Goal: Task Accomplishment & Management: Manage account settings

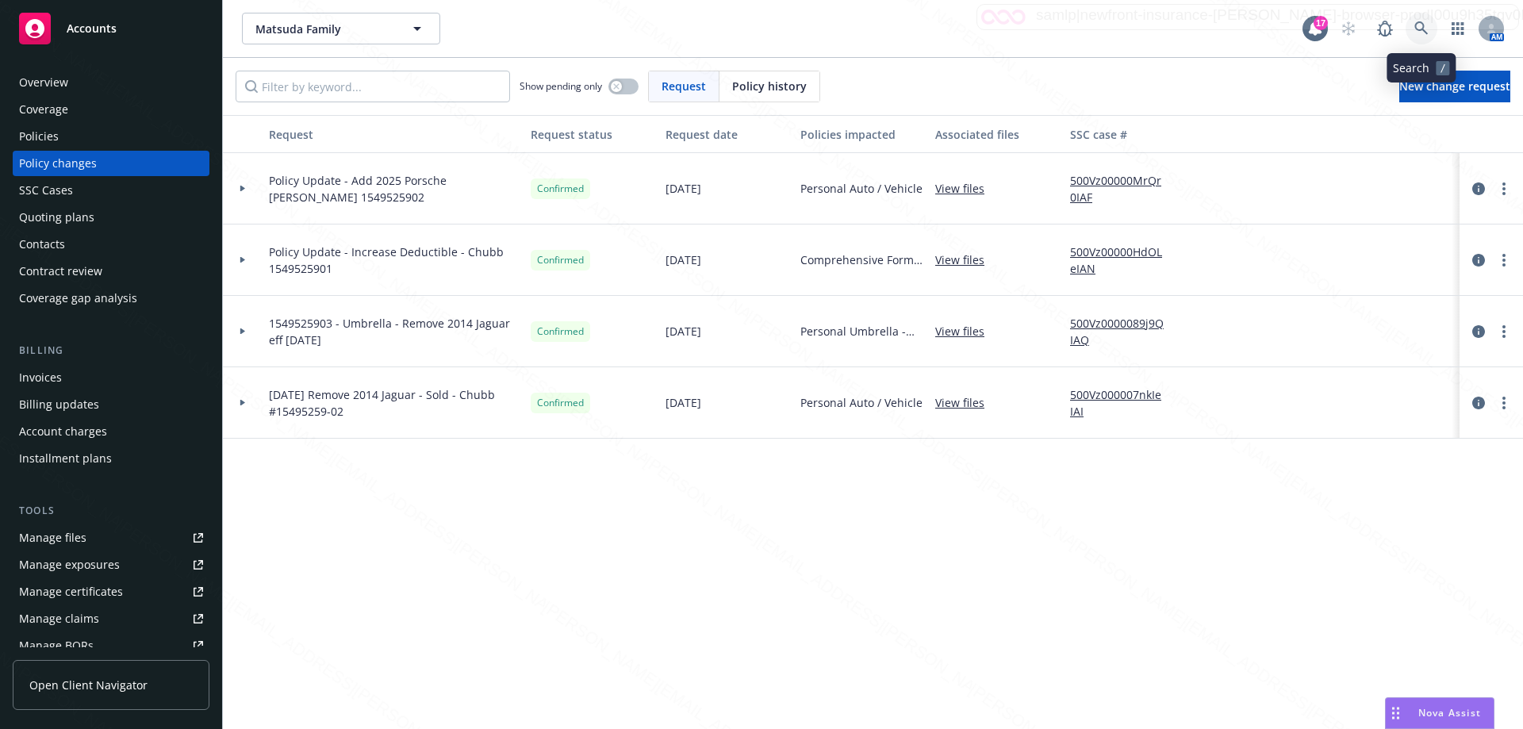
click at [1427, 30] on icon at bounding box center [1422, 28] width 14 height 14
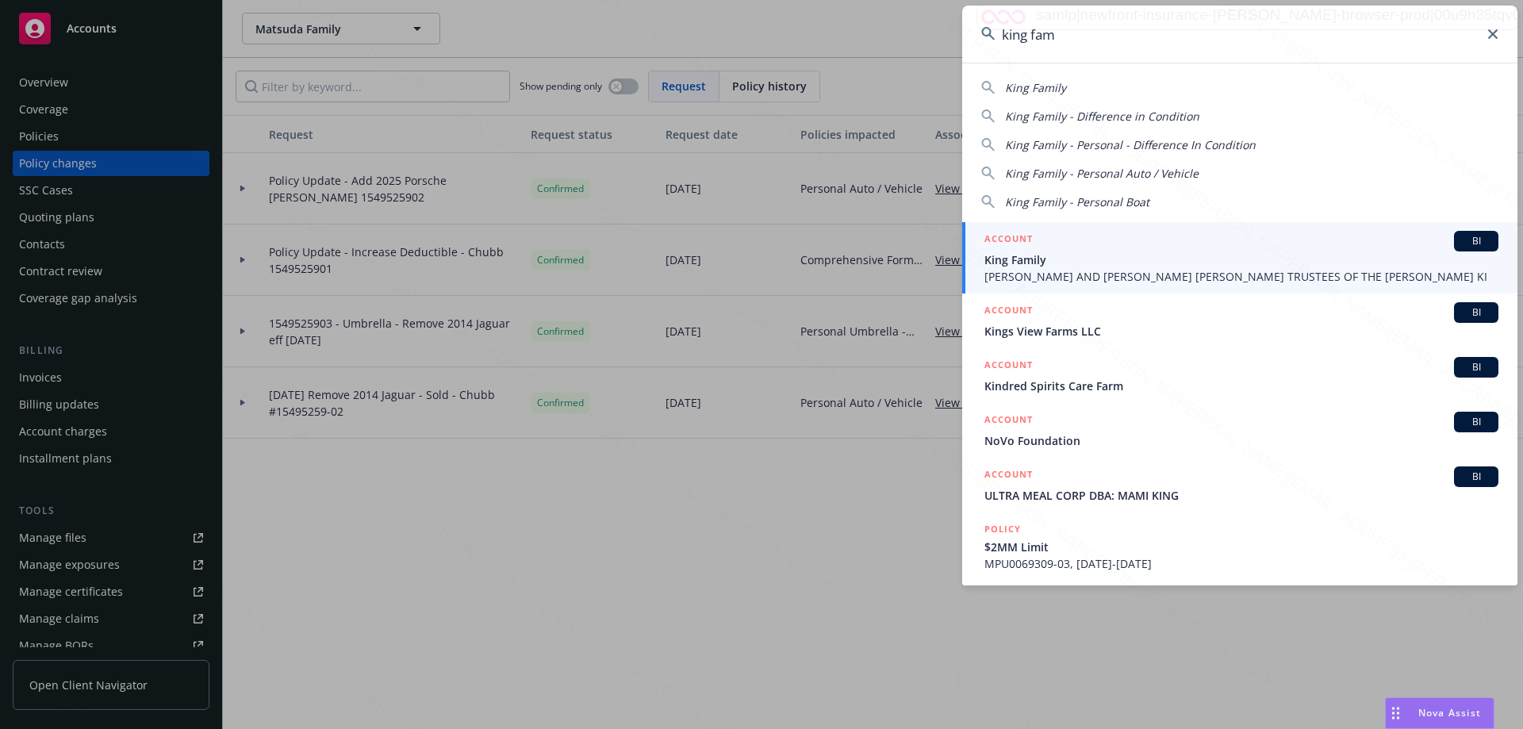
type input "king fam"
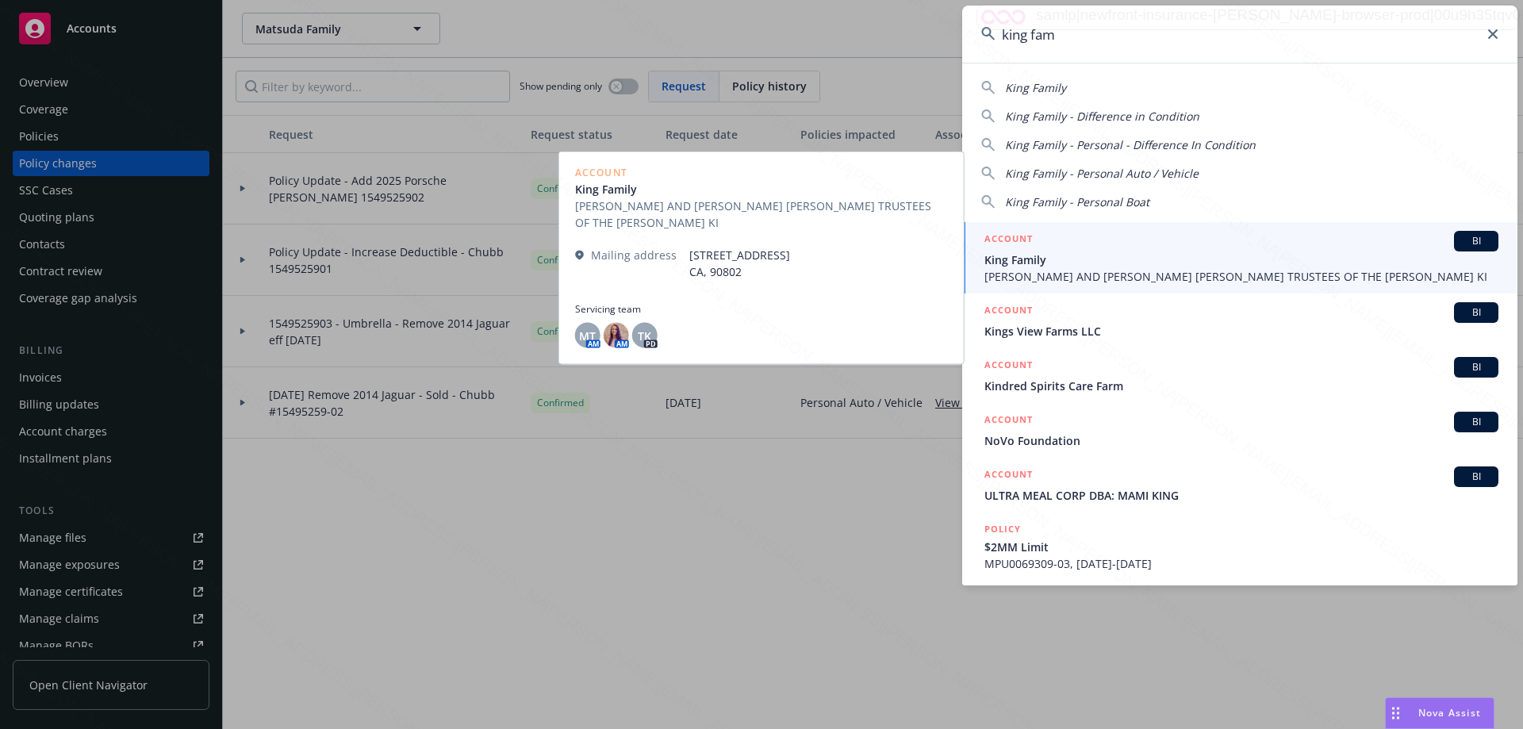
click at [1124, 271] on span "[PERSON_NAME] AND [PERSON_NAME] [PERSON_NAME] TRUSTEES OF THE [PERSON_NAME] KI" at bounding box center [1242, 276] width 514 height 17
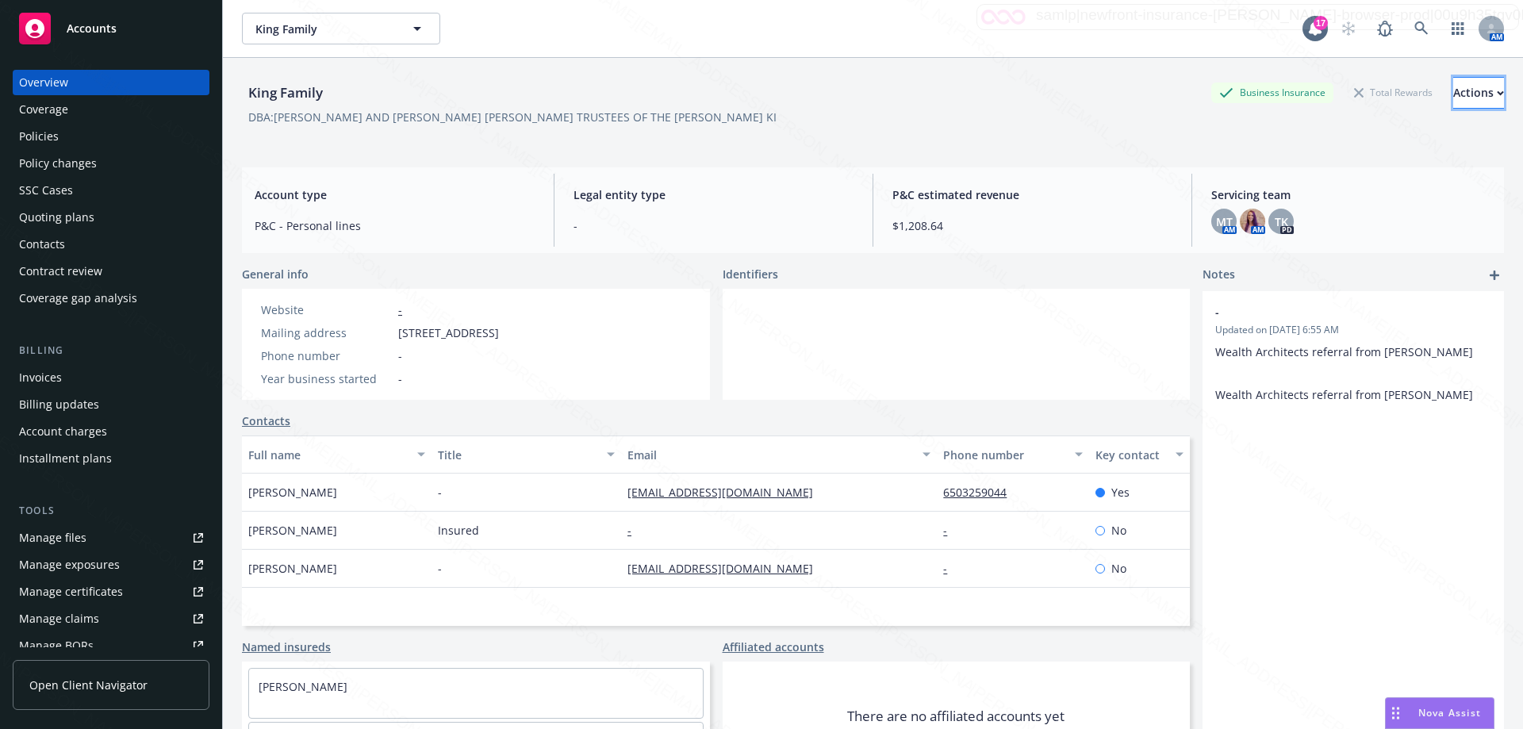
click at [1456, 88] on div "Actions" at bounding box center [1479, 93] width 51 height 30
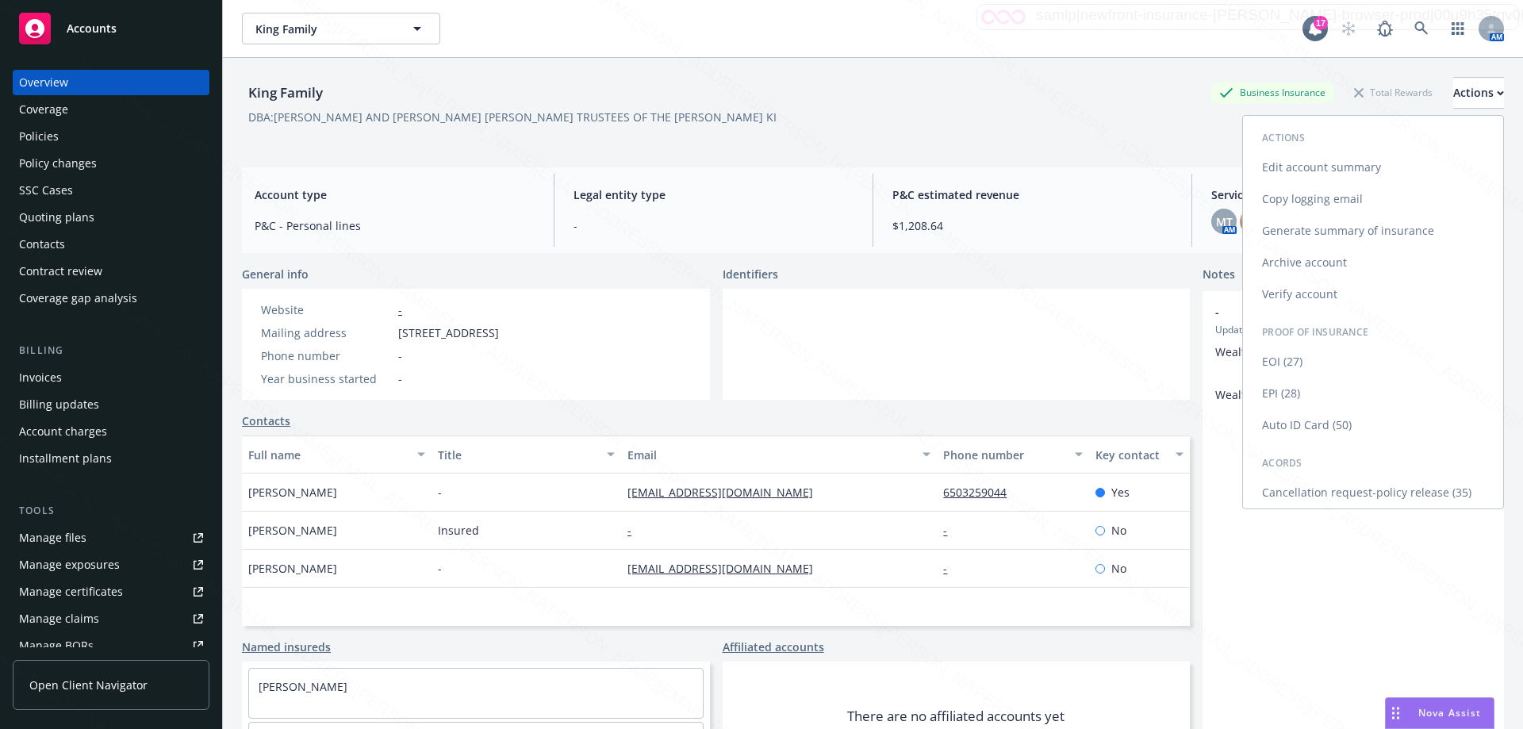
click at [1327, 164] on link "Edit account summary" at bounding box center [1373, 168] width 260 height 32
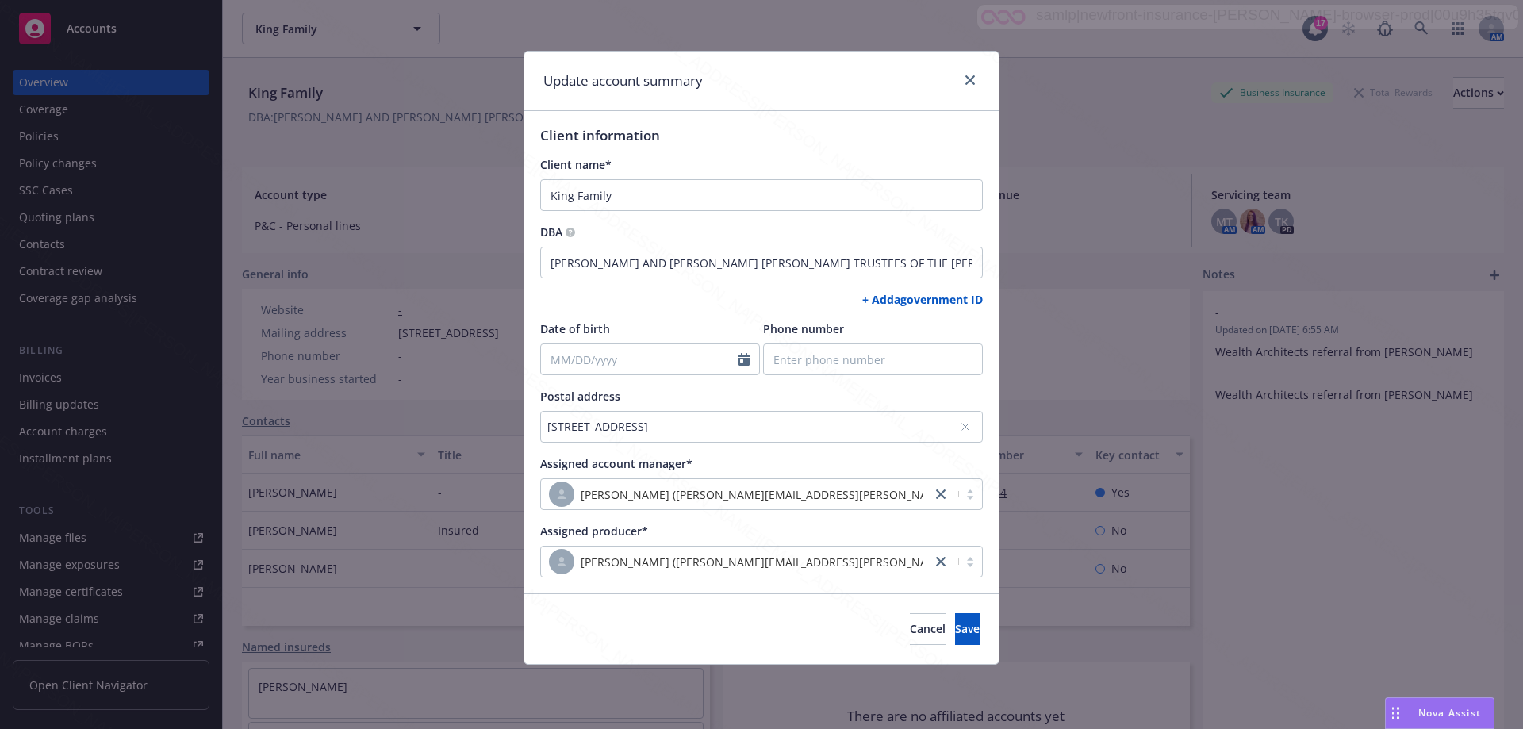
click at [966, 426] on icon at bounding box center [965, 427] width 6 height 6
click at [747, 427] on div "No address selected" at bounding box center [753, 426] width 413 height 17
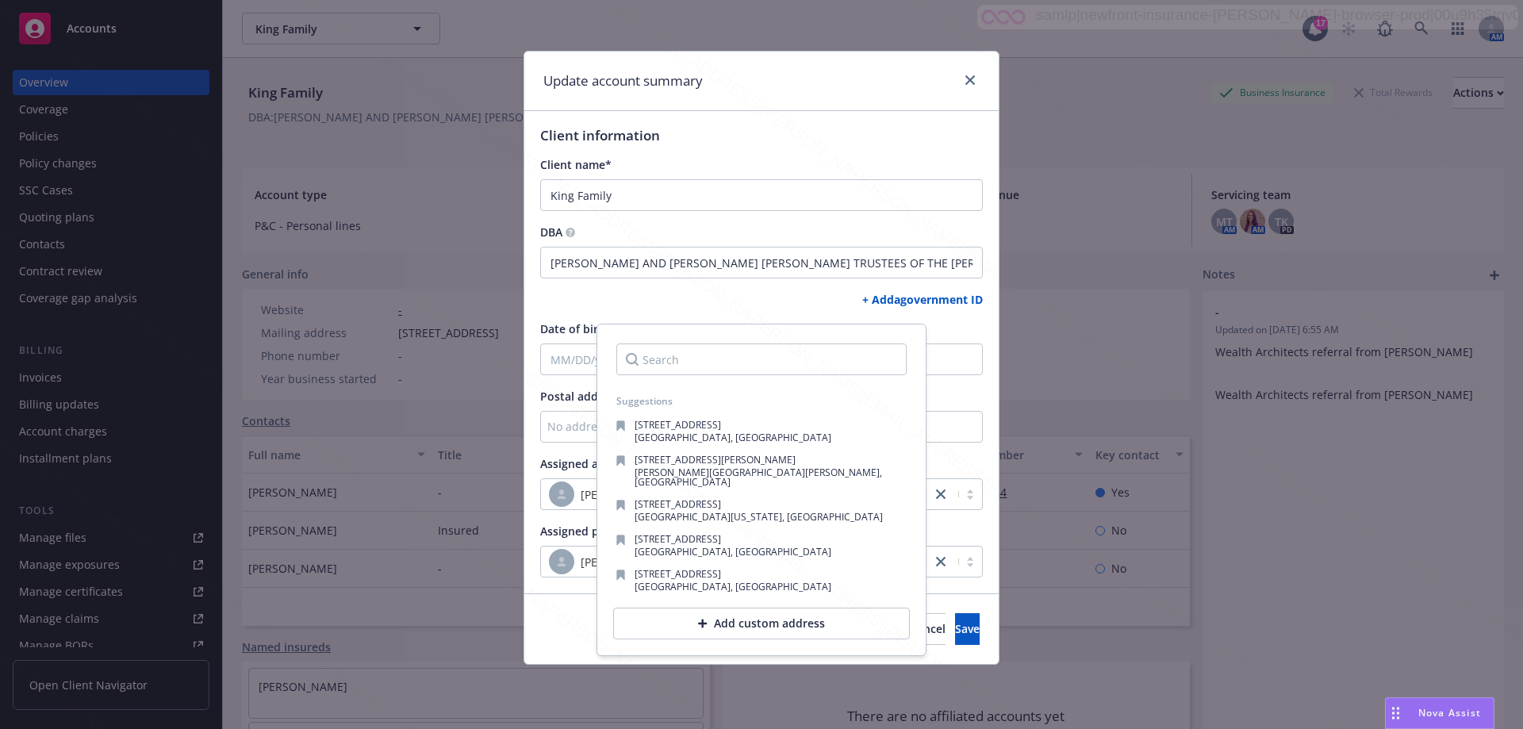
click at [734, 353] on input "Search" at bounding box center [761, 360] width 290 height 32
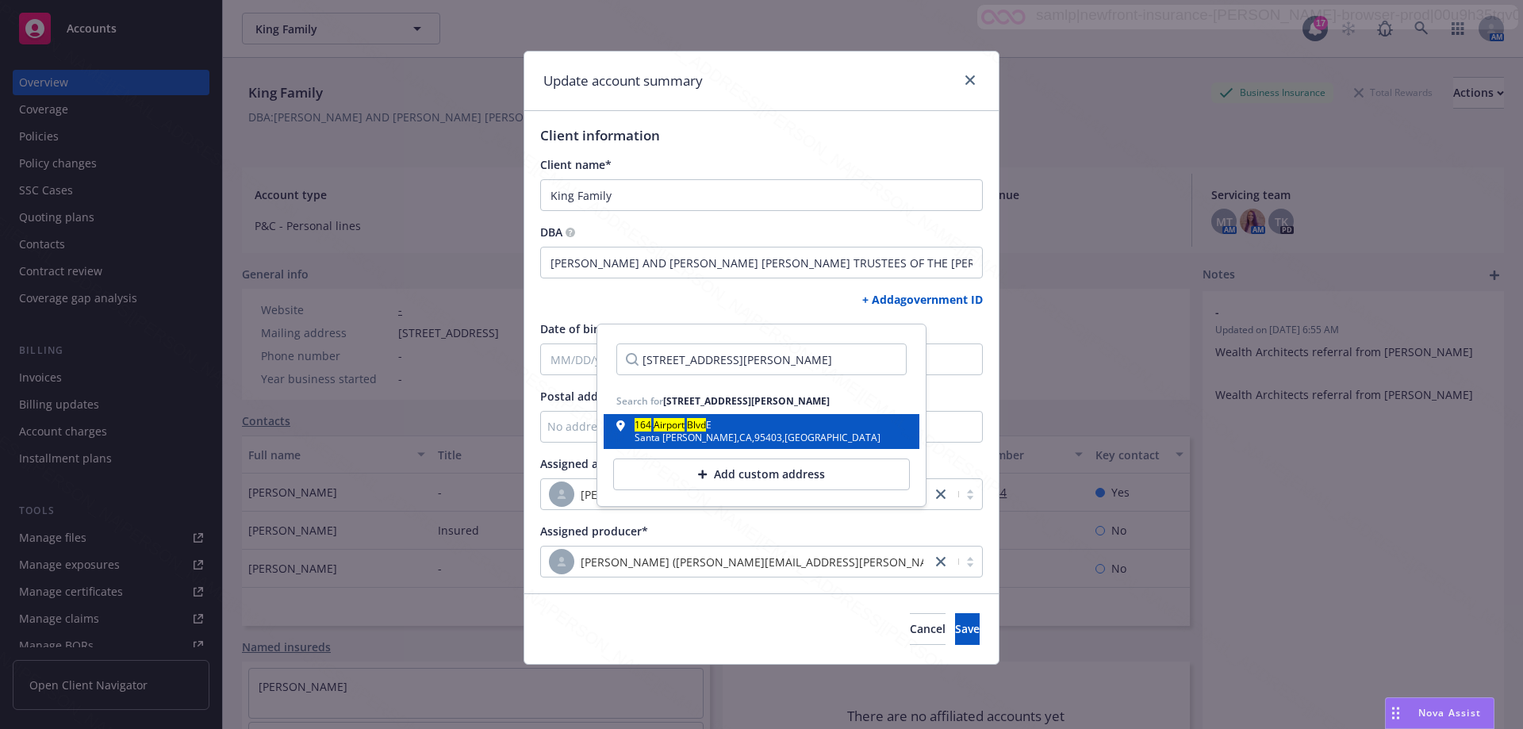
type input "[STREET_ADDRESS][PERSON_NAME]"
click at [670, 433] on div "[GEOGRAPHIC_DATA] , [GEOGRAPHIC_DATA]" at bounding box center [758, 438] width 246 height 10
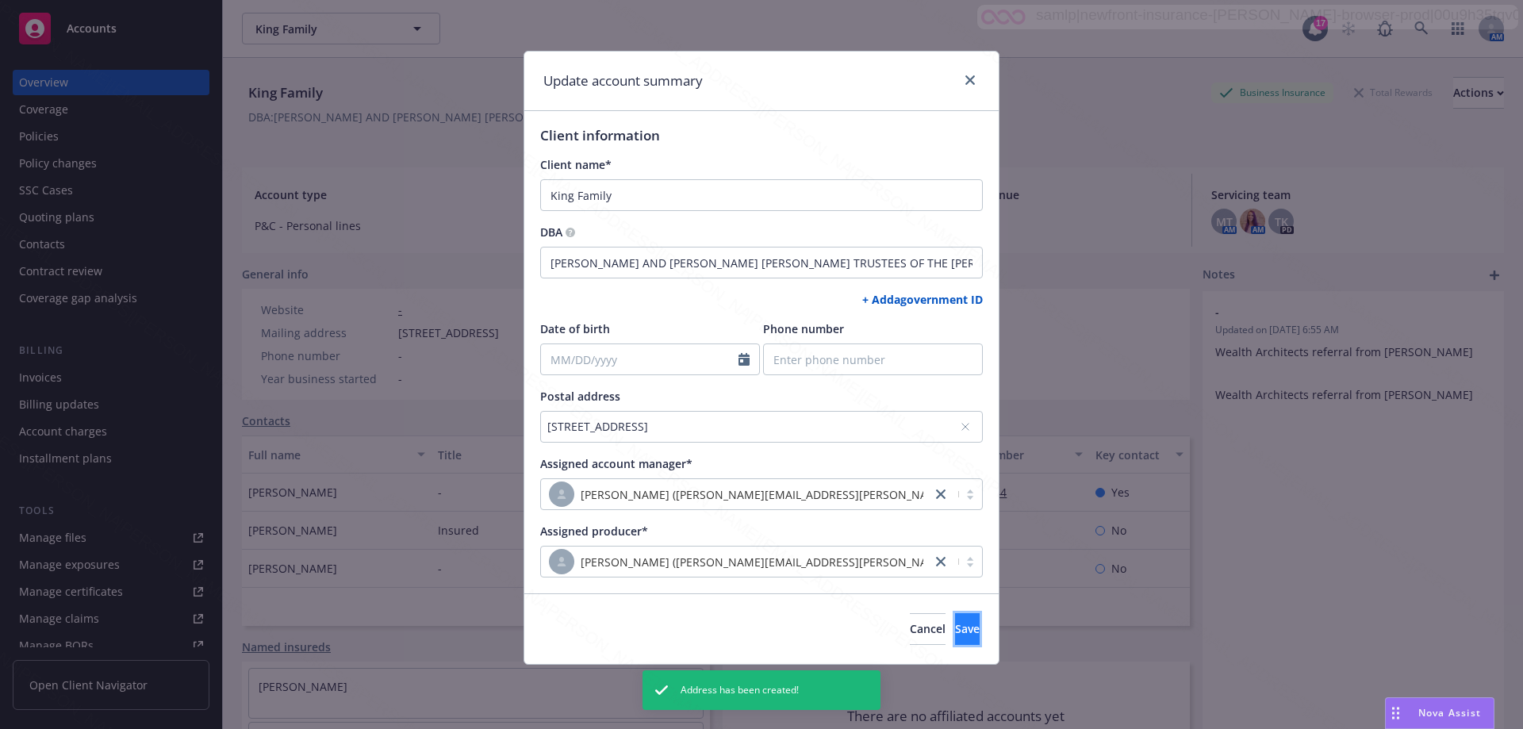
click at [955, 626] on span "Save" at bounding box center [967, 628] width 25 height 15
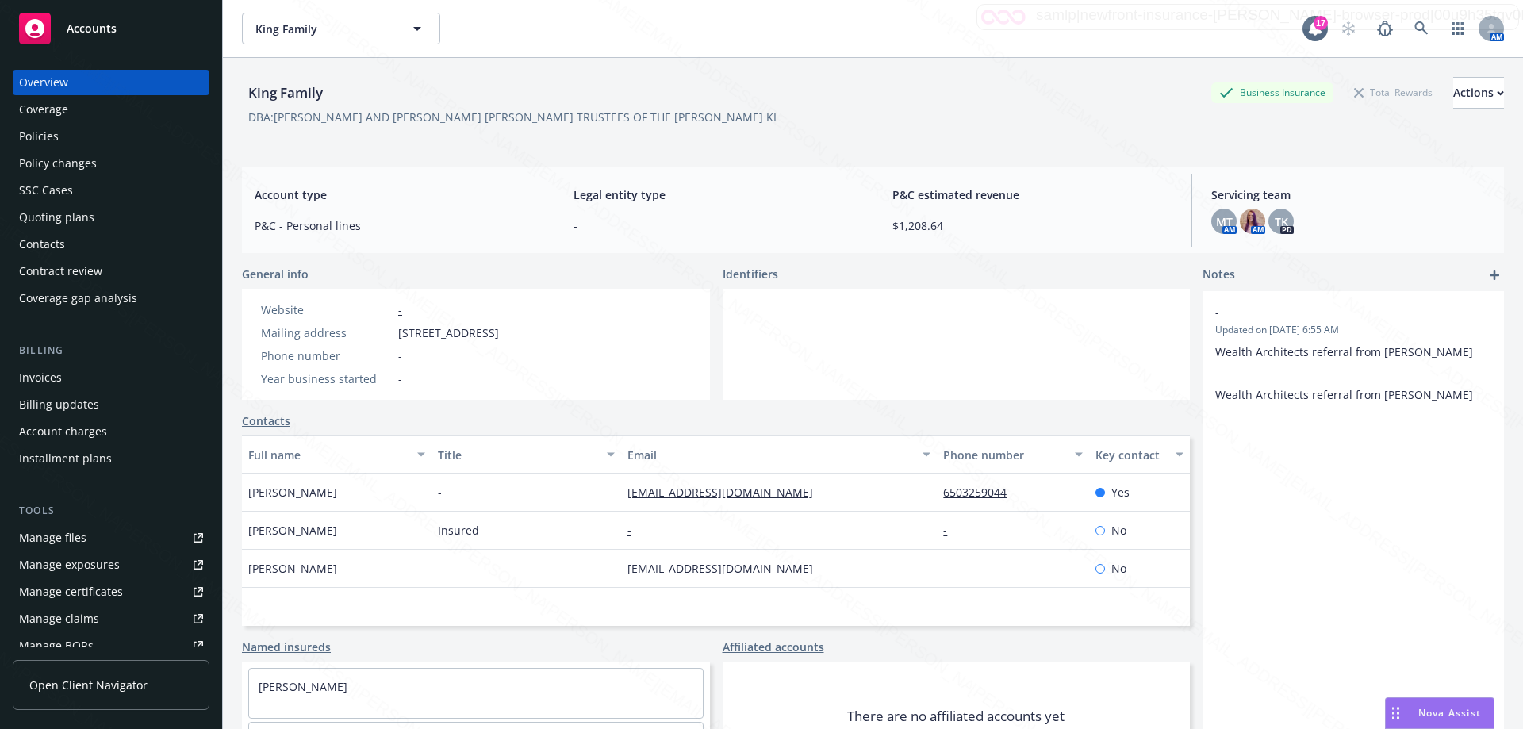
click at [58, 135] on div "Policies" at bounding box center [111, 136] width 184 height 25
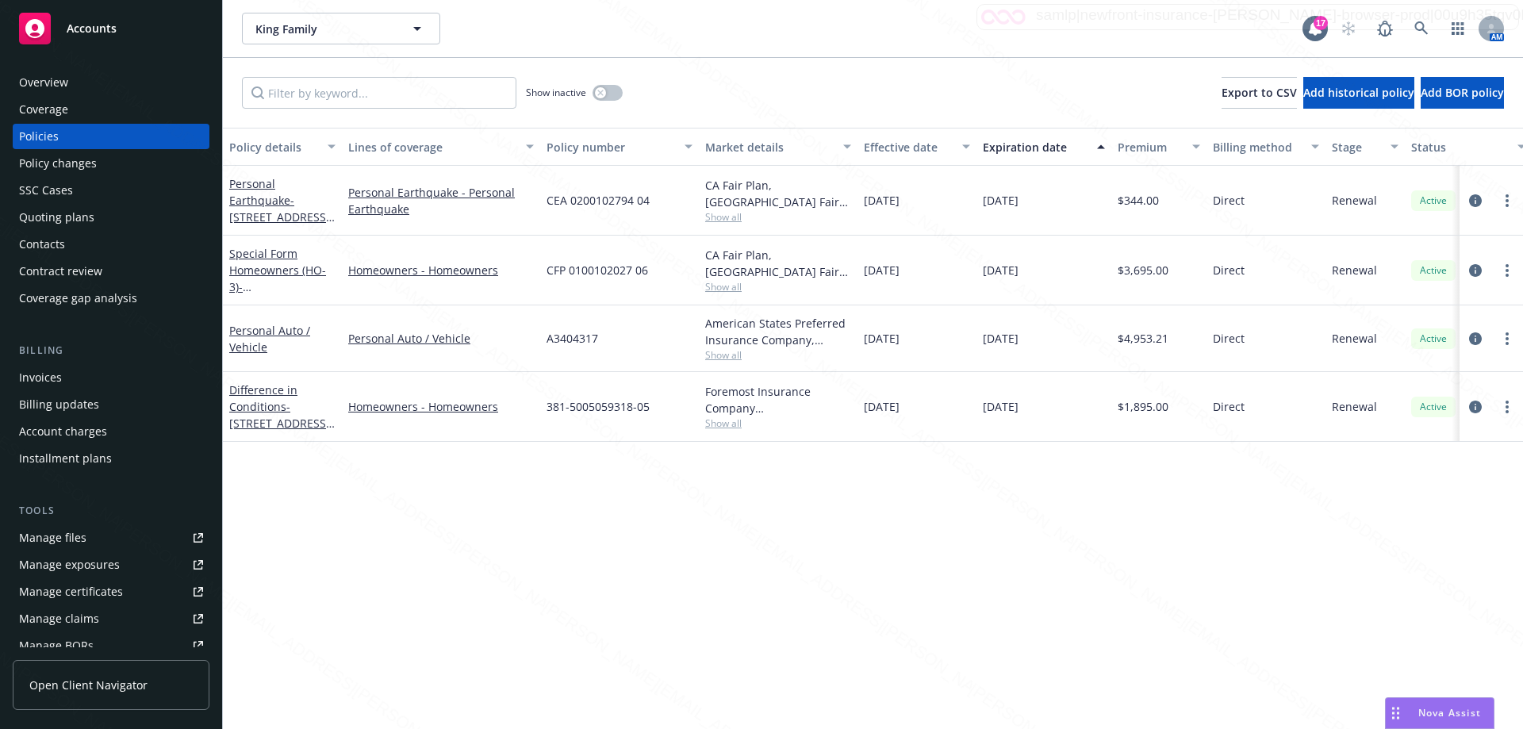
drag, startPoint x: 555, startPoint y: 534, endPoint x: 543, endPoint y: 548, distance: 18.6
click at [554, 534] on div "Policy details Lines of coverage Policy number Market details Effective date Ex…" at bounding box center [873, 428] width 1300 height 601
click at [614, 87] on button "button" at bounding box center [608, 93] width 30 height 16
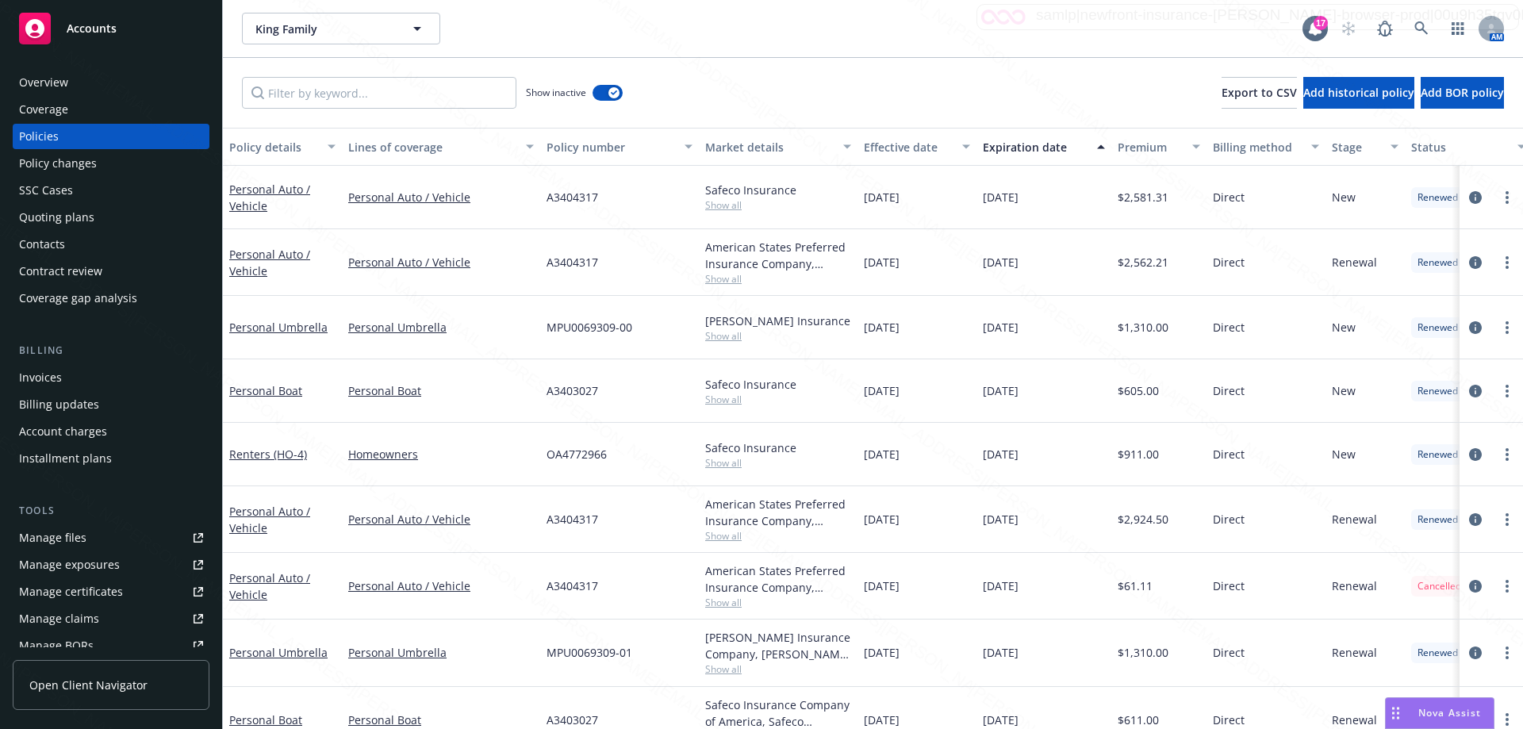
click at [1046, 153] on div "Expiration date" at bounding box center [1035, 147] width 105 height 17
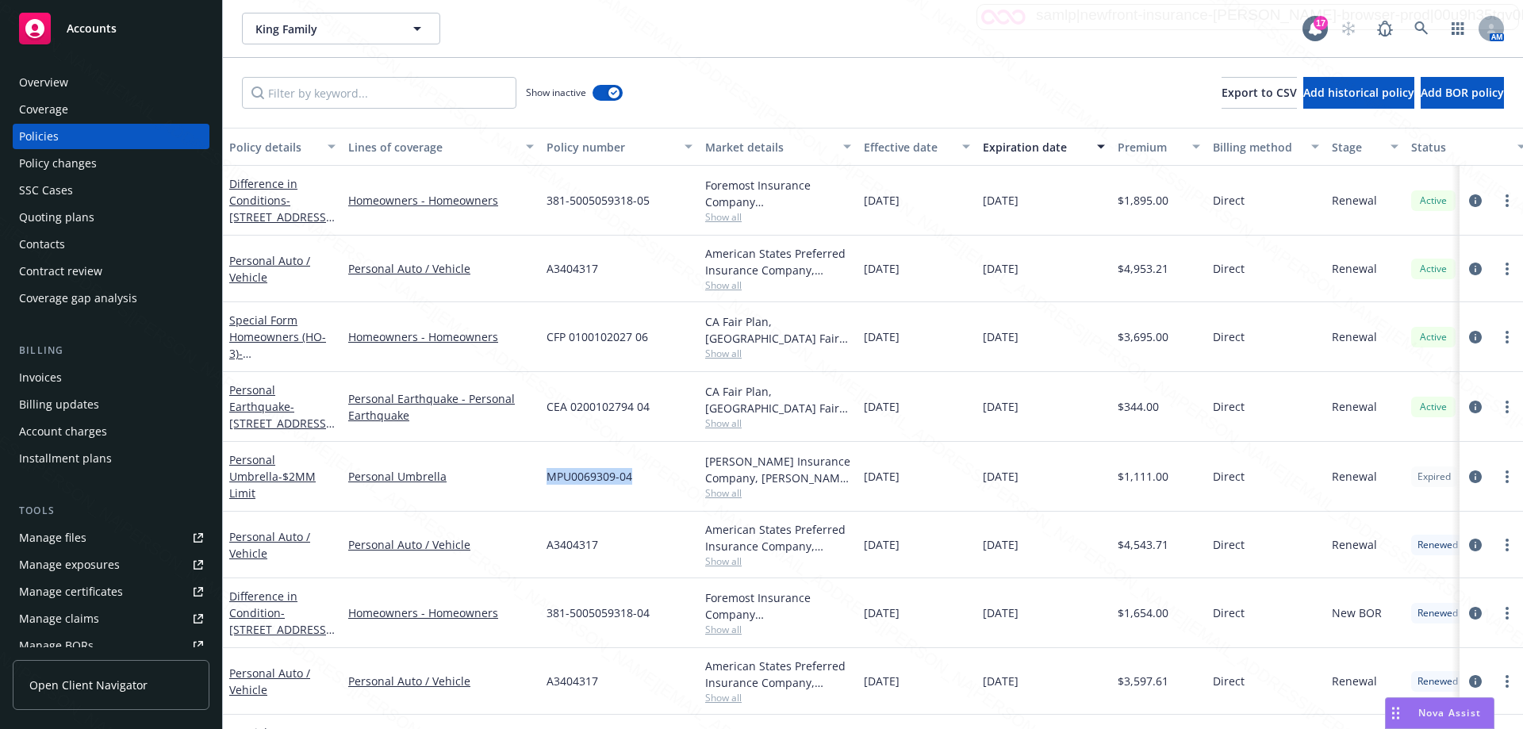
drag, startPoint x: 543, startPoint y: 477, endPoint x: 657, endPoint y: 483, distance: 114.4
click at [657, 483] on div "MPU0069309-04" at bounding box center [619, 477] width 159 height 70
copy span "MPU0069309-04"
click at [64, 167] on div "Policy changes" at bounding box center [58, 163] width 78 height 25
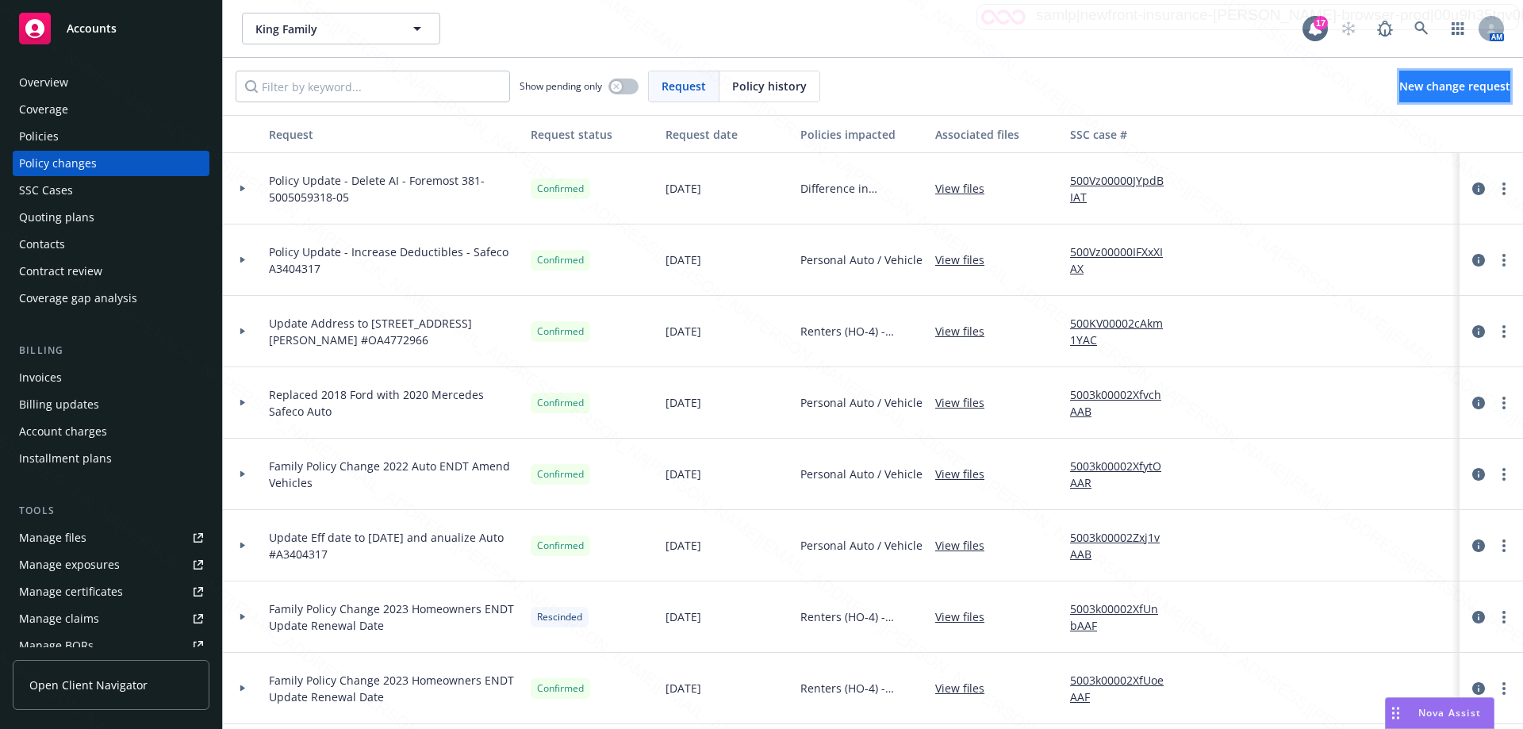
click at [1447, 90] on span "New change request" at bounding box center [1455, 86] width 111 height 15
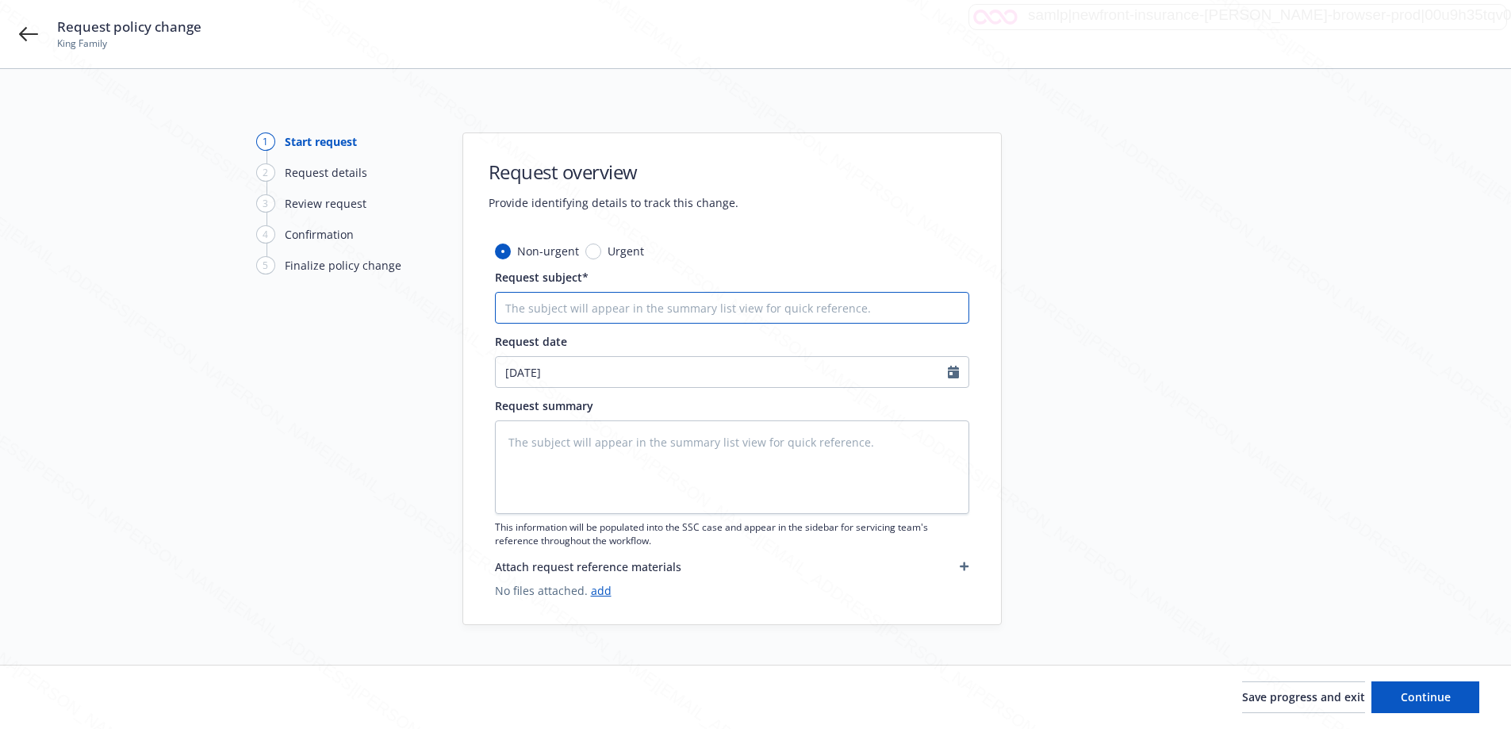
click at [811, 301] on input "Request subject*" at bounding box center [732, 308] width 474 height 32
type textarea "x"
type input "Po"
type textarea "x"
type input "Pol"
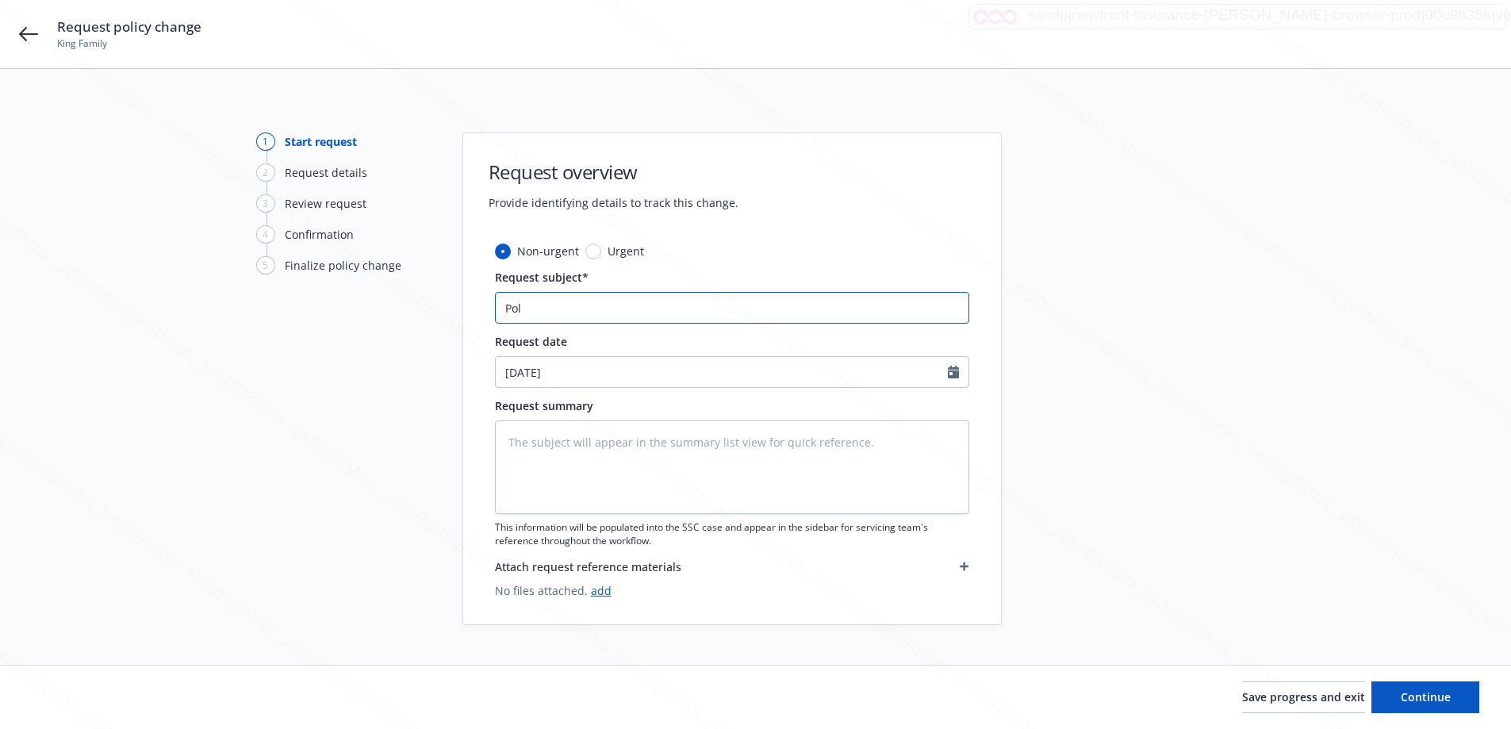
type textarea "x"
type input "Poli"
type textarea "x"
type input "Polic"
type textarea "x"
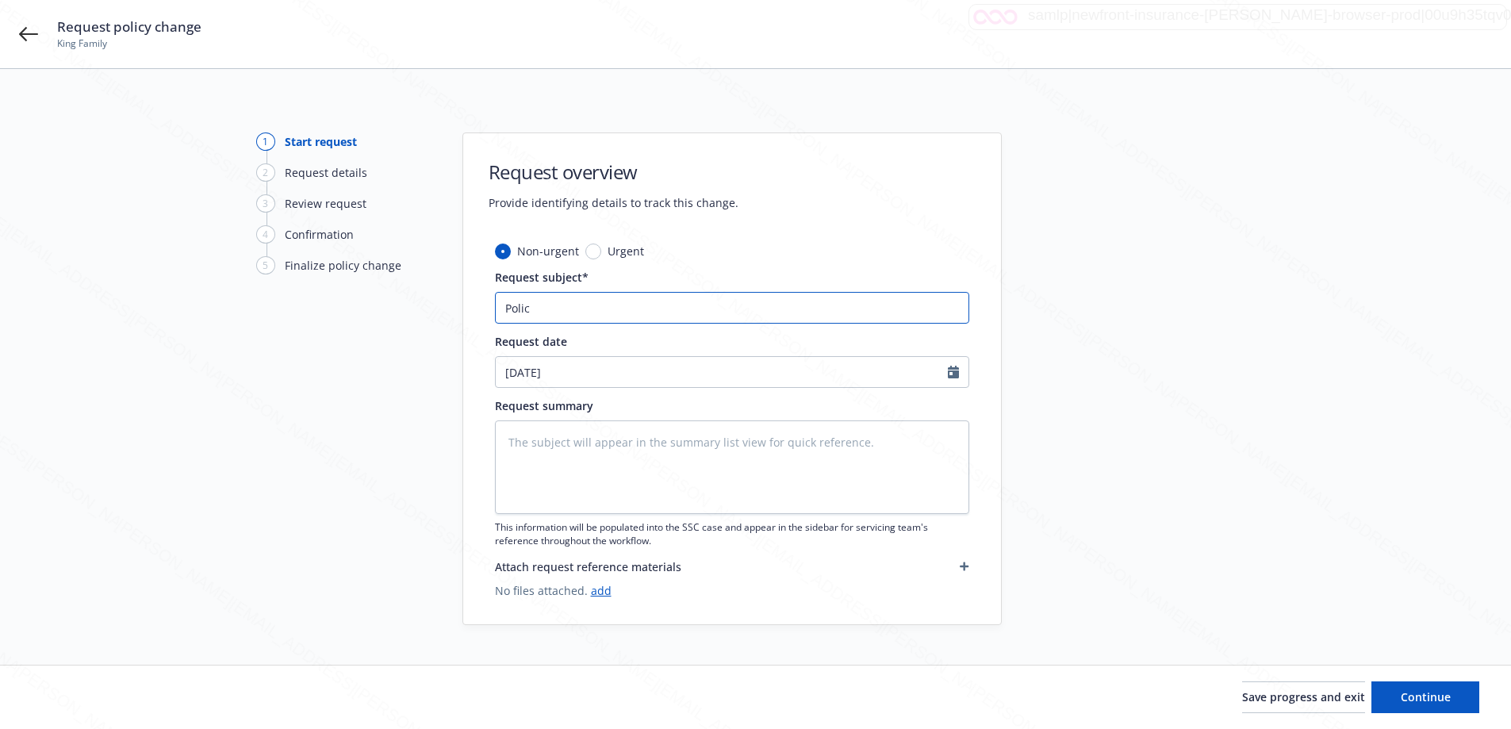
type input "Policy"
type textarea "x"
type input "Policy"
type textarea "x"
type input "Policy U"
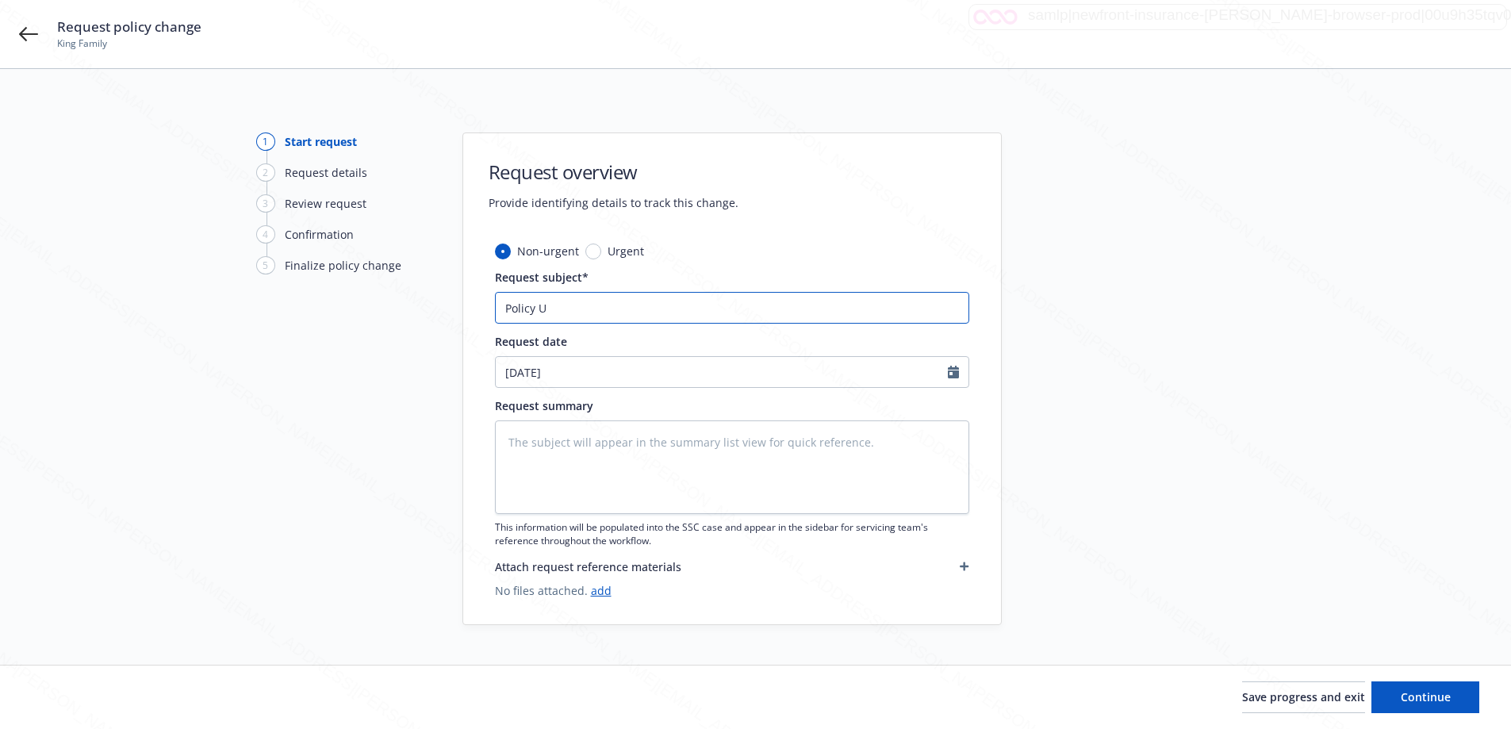
type textarea "x"
type input "Policy Up"
type textarea "x"
type input "Policy Upd"
type textarea "x"
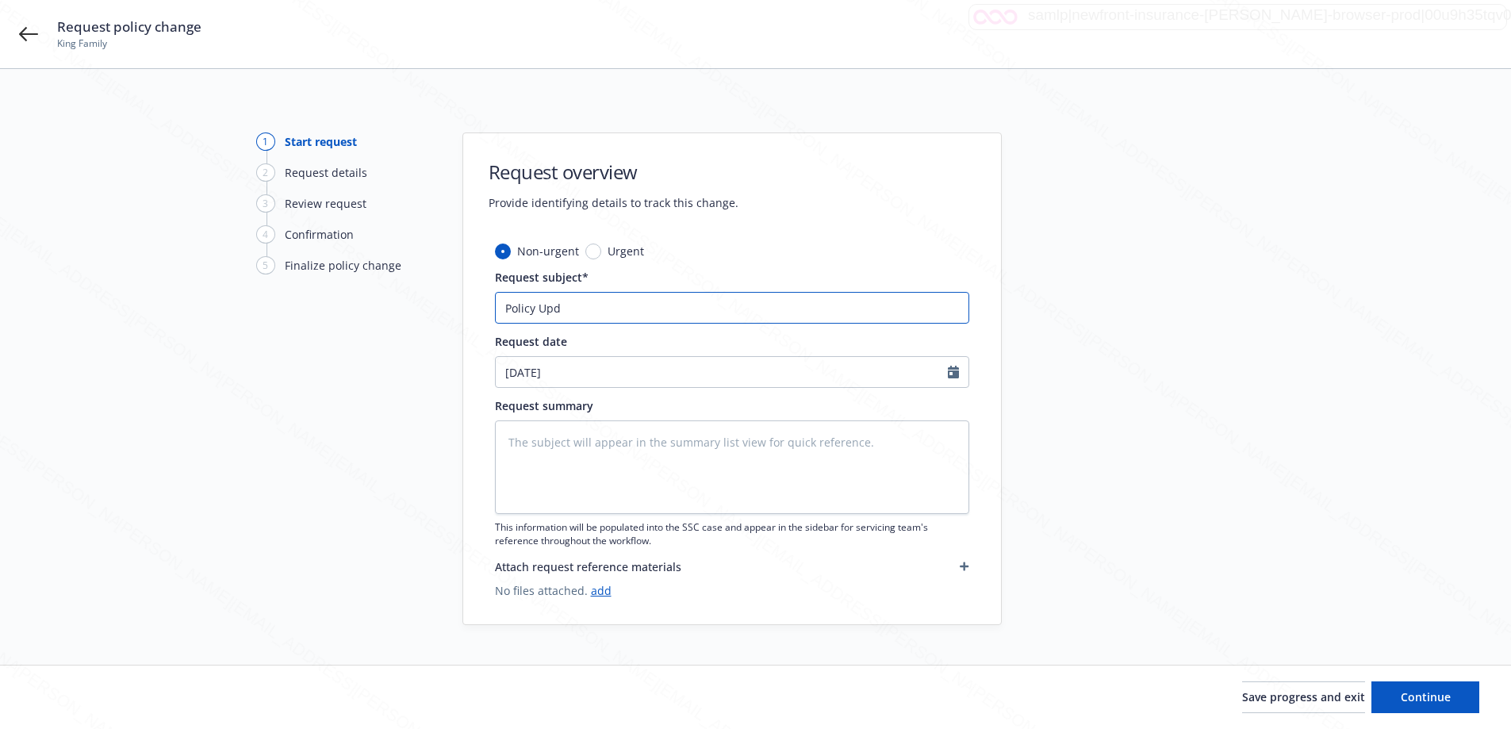
type input "Policy Upda"
type textarea "x"
type input "Policy Updat"
type textarea "x"
type input "Policy Update"
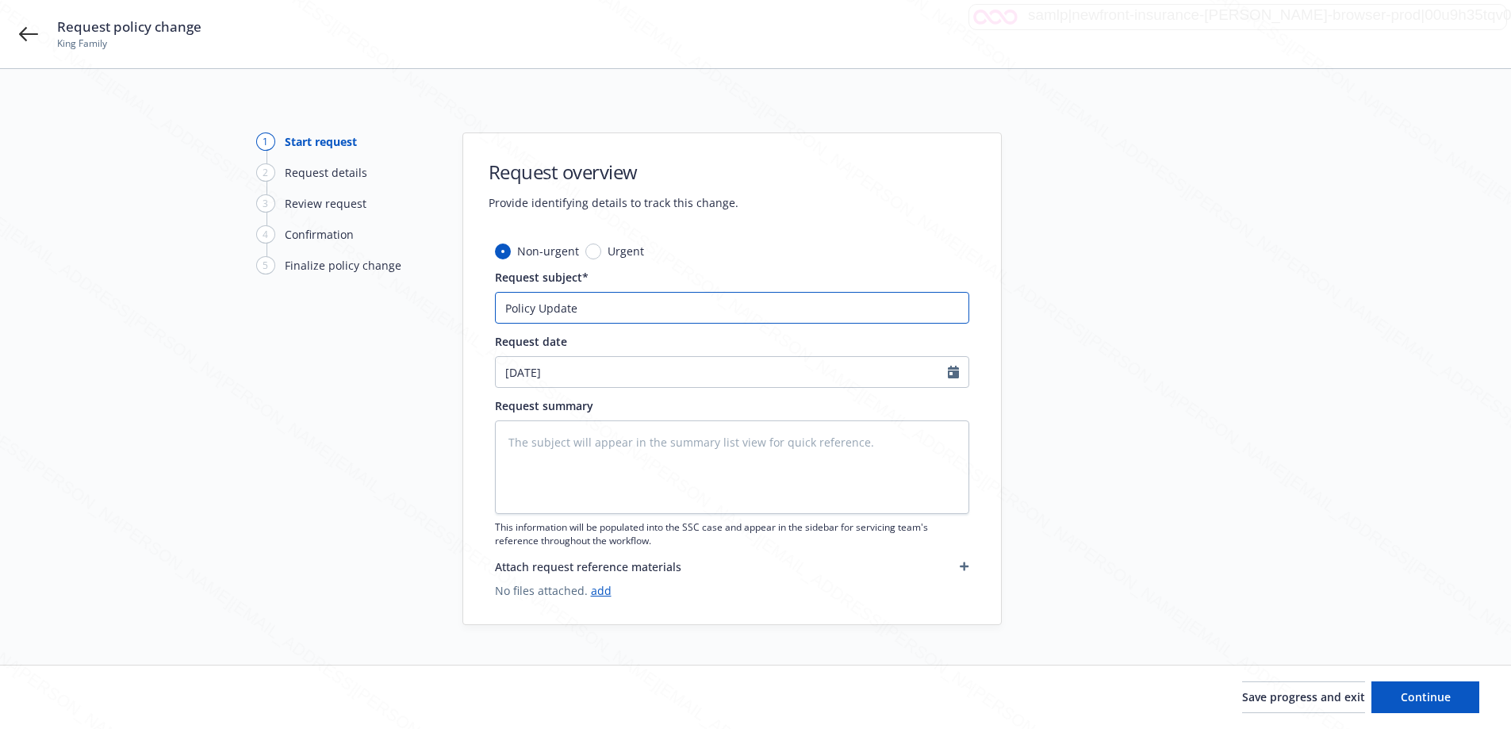
type textarea "x"
type input "Policy Update"
type textarea "x"
type input "Policy Update -"
type textarea "x"
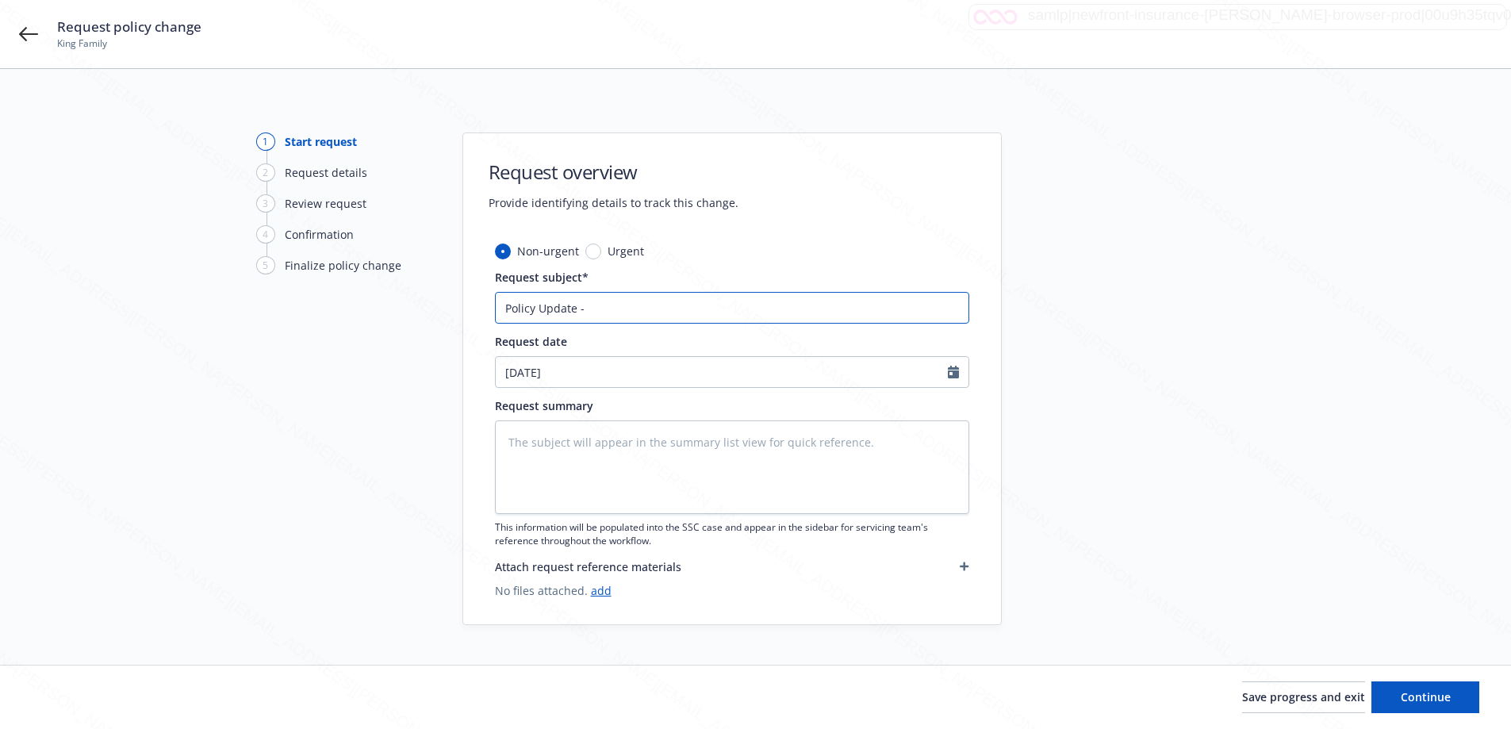
type input "Policy Update -"
type textarea "x"
type input "Policy Update - C"
type textarea "x"
type input "Policy Update - Ch"
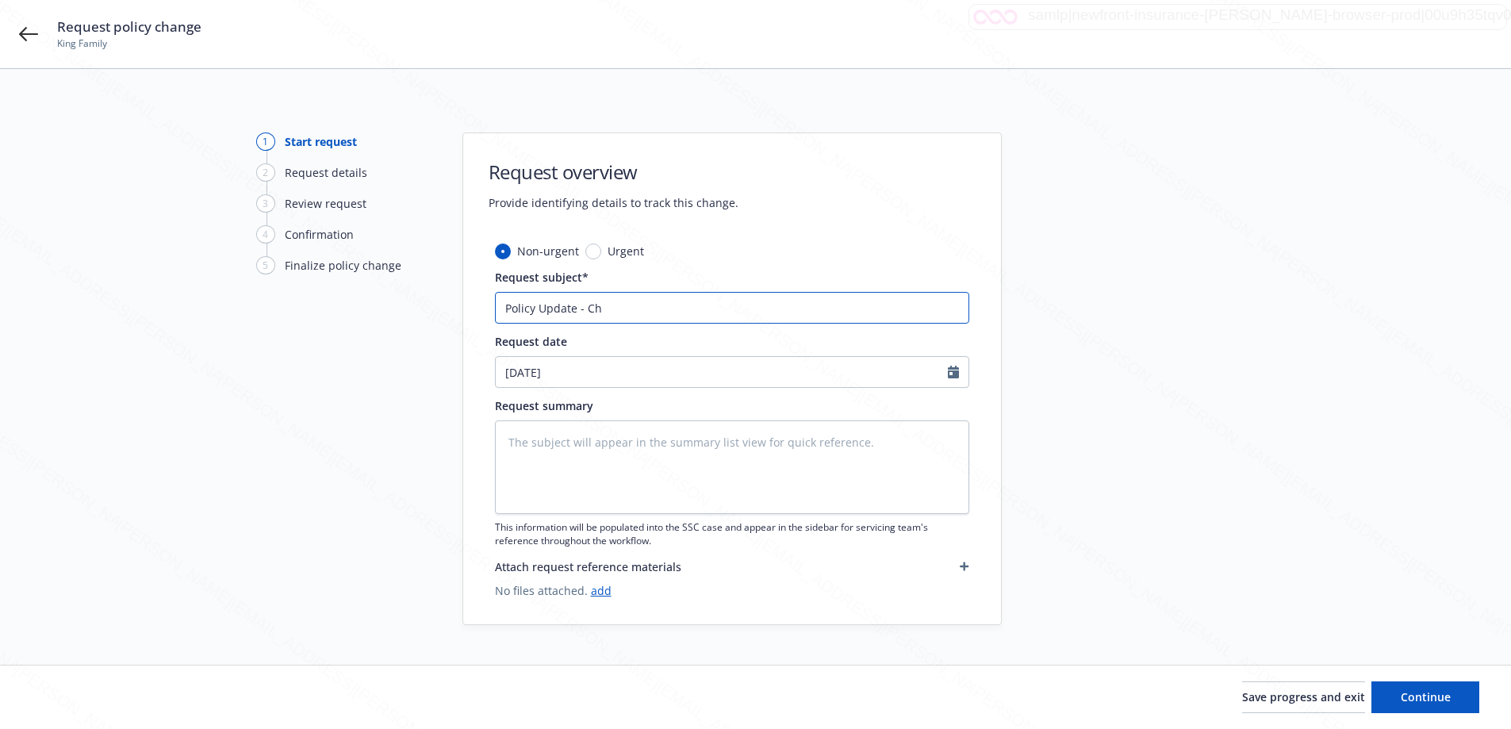
type textarea "x"
type input "Policy Update - Cha"
type textarea "x"
type input "Policy Update - [PERSON_NAME]"
type textarea "x"
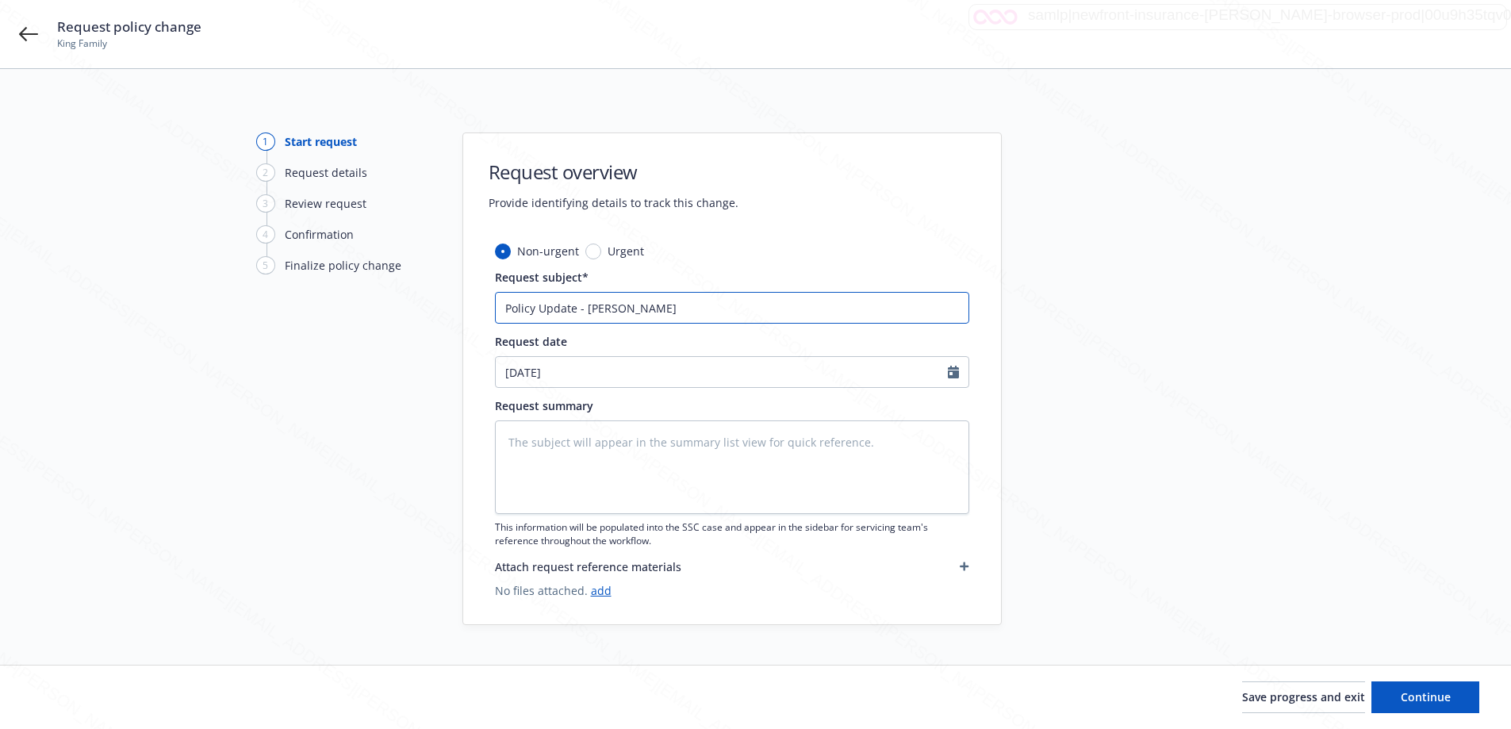
type input "Policy Update - Change"
type textarea "x"
type input "Policy Update - Change"
type textarea "x"
type input "Policy Update - Change M"
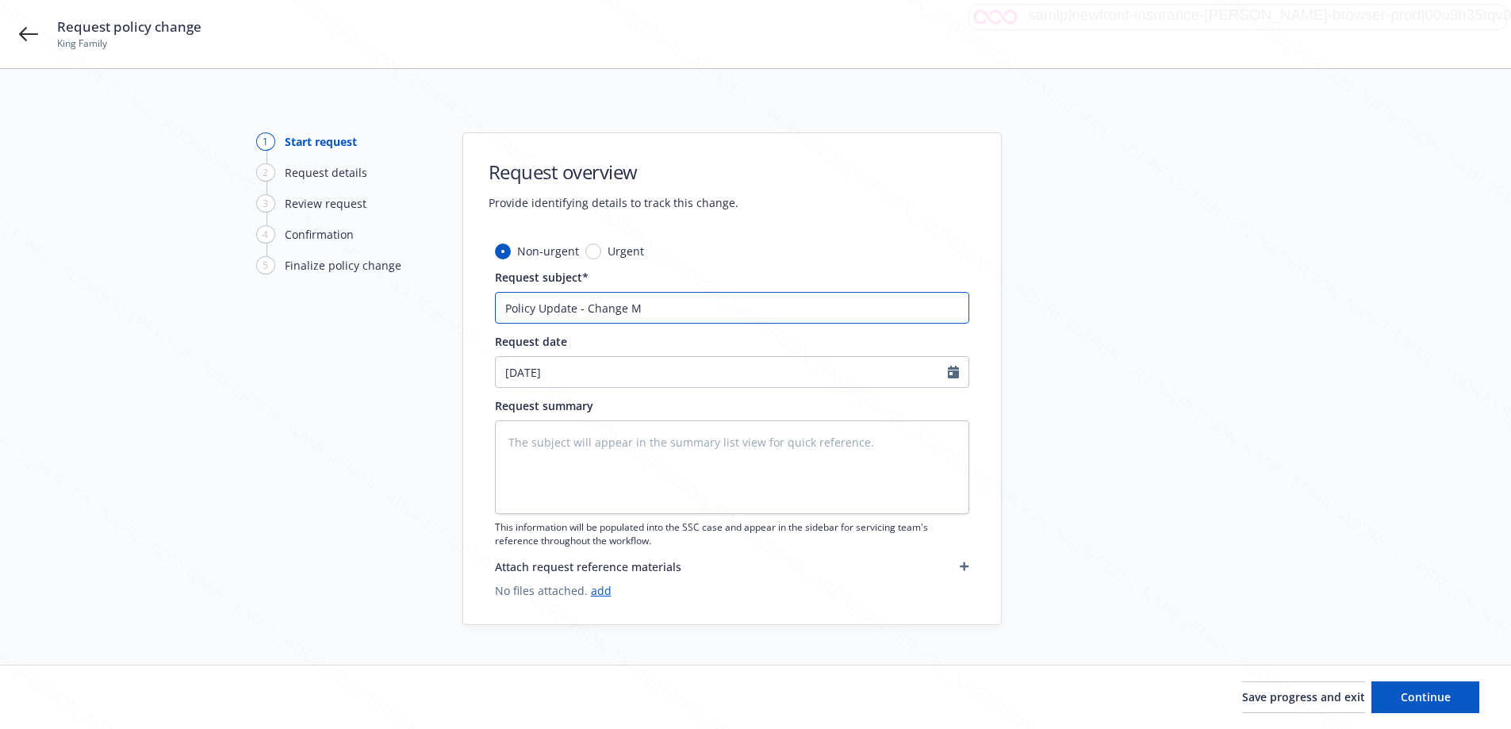
type textarea "x"
type input "Policy Update - Change Ma"
type textarea "x"
type input "Policy Update - Change Mai"
type textarea "x"
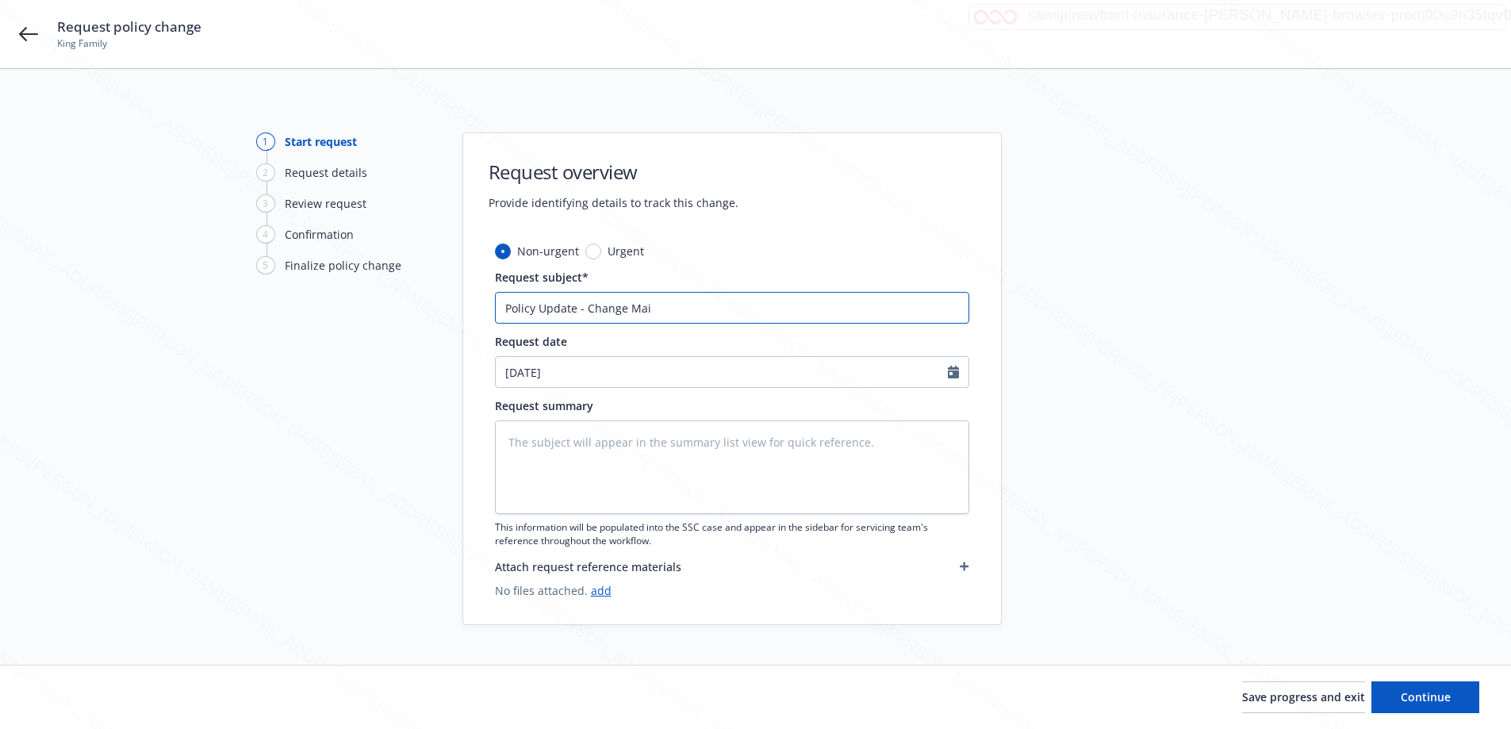
type input "Policy Update - Change Mail"
type textarea "x"
type input "Policy Update - Change Maili"
type textarea "x"
type input "Policy Update - Change Mailin"
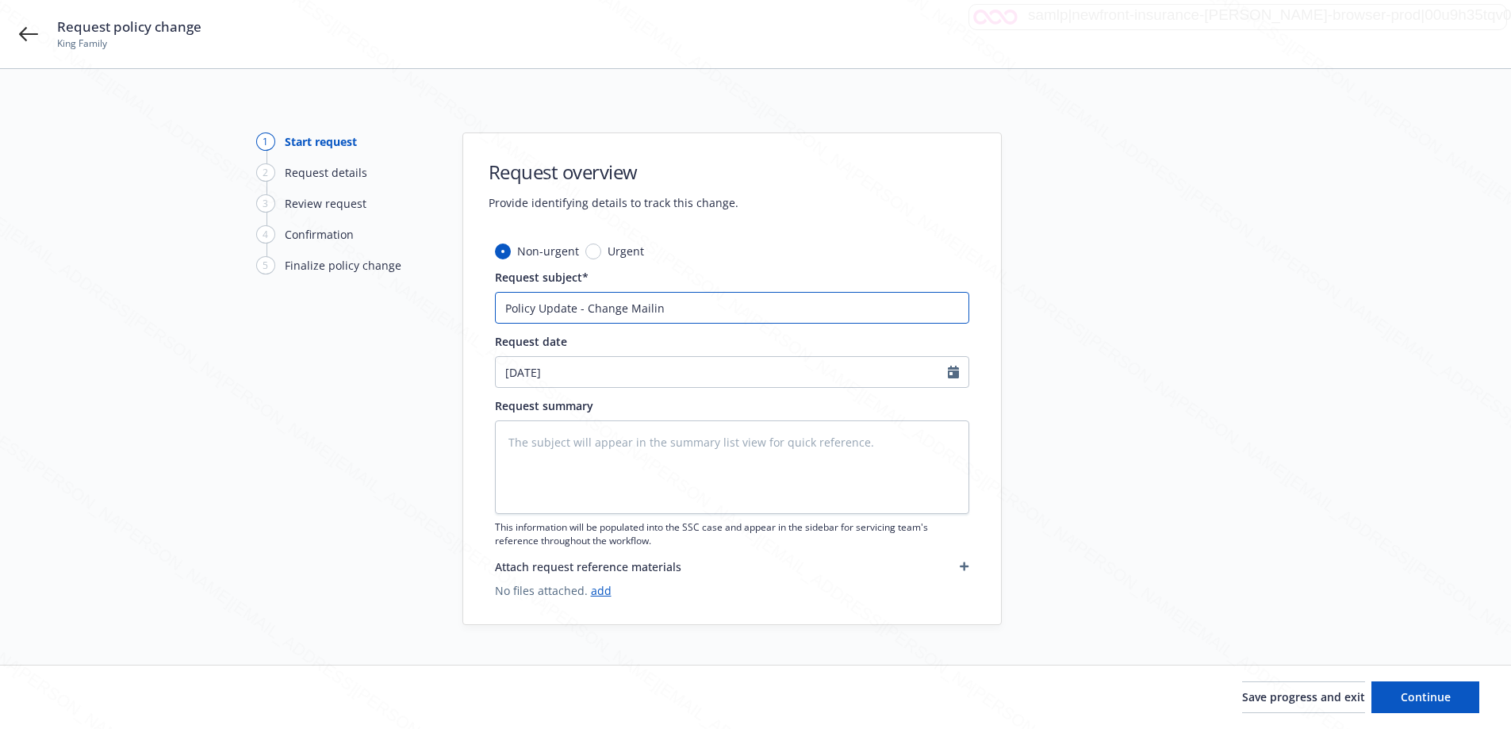
type textarea "x"
type input "Policy Update - Change Mailing"
type textarea "x"
type input "Policy Update - Change Mailing"
type textarea "x"
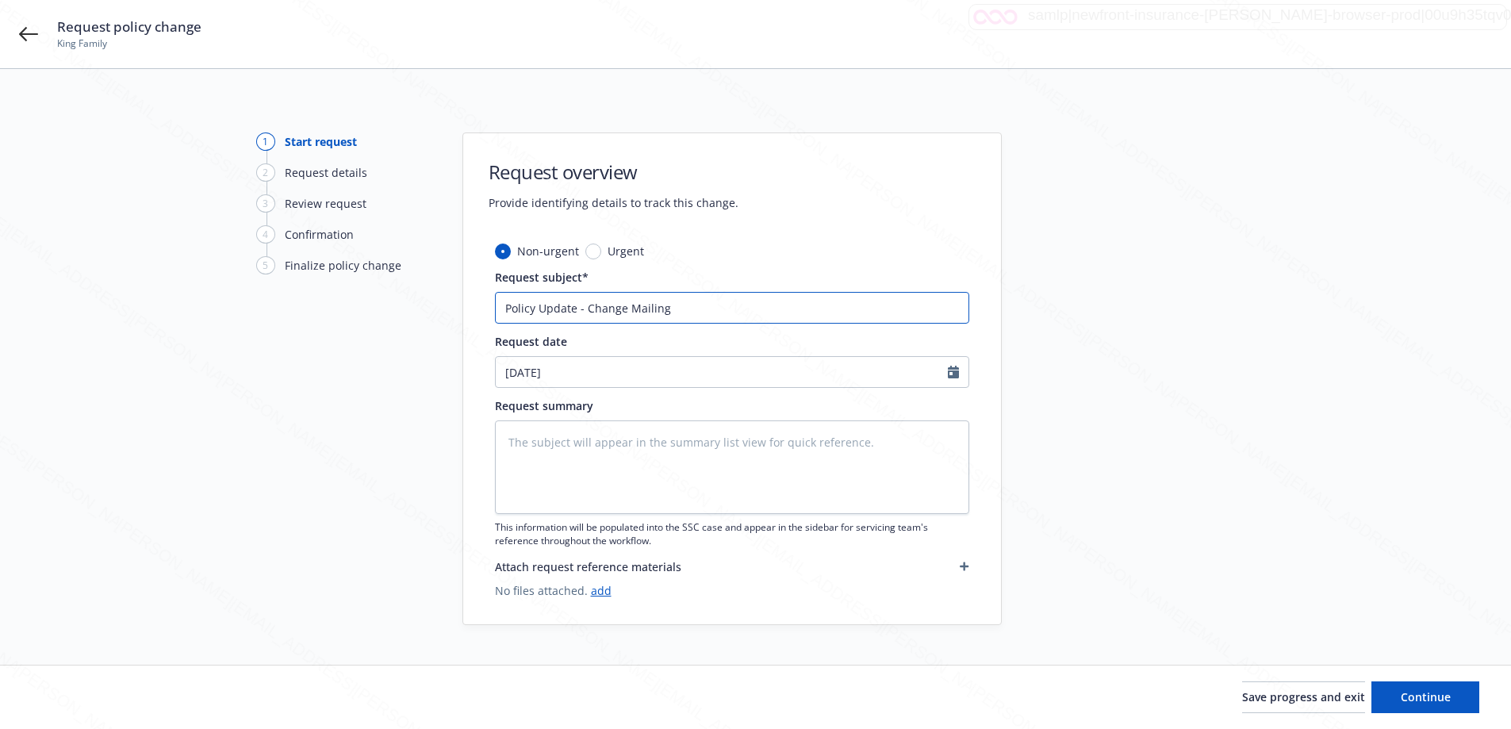
type input "Policy Update - Change Mailing A"
type textarea "x"
type input "Policy Update - Change Mailing Ad"
type textarea "x"
type input "Policy Update - Change Mailing Add"
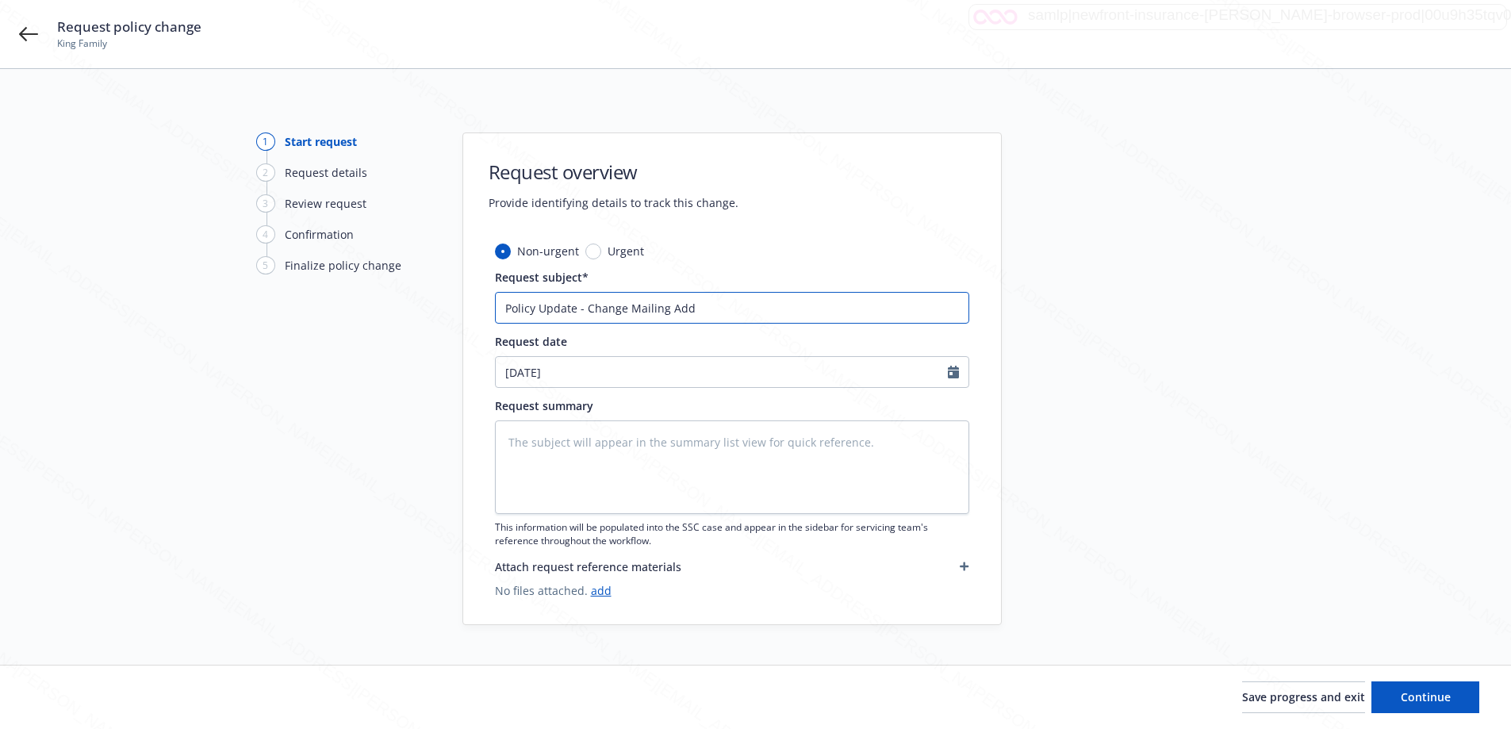
type textarea "x"
type input "Policy Update - Change Mailing Addr"
type textarea "x"
type input "Policy Update - Change Mailing Addre"
type textarea "x"
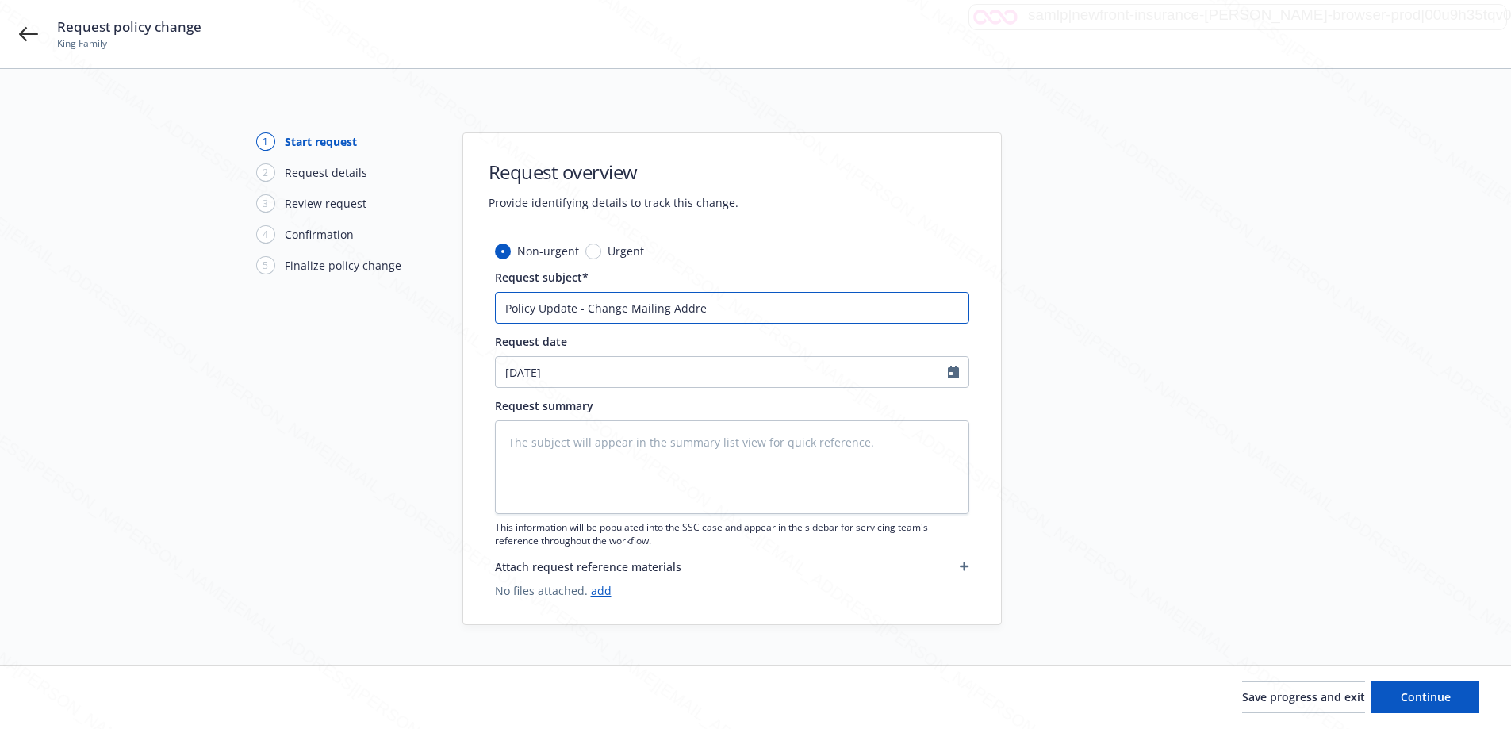
type input "Policy Update - Change Mailing Addres"
type textarea "x"
type input "Policy Update - Change Mailing Address"
type textarea "x"
type input "Policy Update - Change Mailing Address"
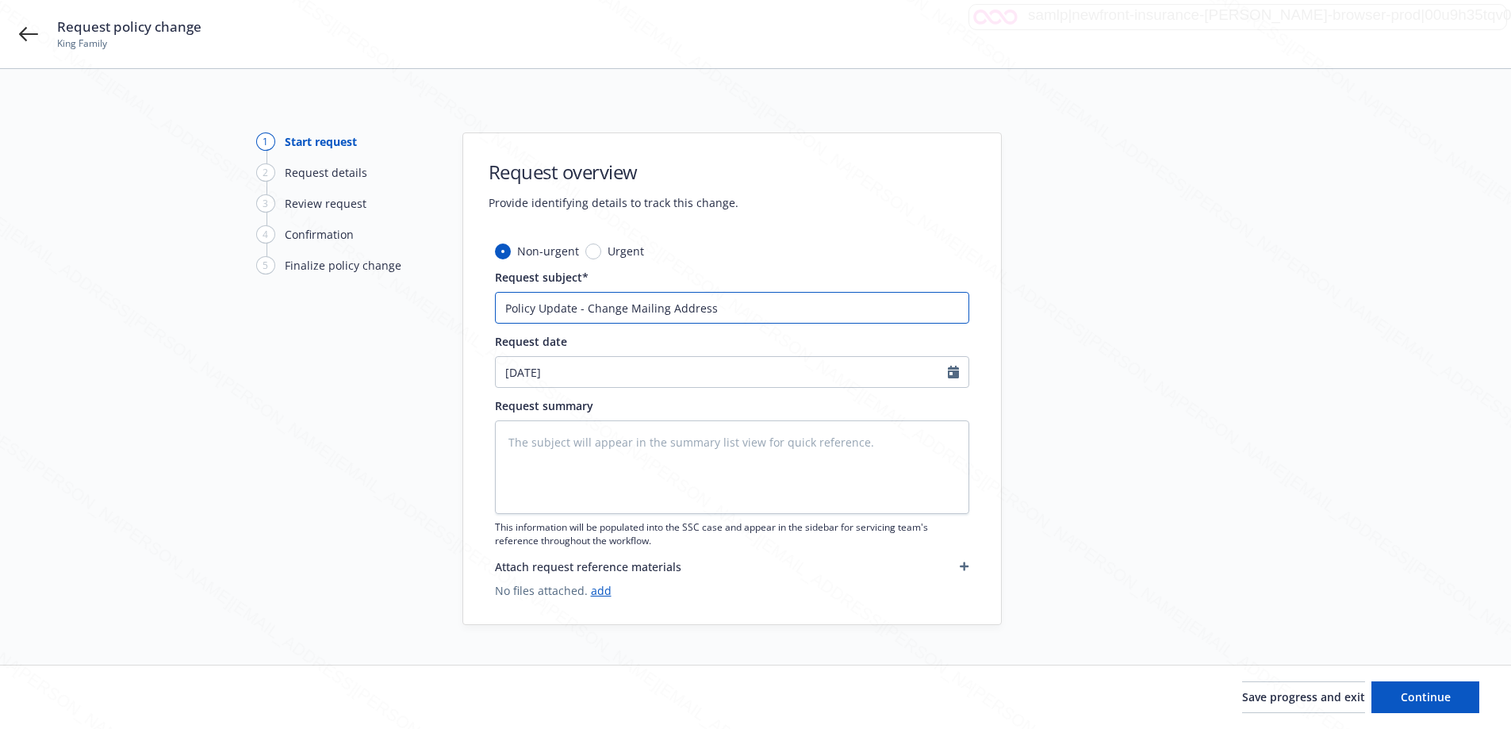
type textarea "x"
type input "Policy Update - Change Mailing Address -"
type textarea "x"
type input "Policy Update - Change Mailing Address -"
type textarea "x"
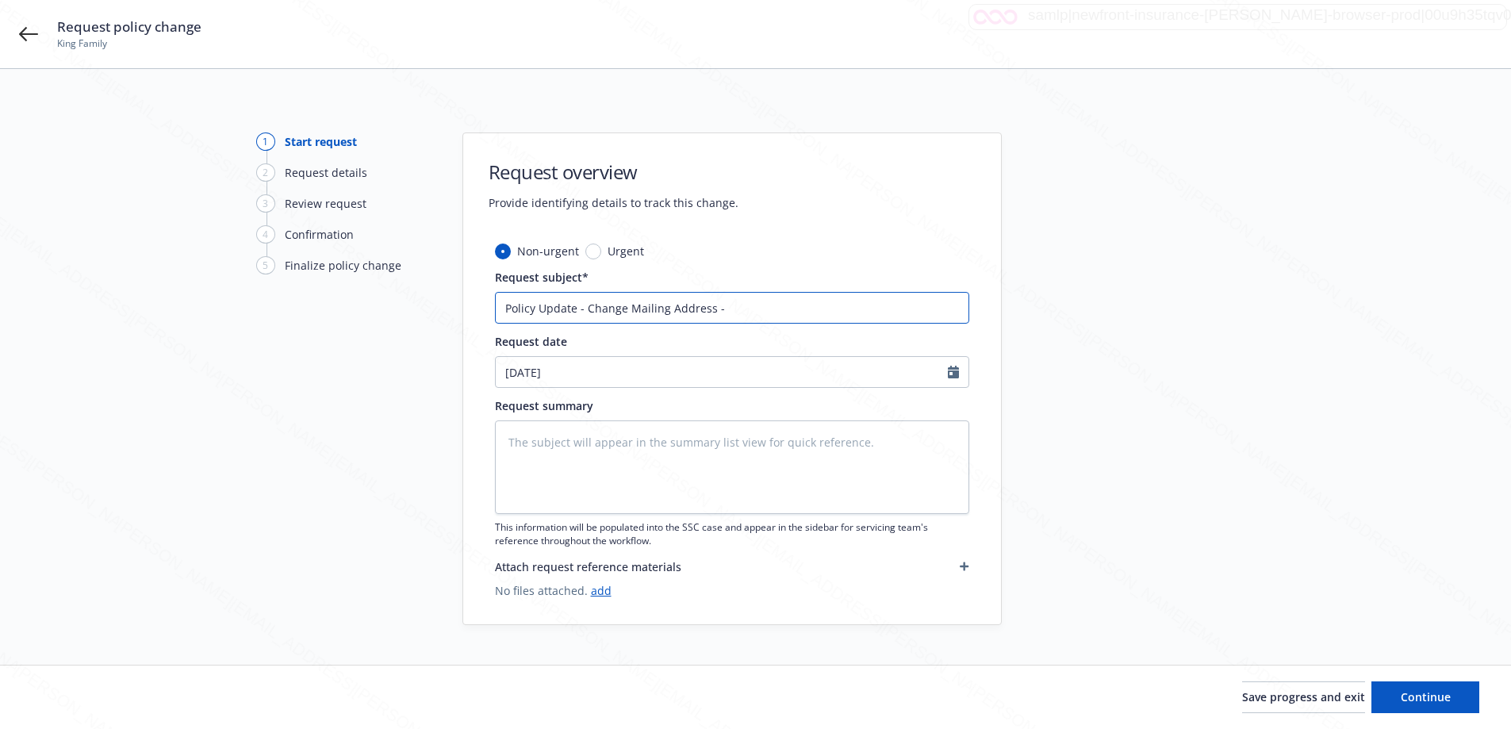
type input "Policy Update - Change Mailing Address - M"
type textarea "x"
type input "Policy Update - Change Mailing Address - Ma"
type textarea "x"
type input "Policy Update - Change Mailing Address - Mar"
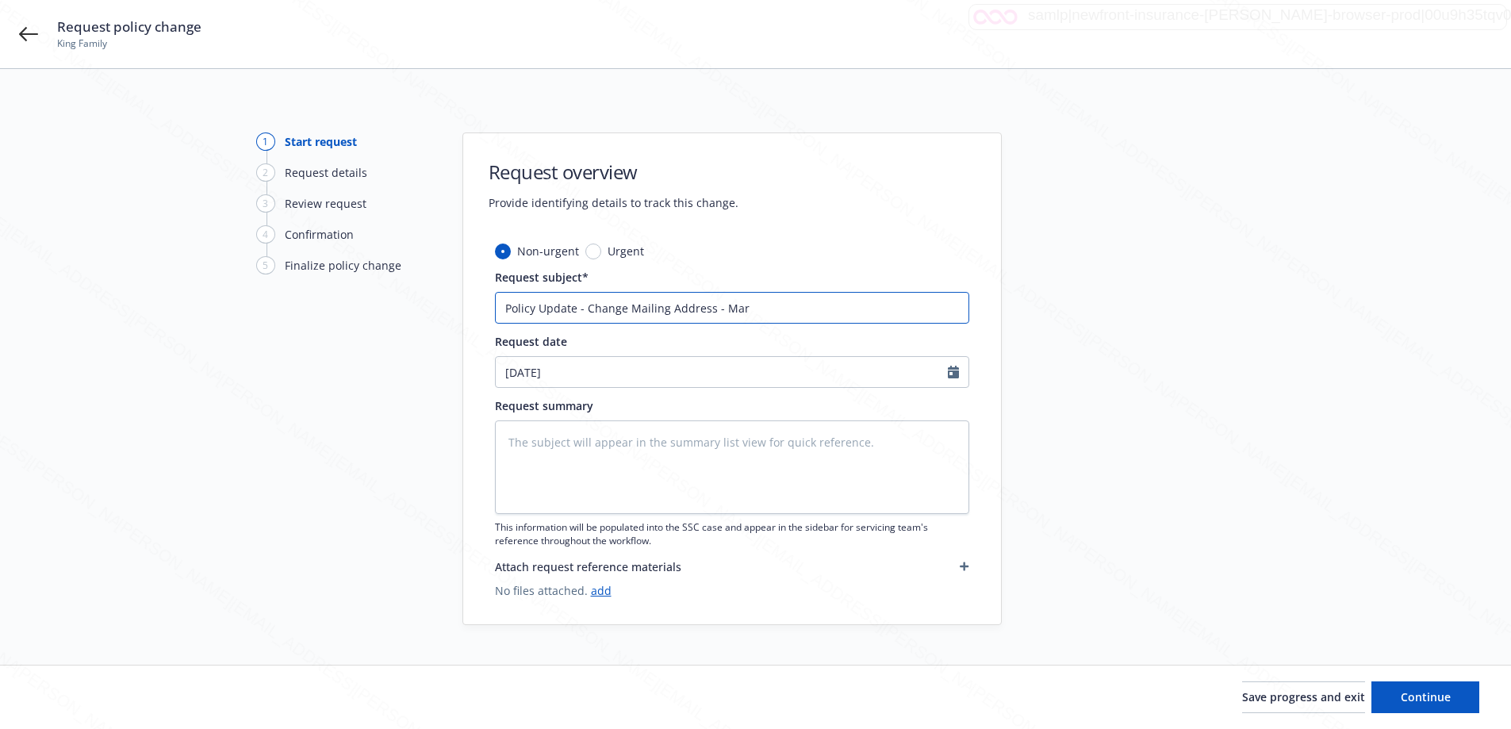
type textarea "x"
type input "Policy Update - Change Mailing Address - Mark"
type textarea "x"
type input "Policy Update - Change Mailing Address - Markl"
type textarea "x"
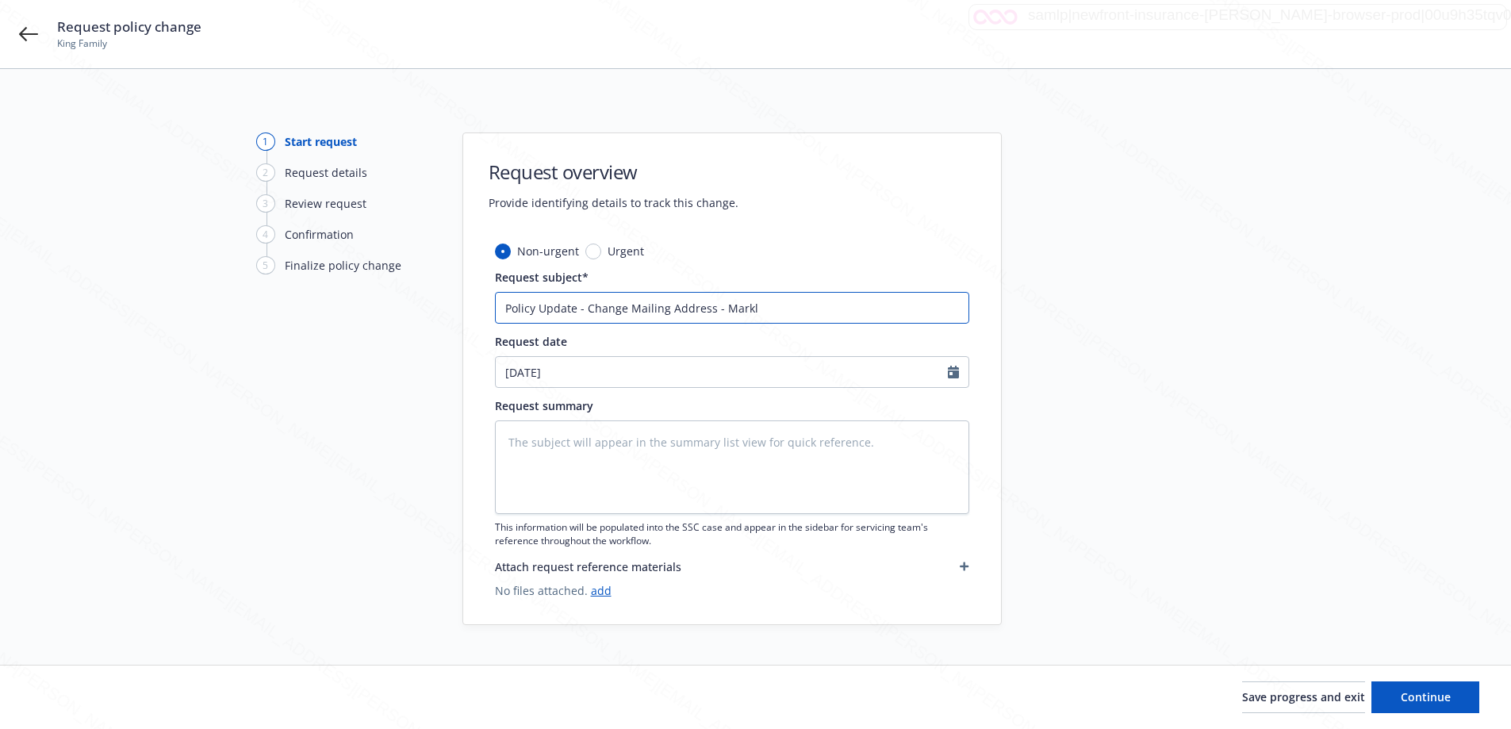
type input "Policy Update - Change Mailing Address - [PERSON_NAME]"
type textarea "x"
type input "Policy Update - Change Mailing Address - Markl"
type textarea "x"
type input "Policy Update - Change Mailing Address - Mark"
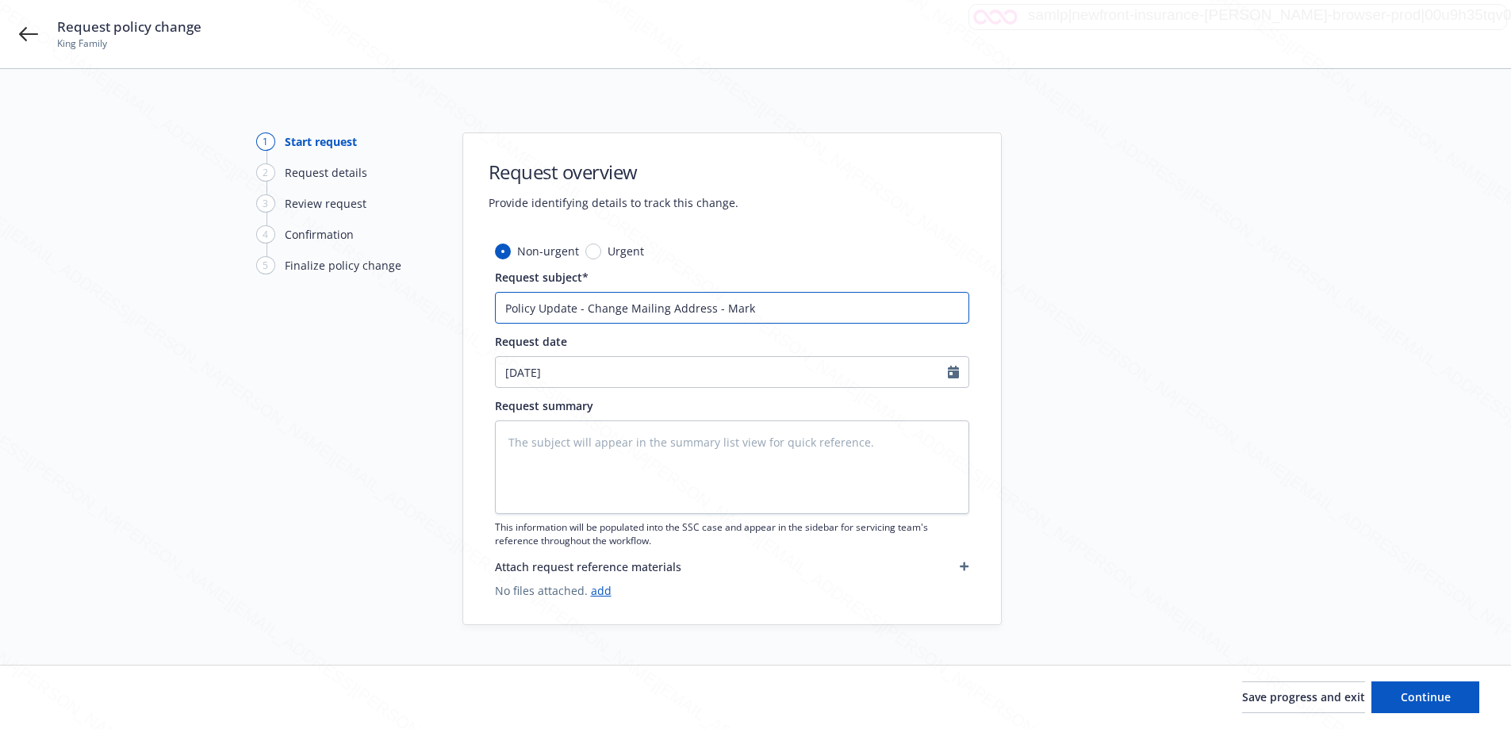
type textarea "x"
type input "Policy Update - Change Mailing Address - Marke"
type textarea "x"
type input "Policy Update - Change Mailing Address - [PERSON_NAME]"
type textarea "x"
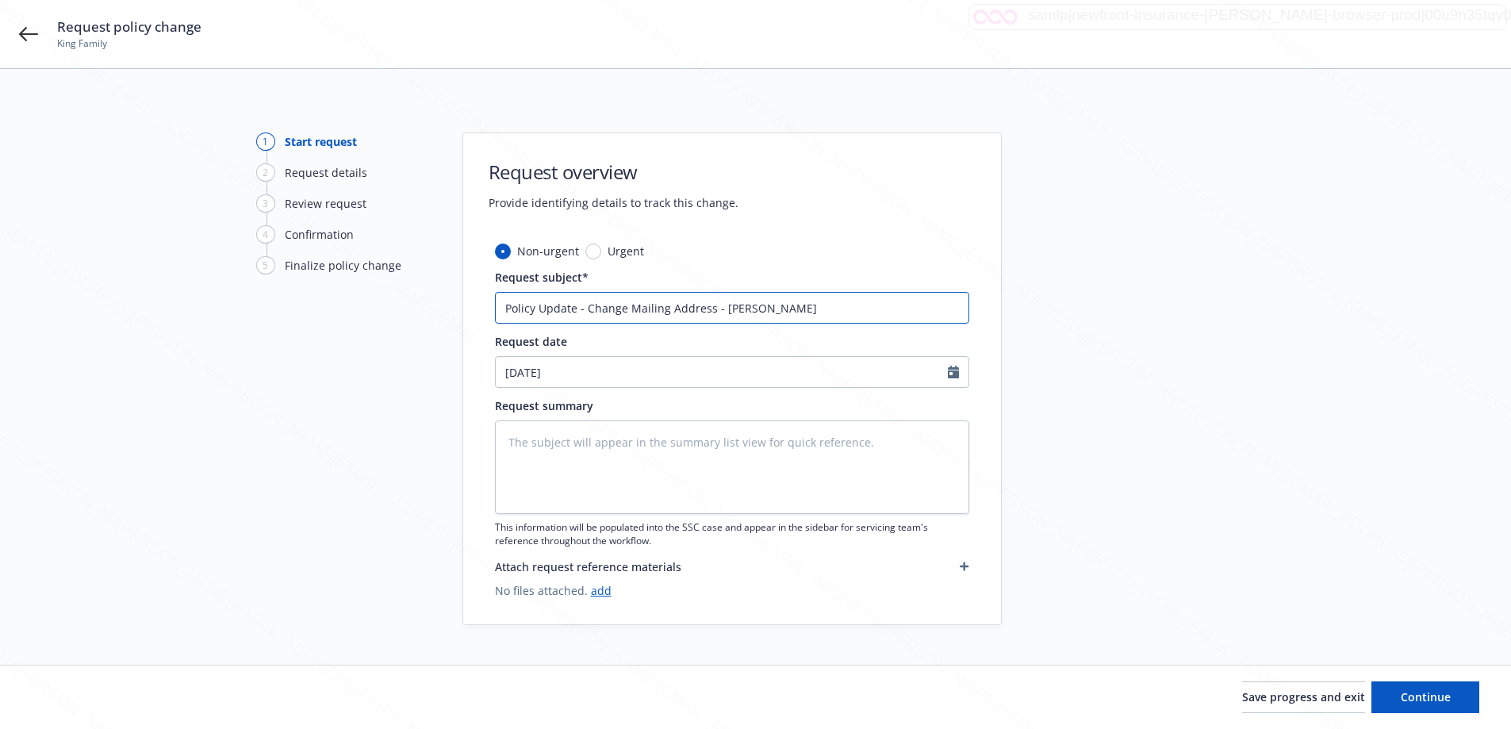
type input "Policy Update - Change Mailing Address - [PERSON_NAME]"
paste input "MPU0069309-04"
type textarea "x"
type input "Policy Update - Change Mailing Address - [PERSON_NAME] MPU0069309-04"
click at [725, 440] on textarea at bounding box center [732, 468] width 474 height 94
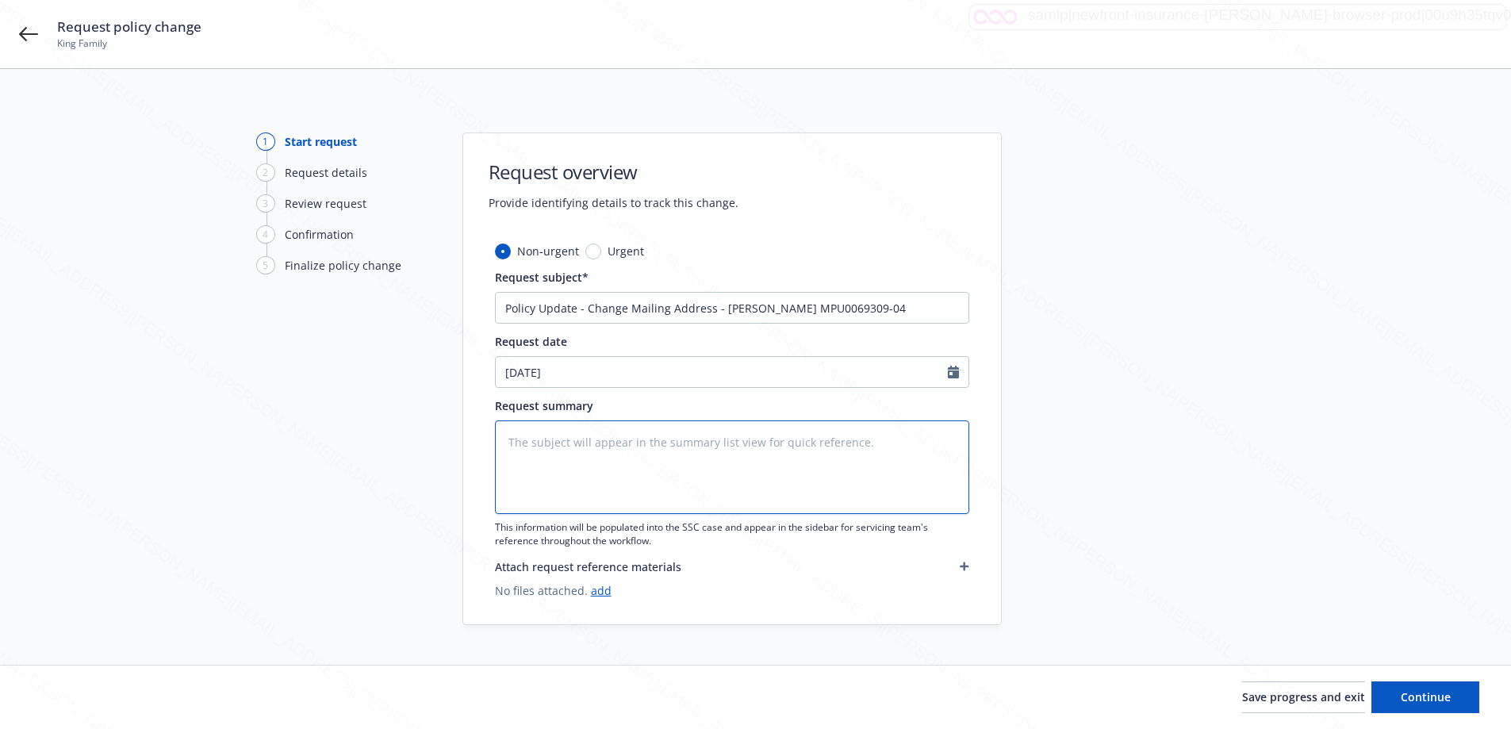
type textarea "x"
type textarea "C"
type textarea "x"
type textarea "Ch"
type textarea "x"
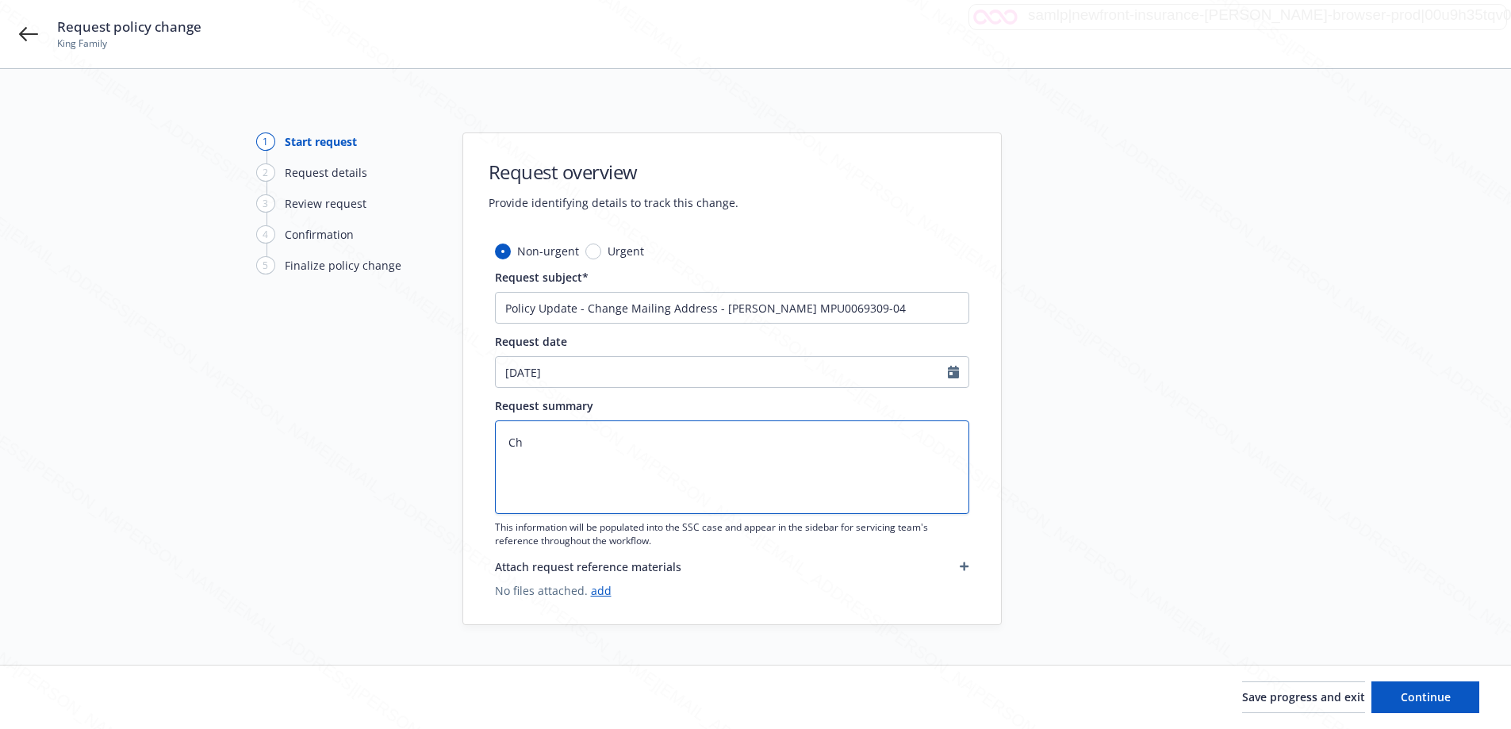
type textarea "Cha"
type textarea "x"
type textarea "[PERSON_NAME]"
type textarea "x"
type textarea "Change"
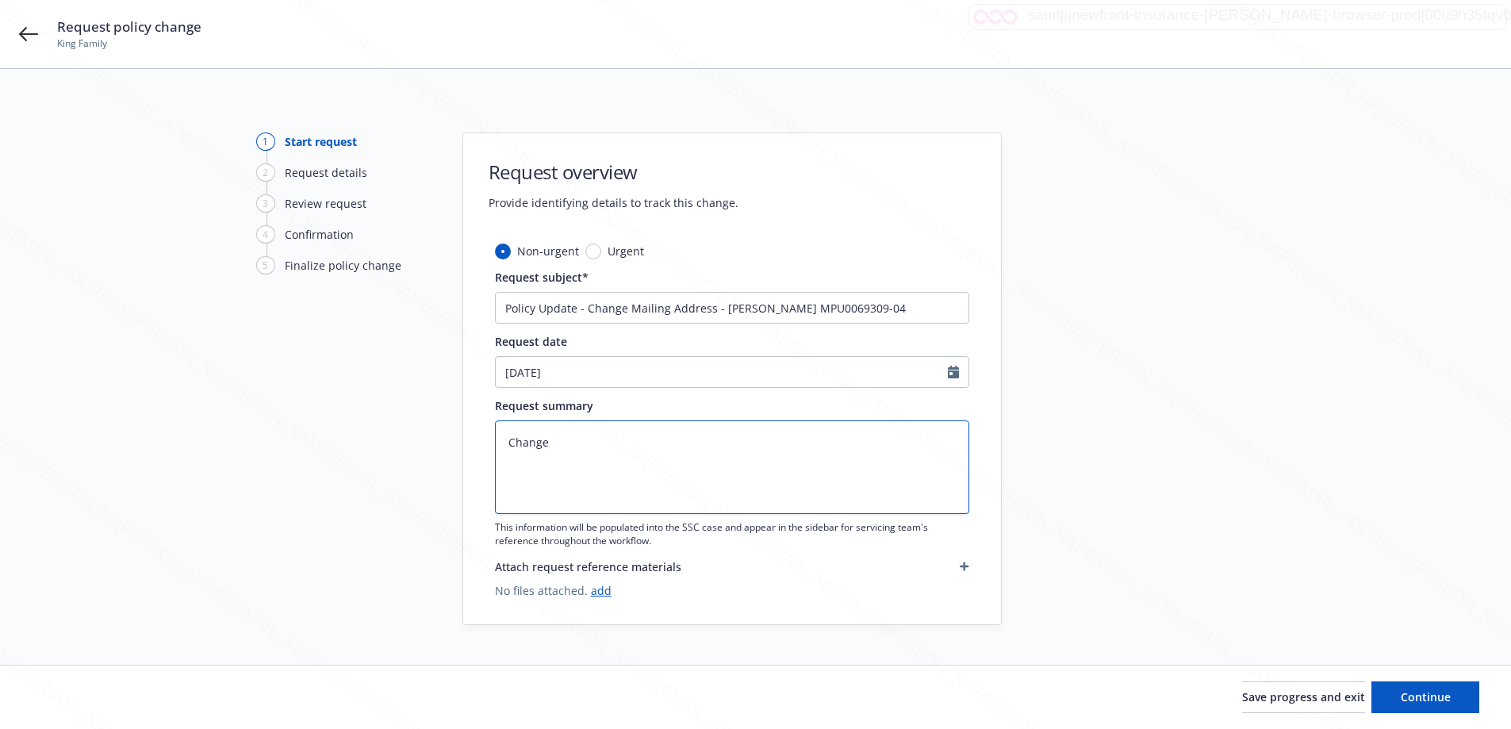
type textarea "x"
type textarea "Change M"
type textarea "x"
type textarea "Change Mai"
type textarea "x"
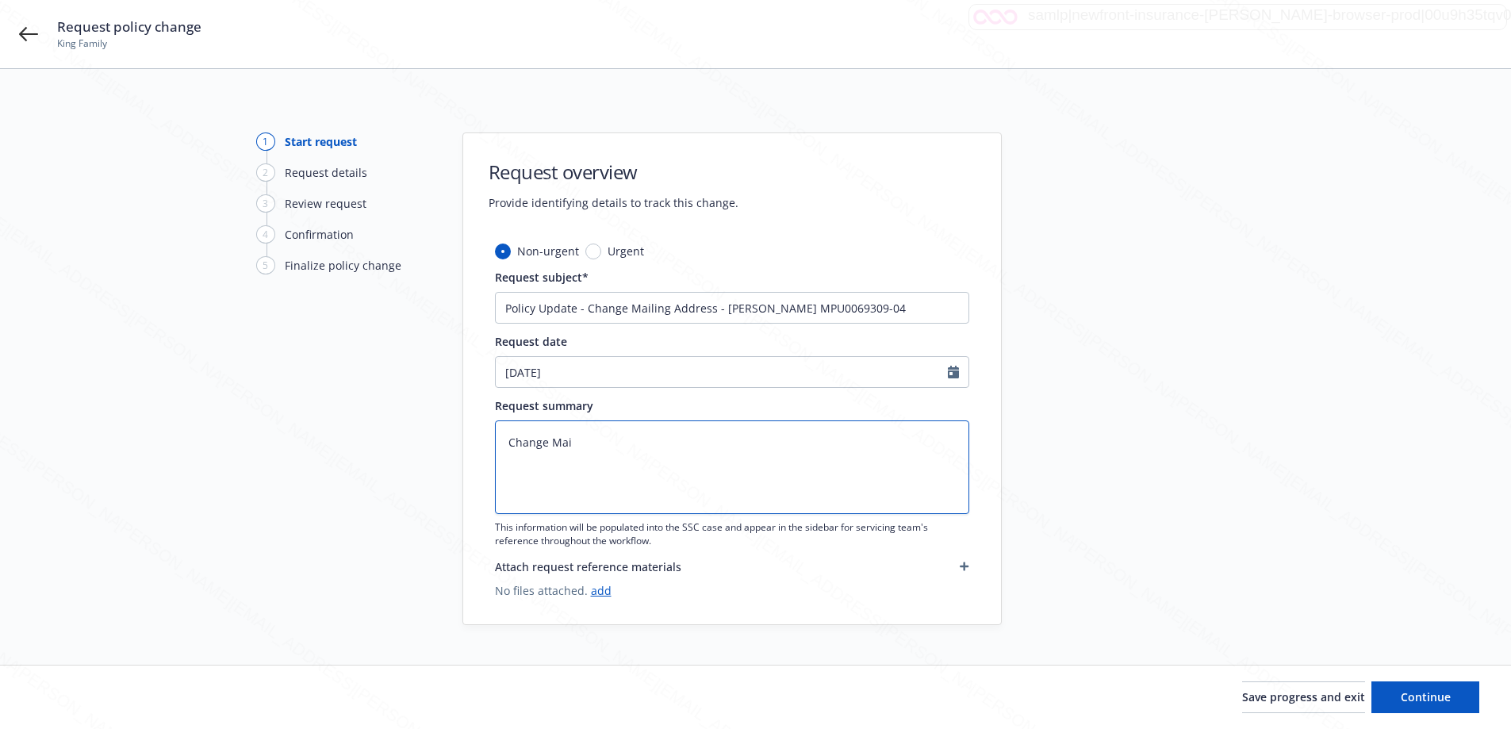
type textarea "Change Mail"
type textarea "x"
type textarea "Change Mailin"
type textarea "x"
type textarea "Change Mailing"
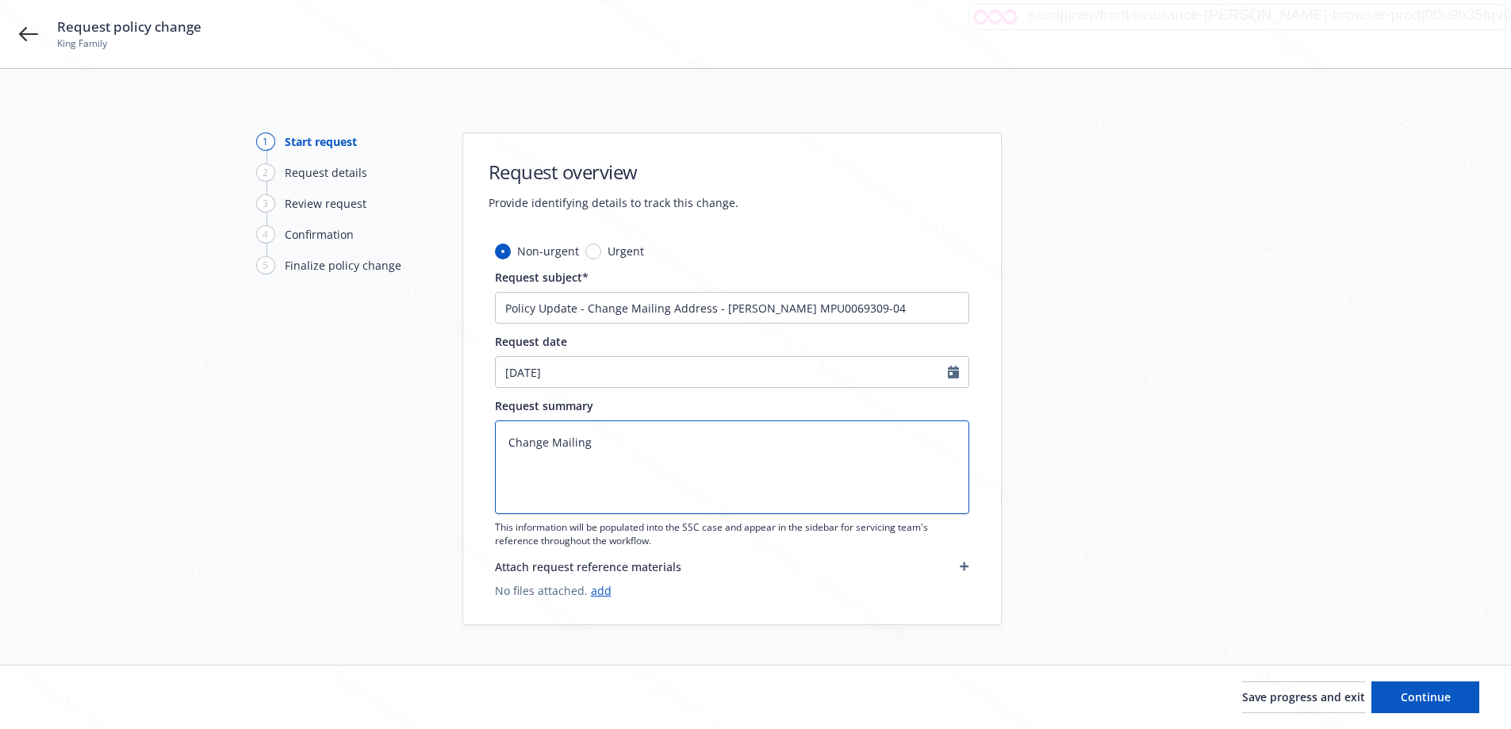
type textarea "x"
type textarea "Change Mailing A"
type textarea "x"
type textarea "Change Mailing Ad"
type textarea "x"
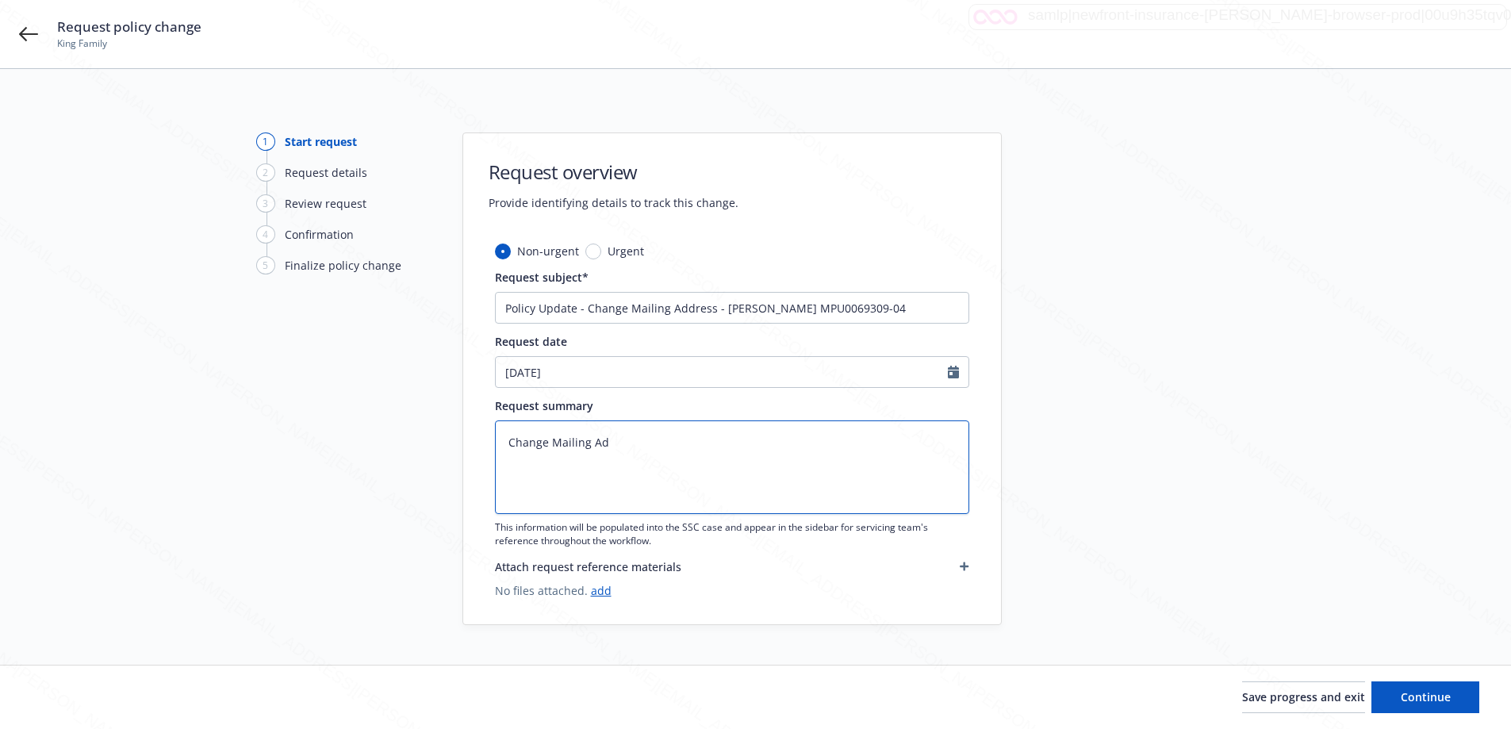
type textarea "Change Mailing Add"
type textarea "x"
type textarea "Change Mailing Addr"
type textarea "x"
type textarea "Change Mailing Addre"
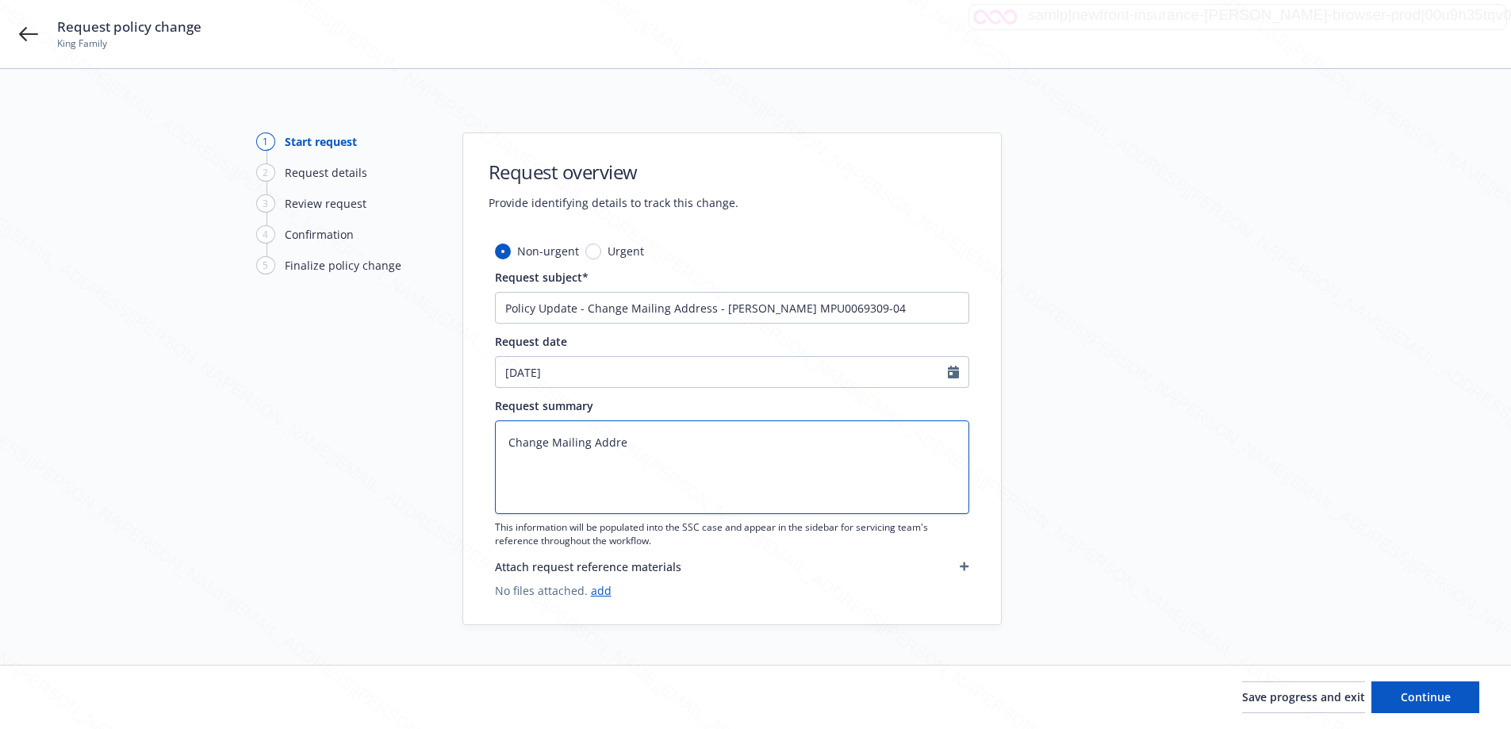
type textarea "x"
type textarea "Change Mailing Addres"
type textarea "x"
type textarea "Change Mailing Address"
click at [1442, 703] on span "Continue" at bounding box center [1426, 696] width 50 height 15
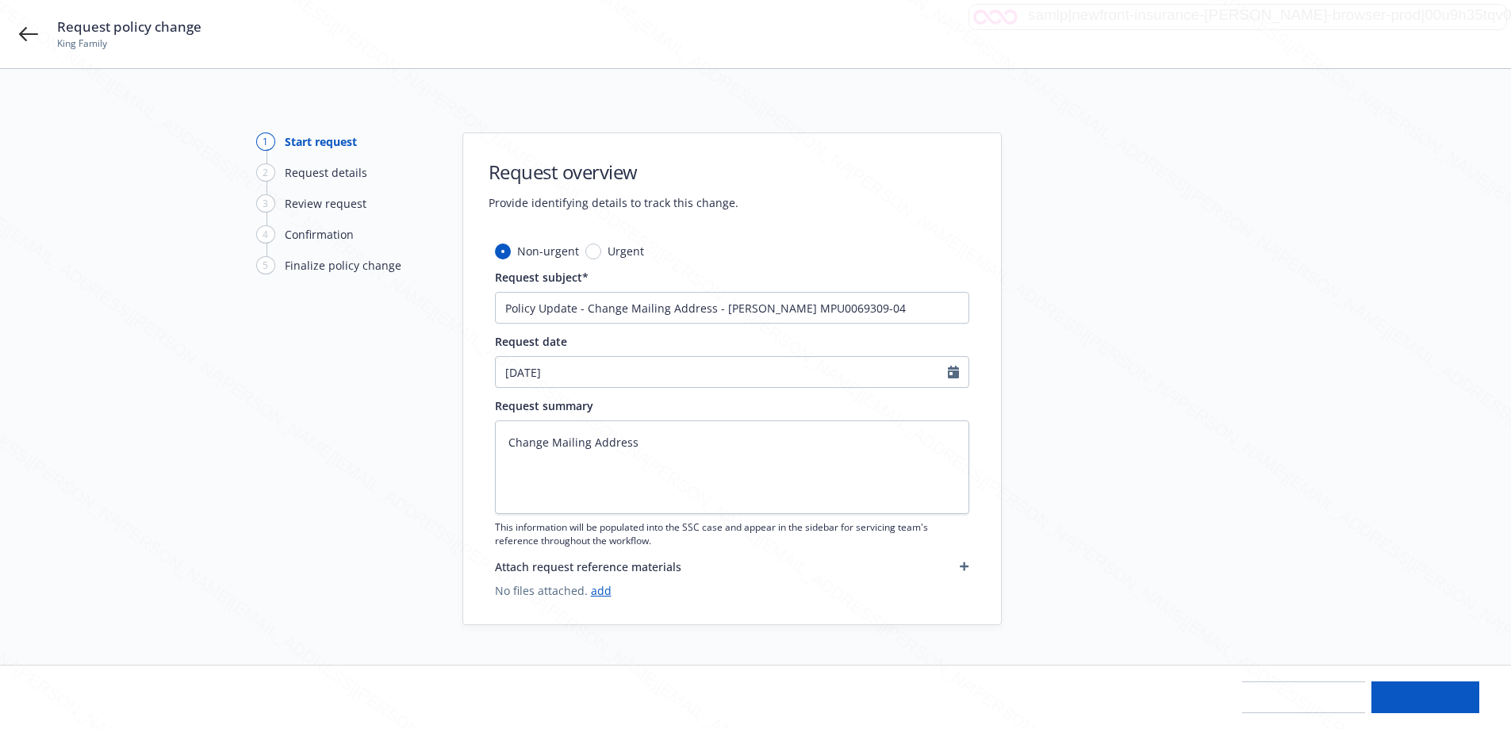
type textarea "x"
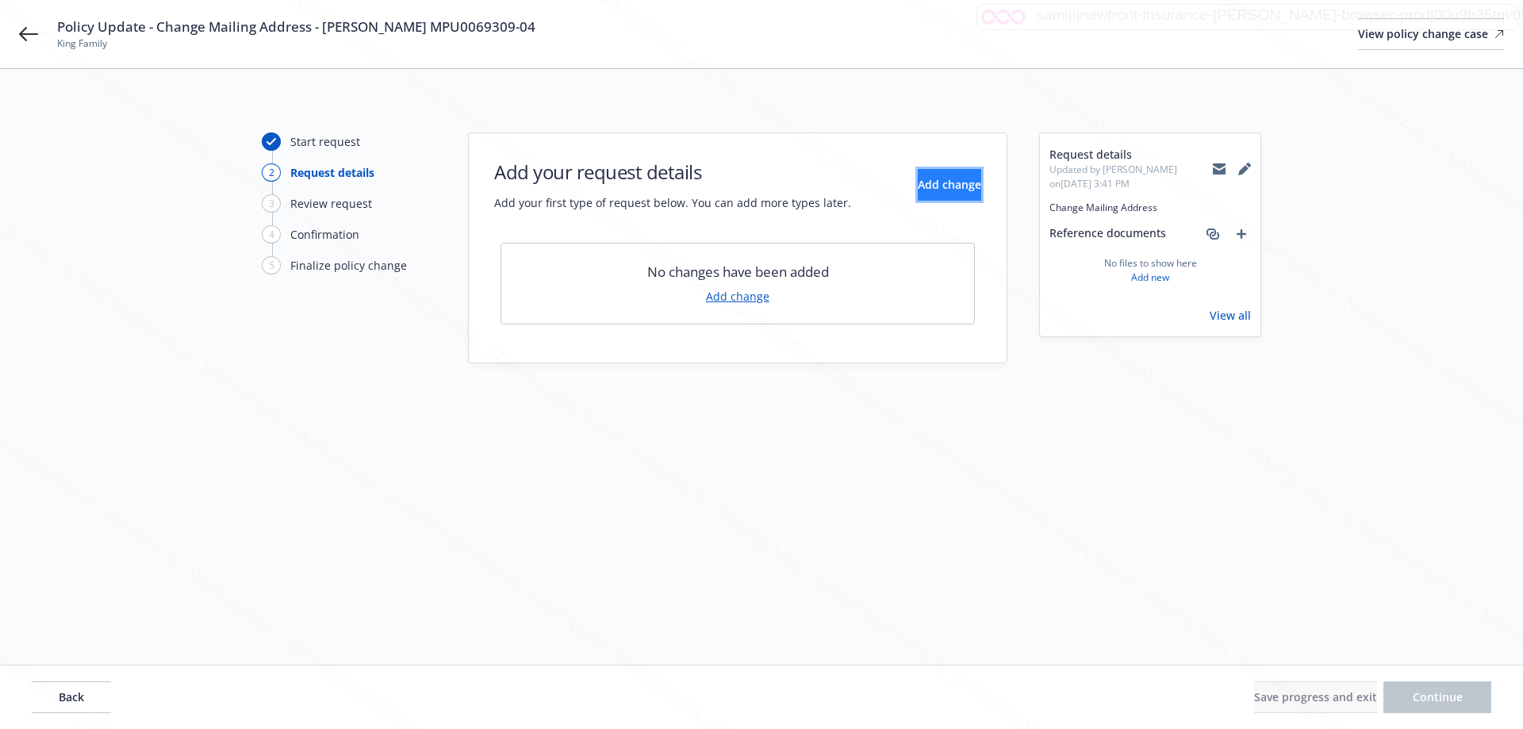
click at [924, 183] on span "Add change" at bounding box center [949, 184] width 63 height 15
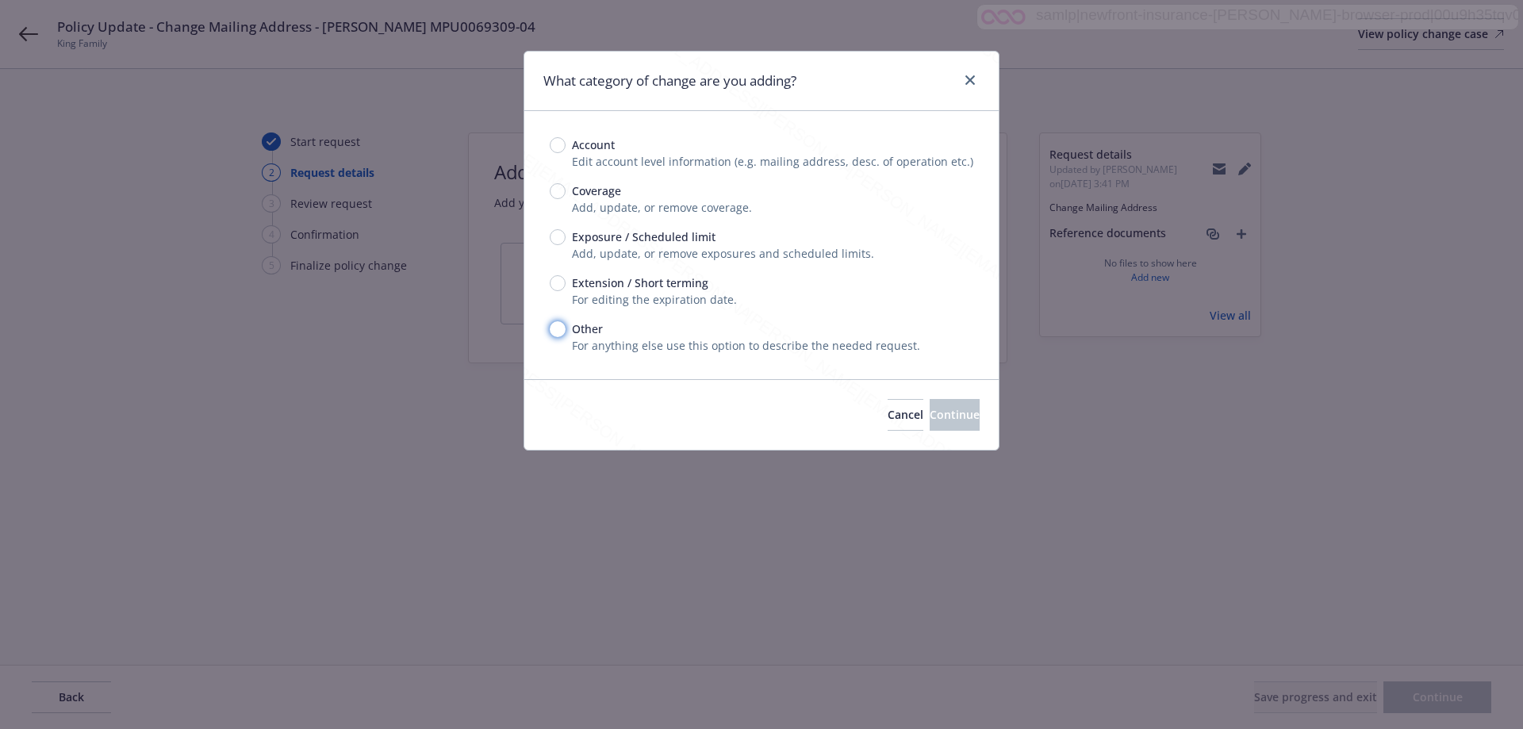
click at [561, 332] on input "Other" at bounding box center [558, 329] width 16 height 16
radio input "true"
click at [930, 412] on span "Continue" at bounding box center [955, 414] width 50 height 15
type textarea "x"
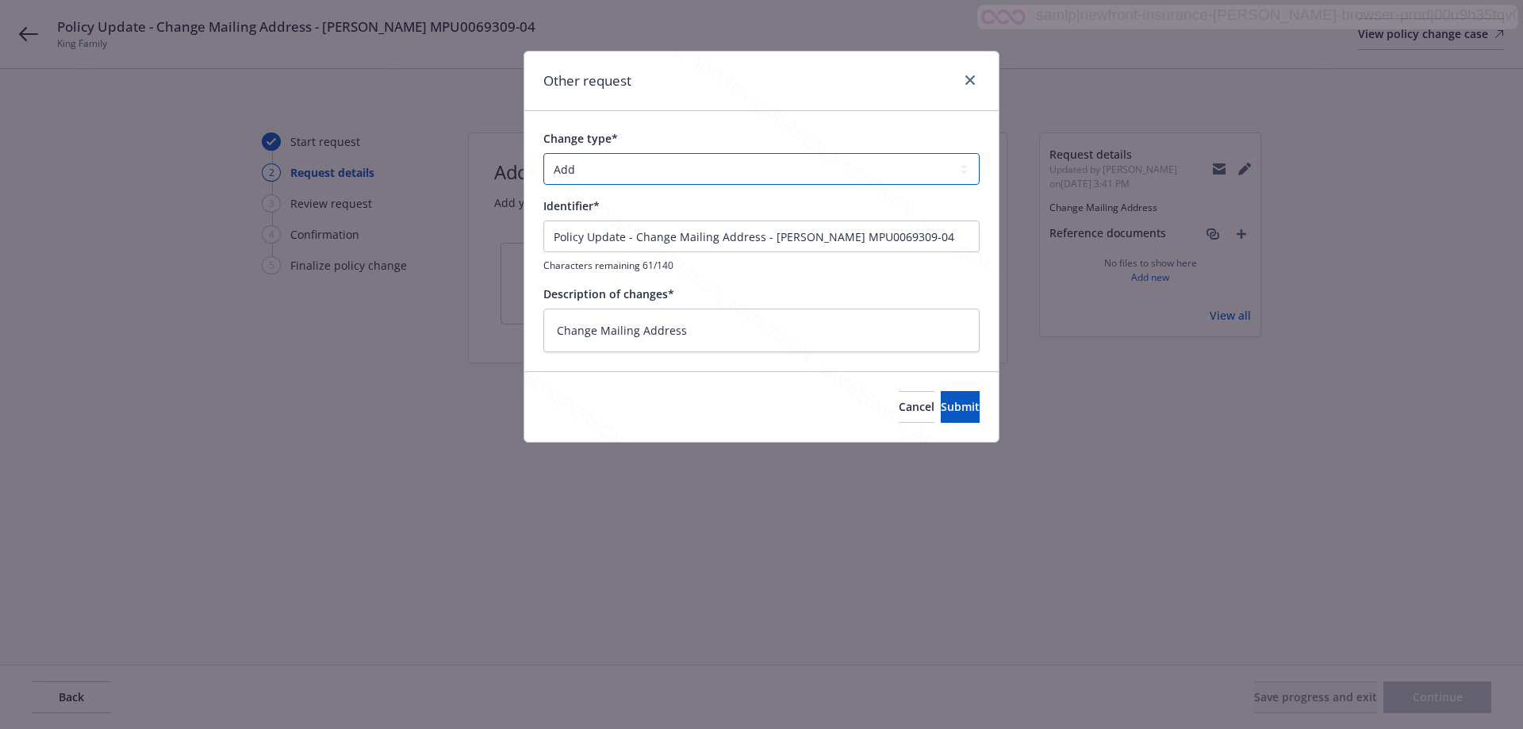
click at [600, 173] on select "Add Audit Change Remove" at bounding box center [761, 169] width 436 height 32
select select "CHANGE"
click at [543, 153] on select "Add Audit Change Remove" at bounding box center [761, 169] width 436 height 32
click at [941, 412] on span "Submit" at bounding box center [960, 406] width 39 height 15
type textarea "x"
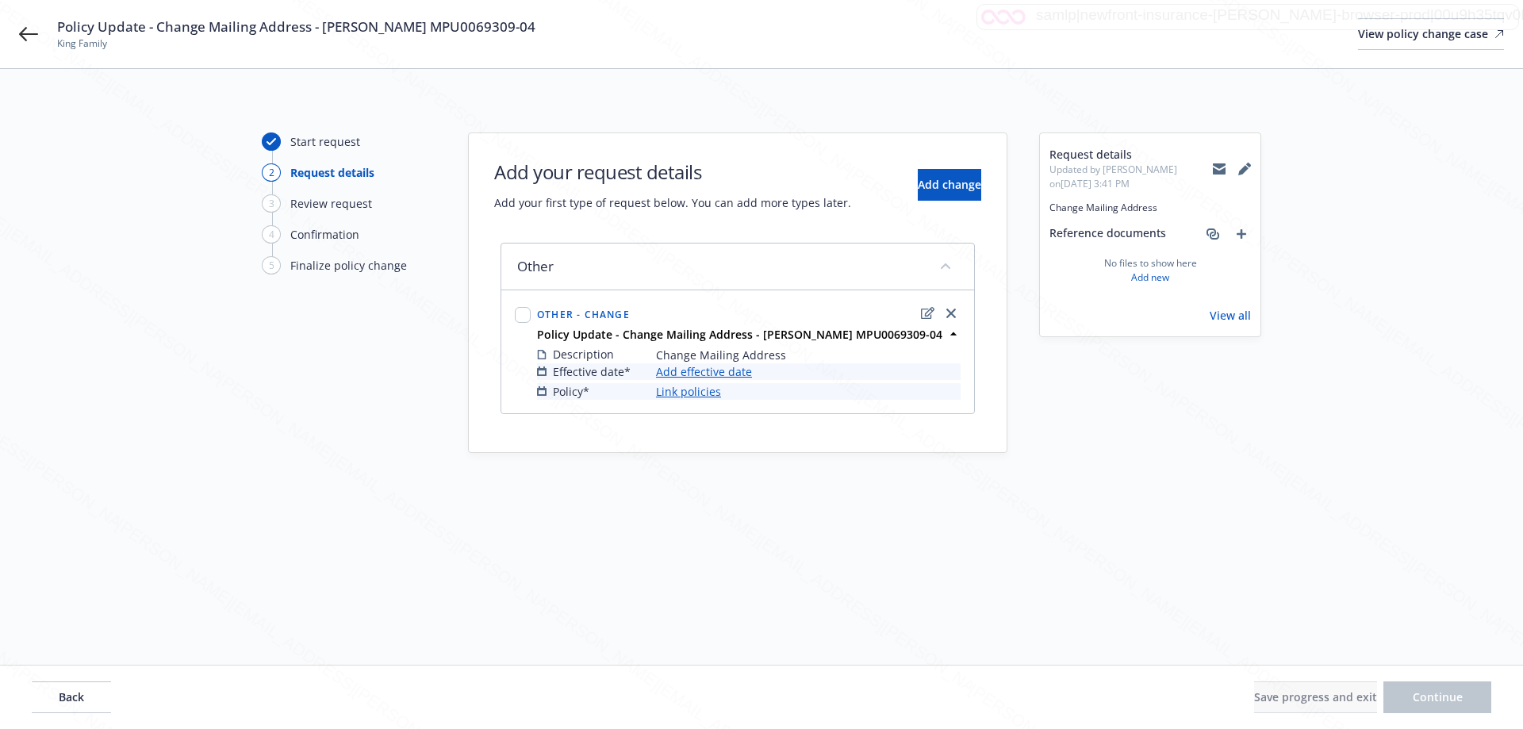
click at [705, 369] on link "Add effective date" at bounding box center [704, 371] width 96 height 17
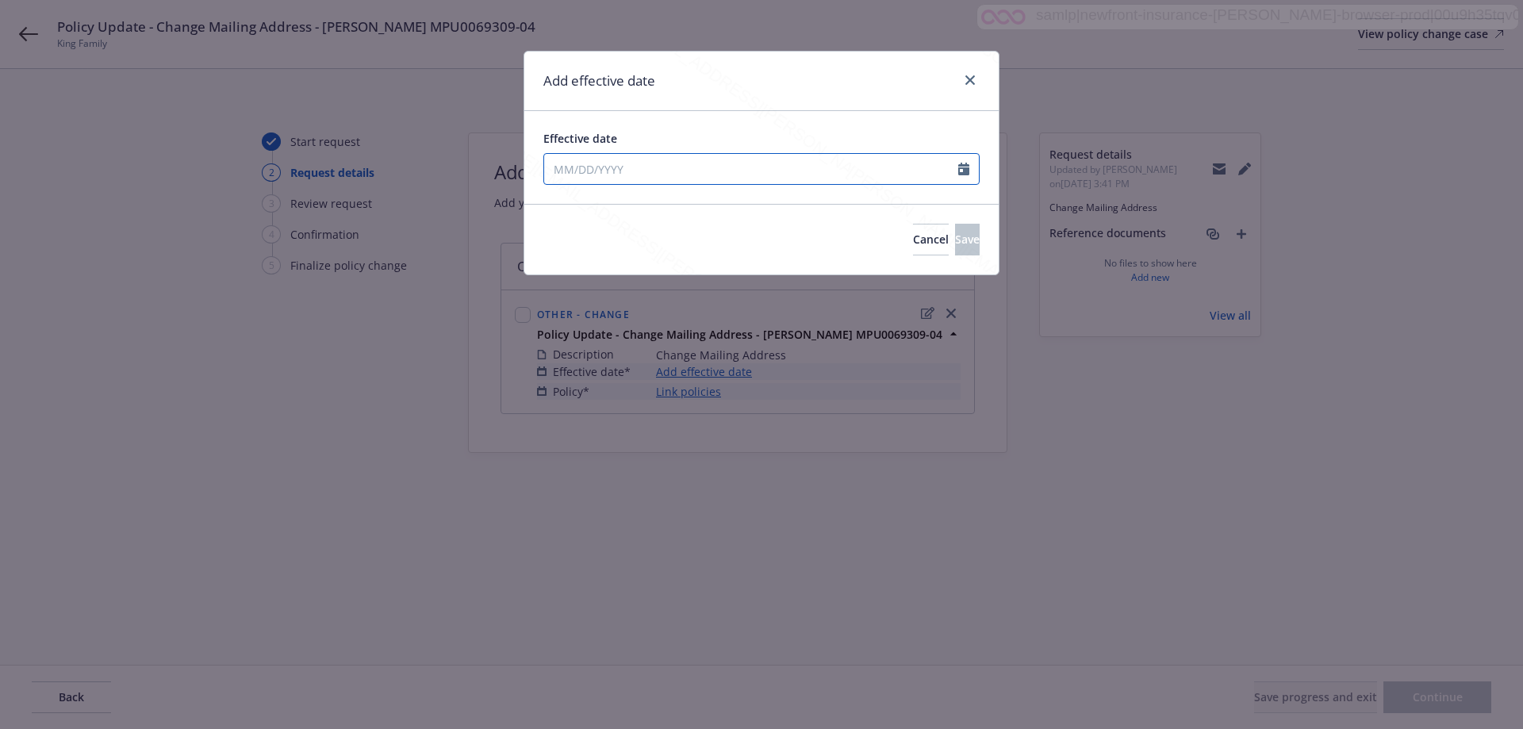
click at [612, 156] on input "Effective date" at bounding box center [751, 169] width 414 height 30
select select "8"
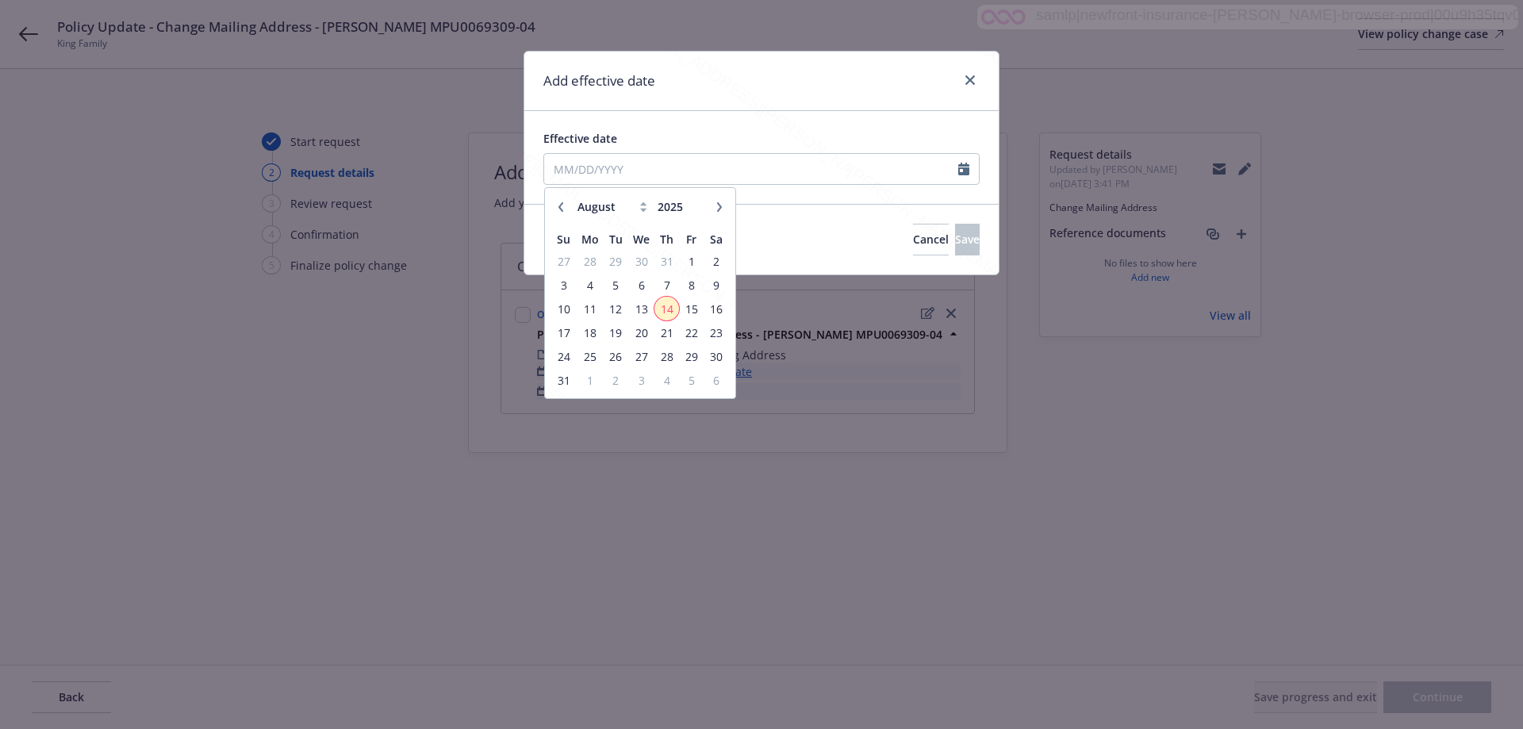
click at [669, 305] on span "14" at bounding box center [666, 309] width 21 height 20
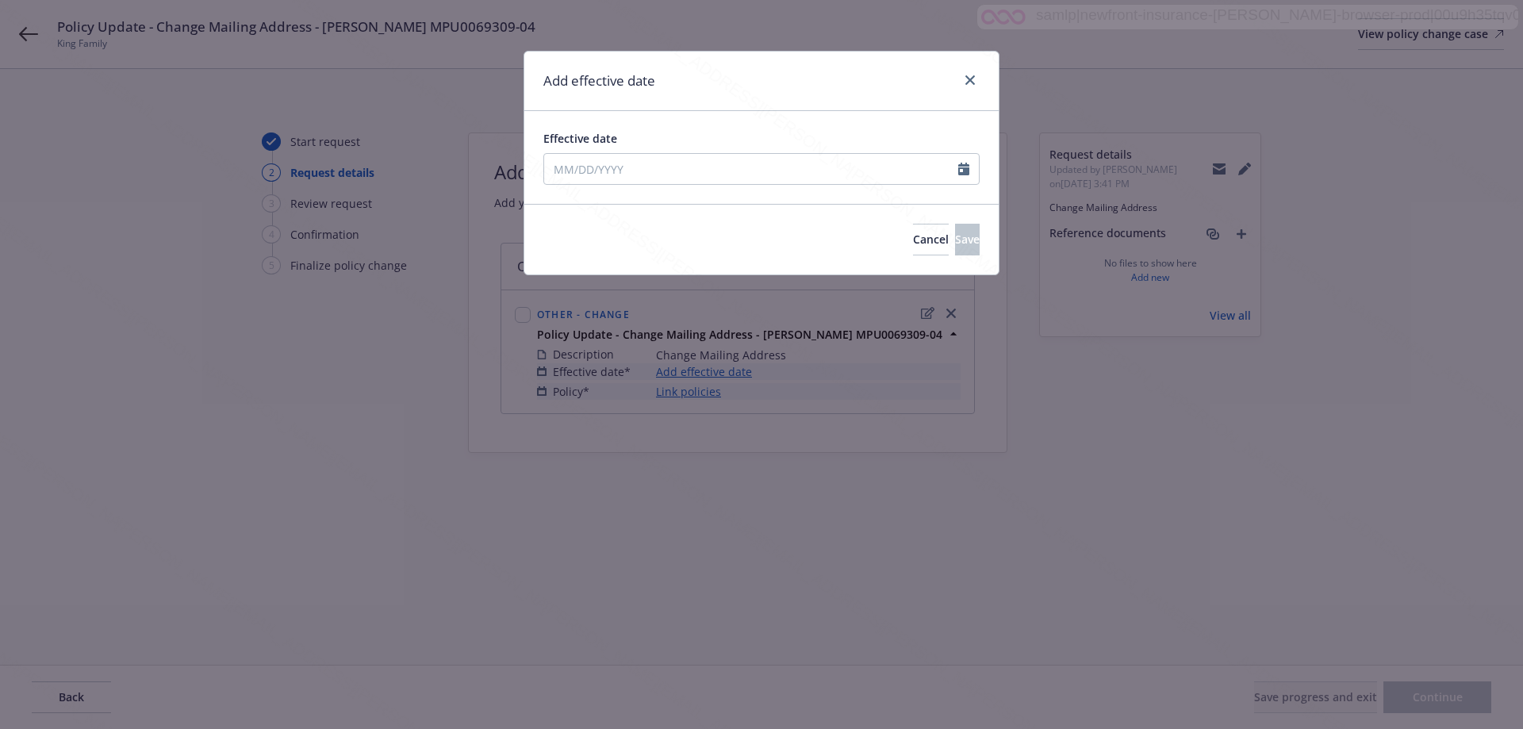
type input "[DATE]"
click at [955, 240] on span "Save" at bounding box center [967, 239] width 25 height 15
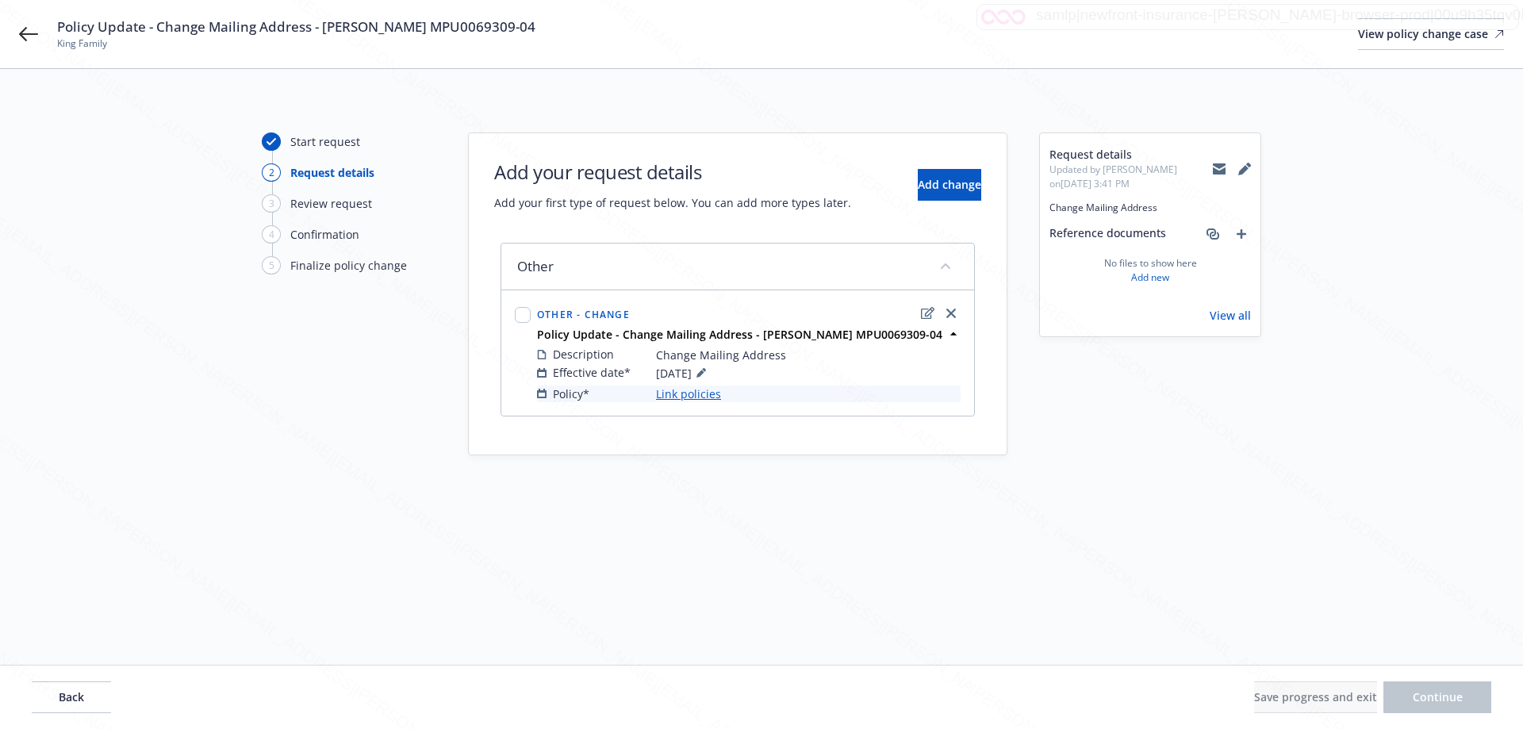
click at [698, 395] on link "Link policies" at bounding box center [688, 394] width 65 height 17
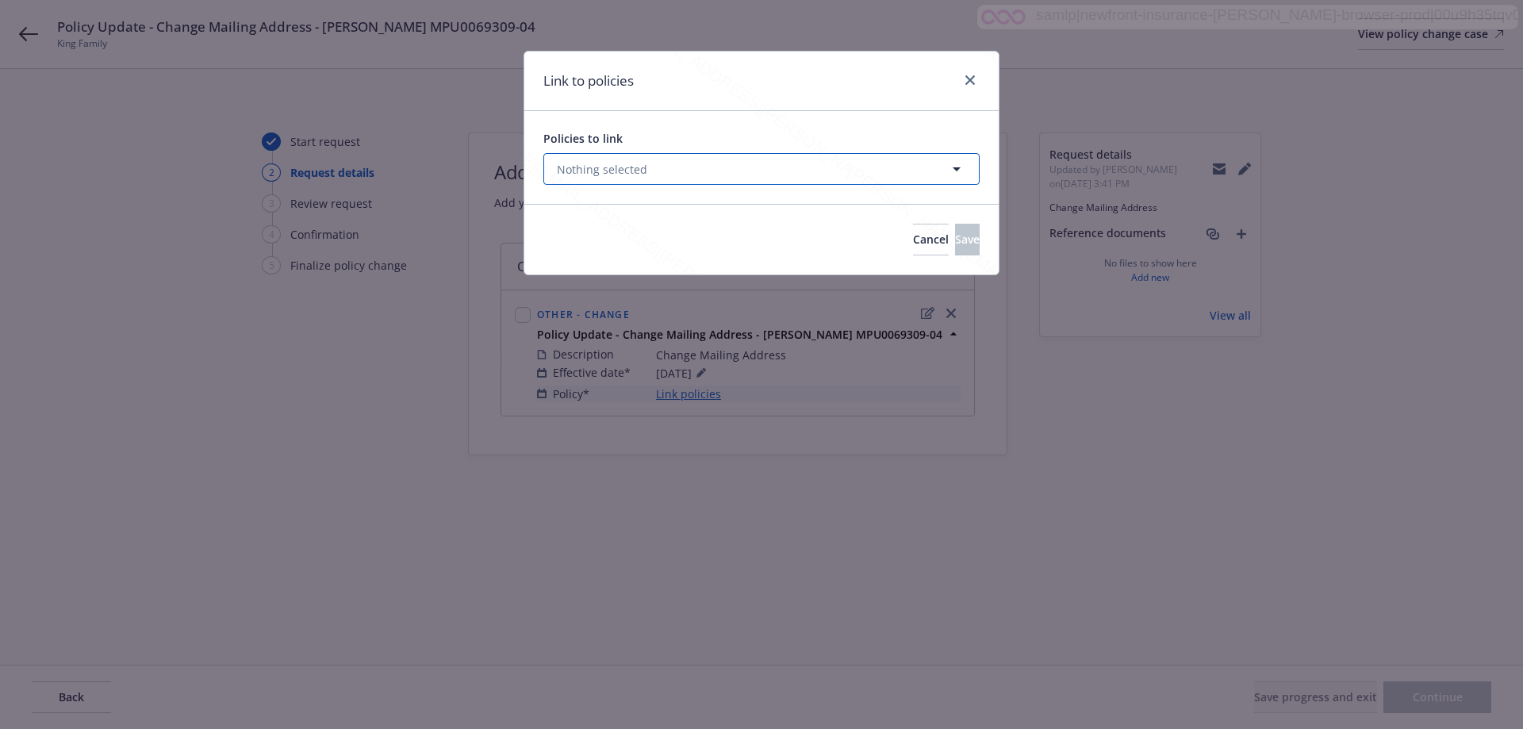
click at [595, 166] on span "Nothing selected" at bounding box center [602, 169] width 90 height 17
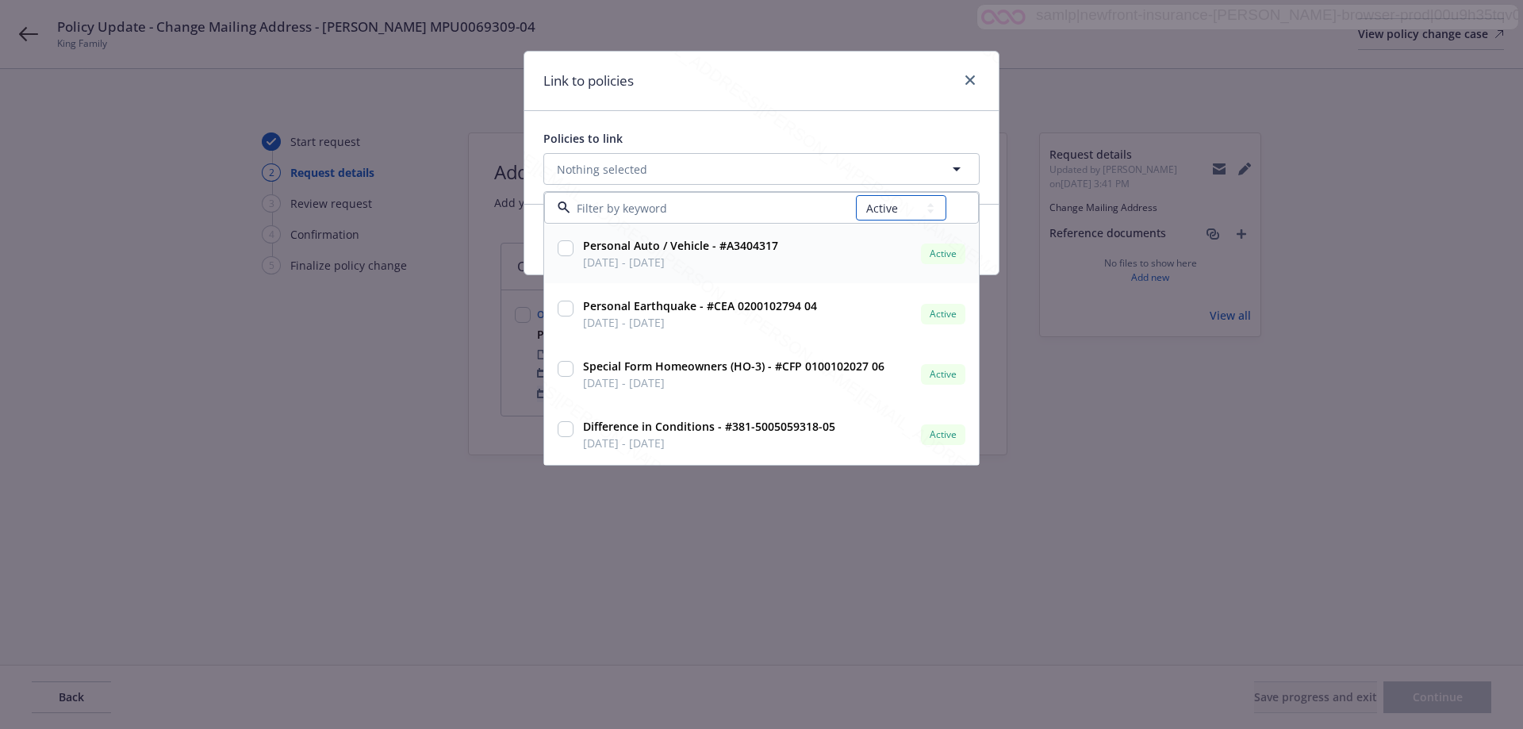
click at [882, 215] on select "All Active Upcoming Expired Cancelled" at bounding box center [901, 207] width 90 height 25
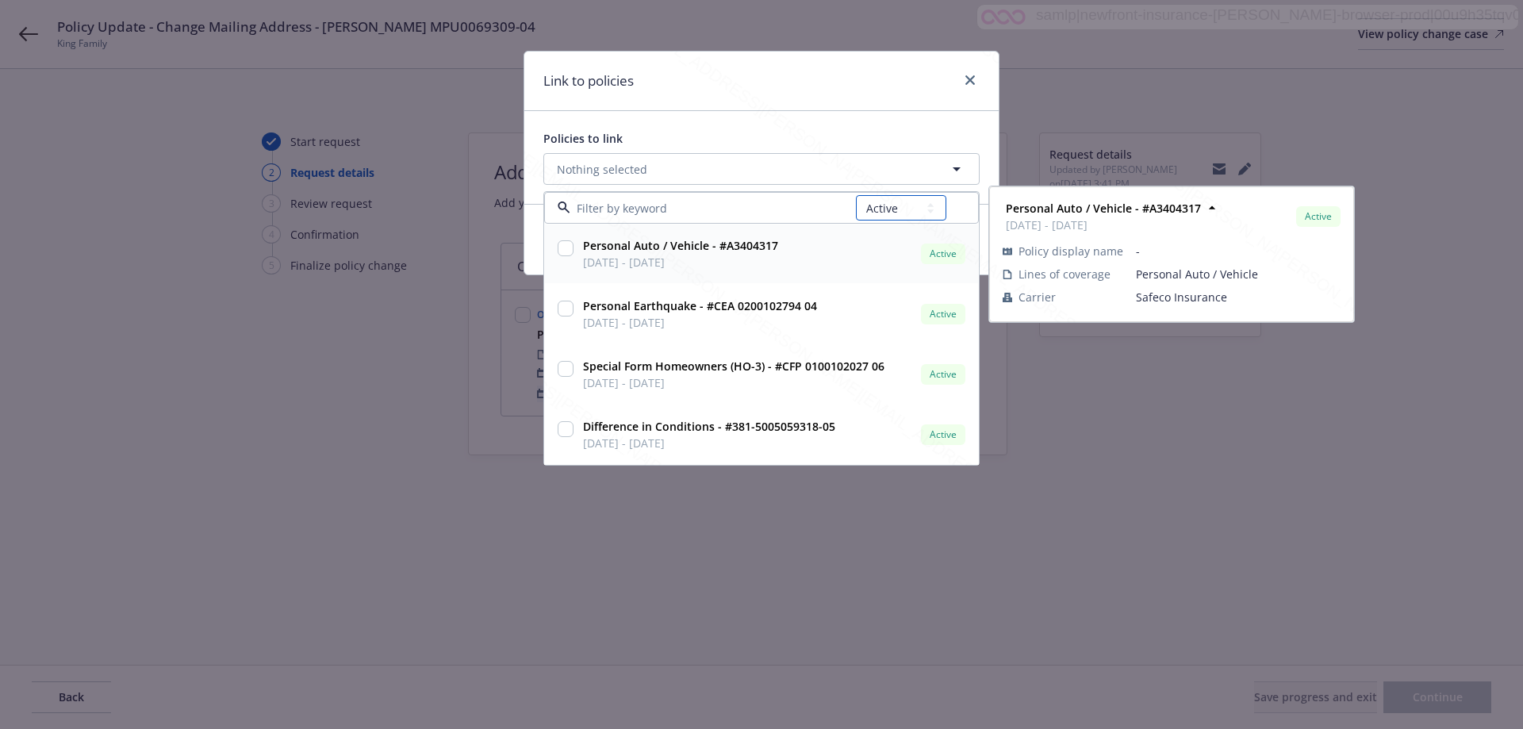
select select "EXPIRED"
click at [857, 195] on select "All Active Upcoming Expired Cancelled" at bounding box center [901, 207] width 90 height 25
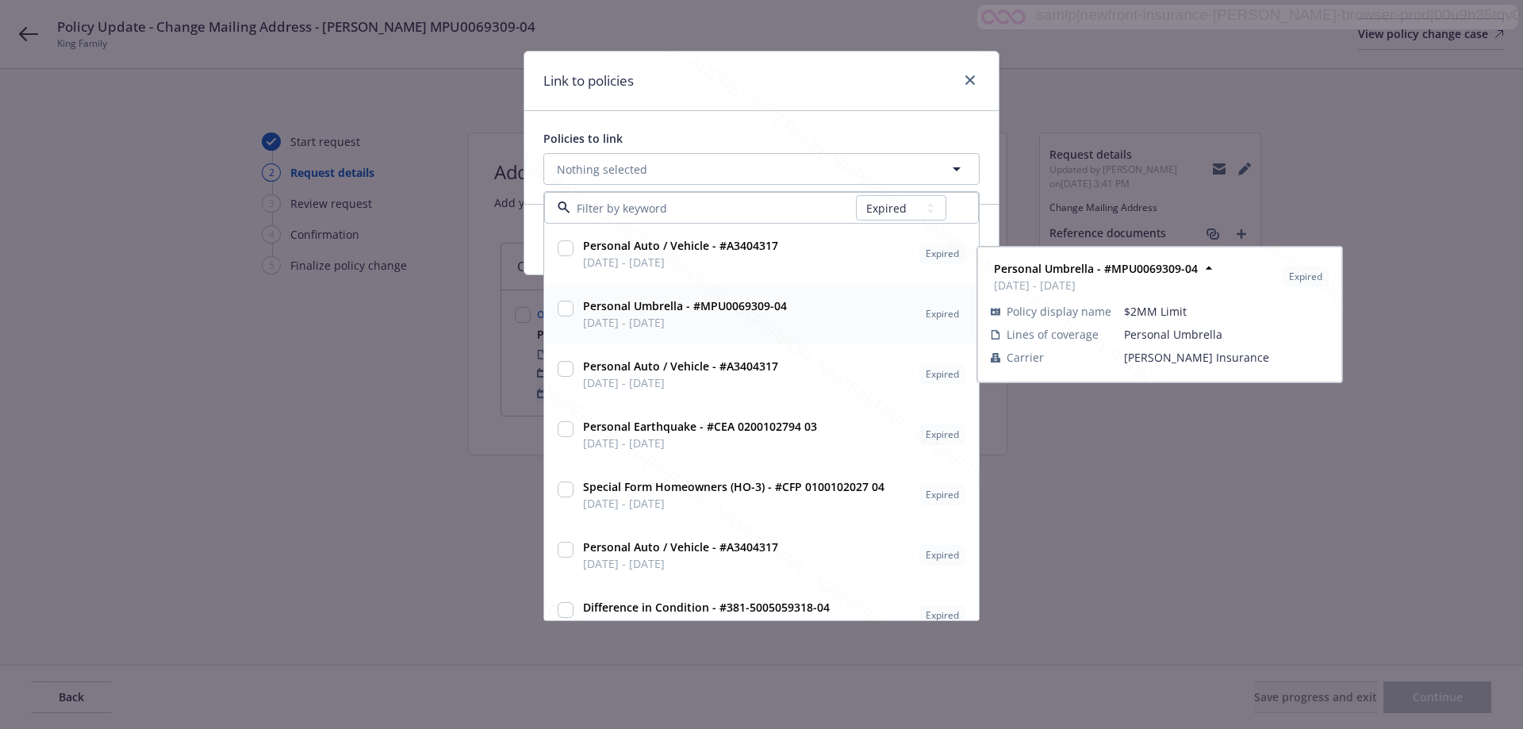
click at [568, 308] on input "checkbox" at bounding box center [566, 309] width 16 height 16
checkbox input "true"
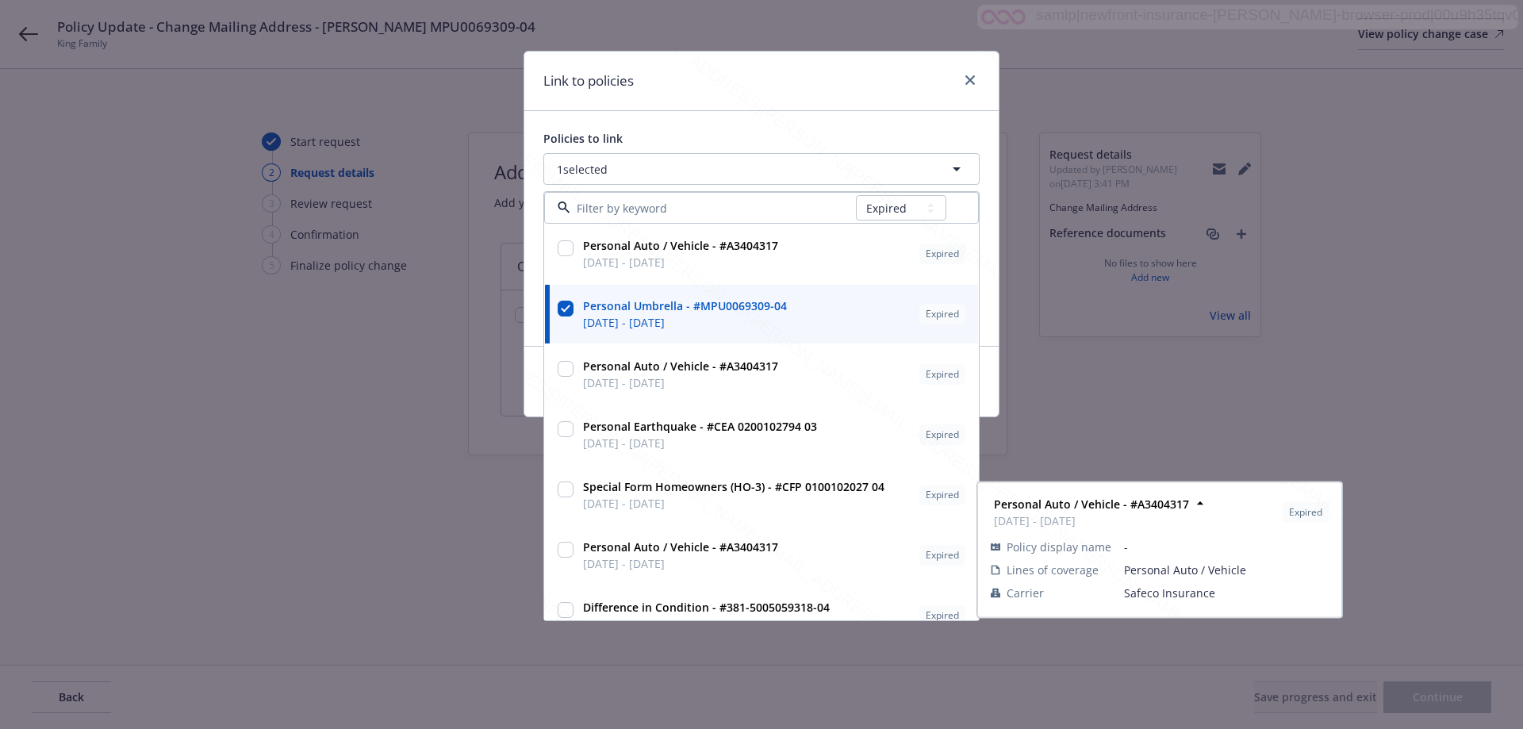
drag, startPoint x: 1412, startPoint y: 299, endPoint x: 1369, endPoint y: 326, distance: 50.6
click at [1411, 300] on div "Link to policies Policies to link 1 selected All Active Upcoming Expired Cancel…" at bounding box center [761, 364] width 1523 height 729
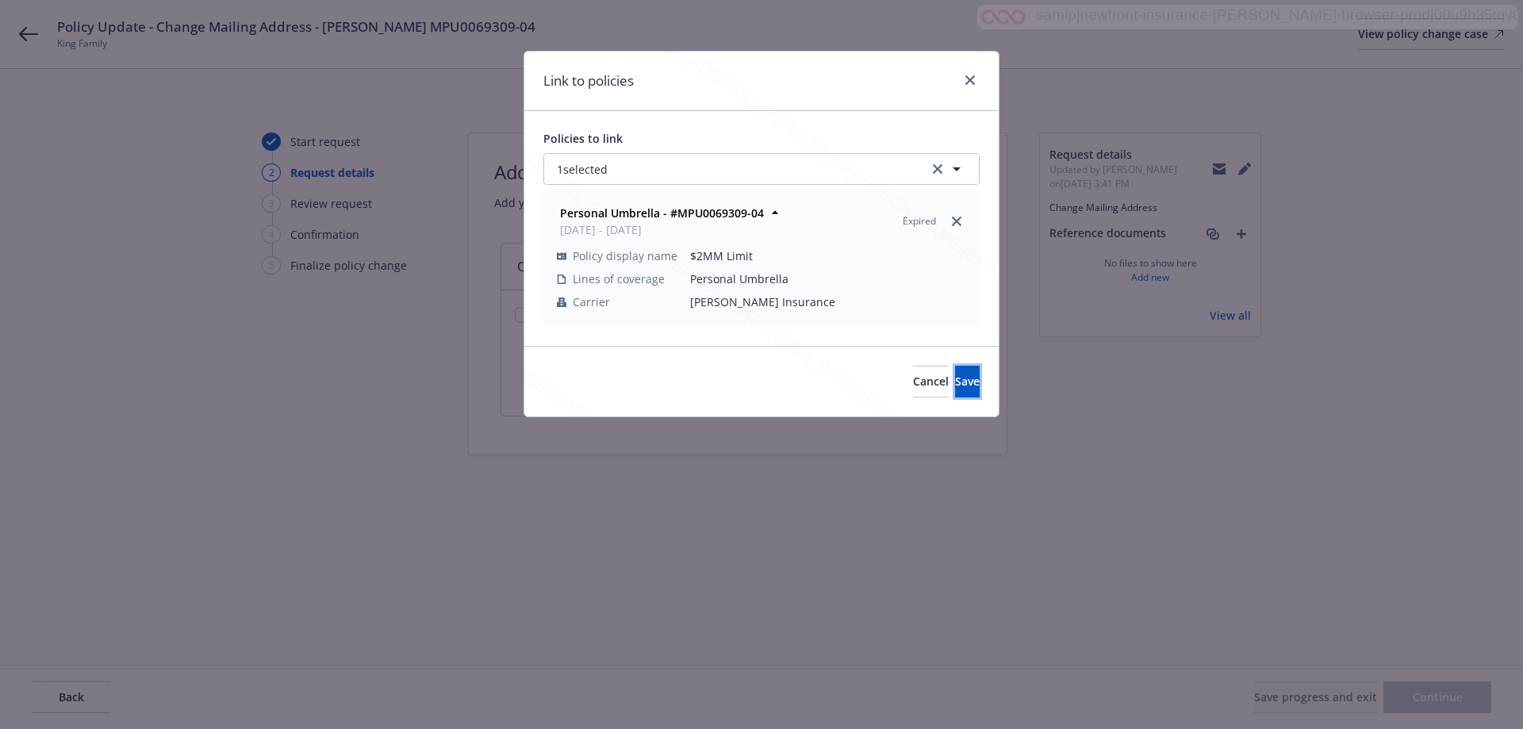
click at [955, 384] on span "Save" at bounding box center [967, 381] width 25 height 15
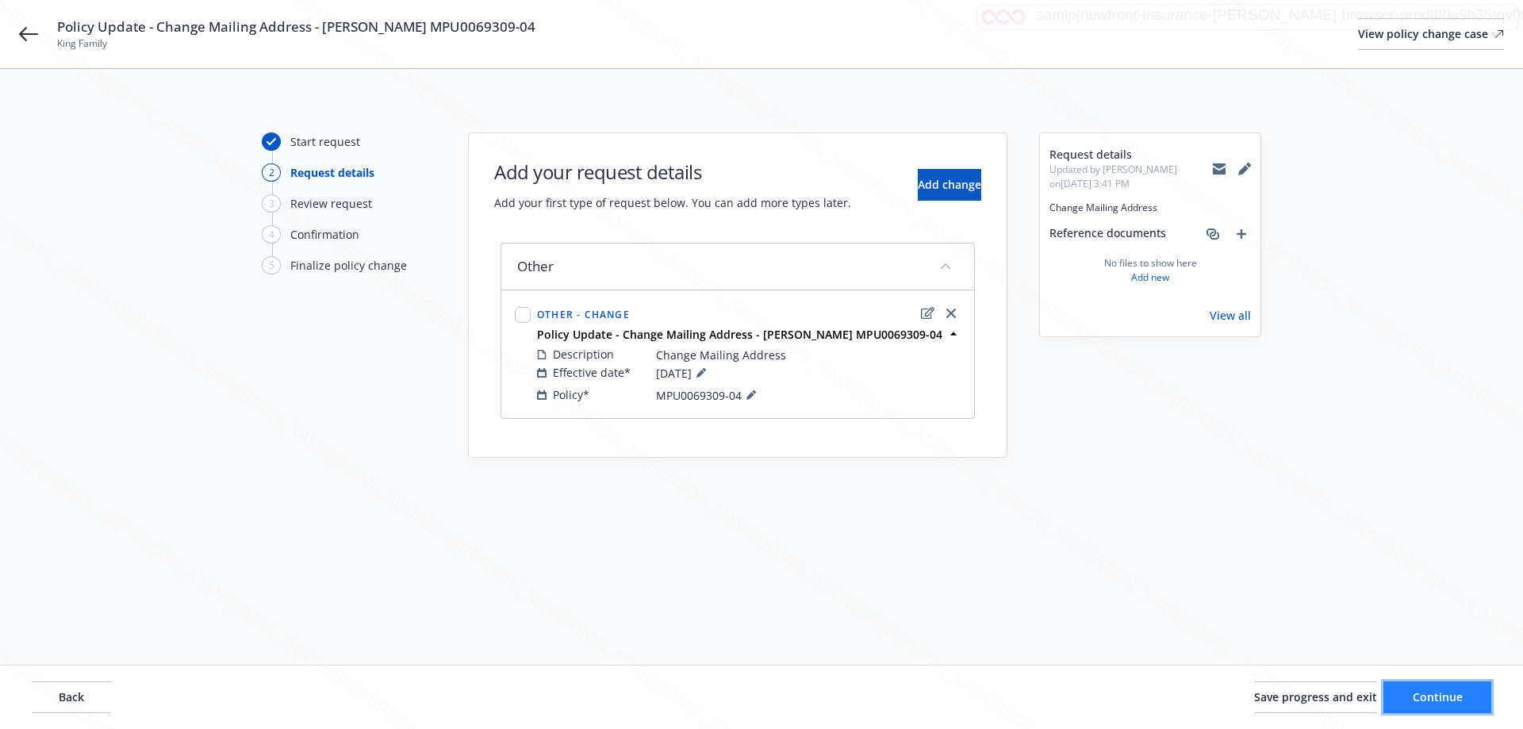
click at [1439, 691] on span "Continue" at bounding box center [1438, 696] width 50 height 15
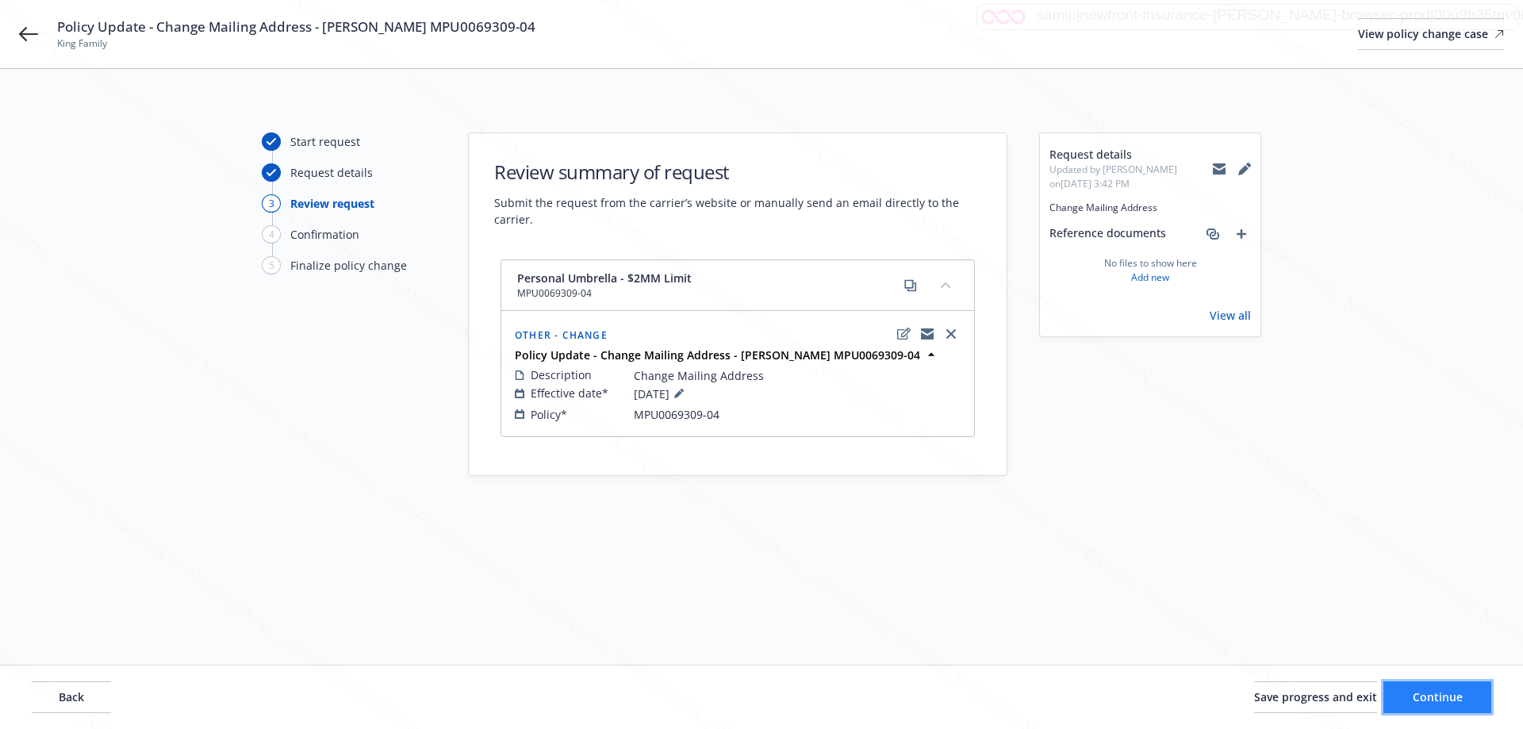
click at [1444, 695] on span "Continue" at bounding box center [1438, 696] width 50 height 15
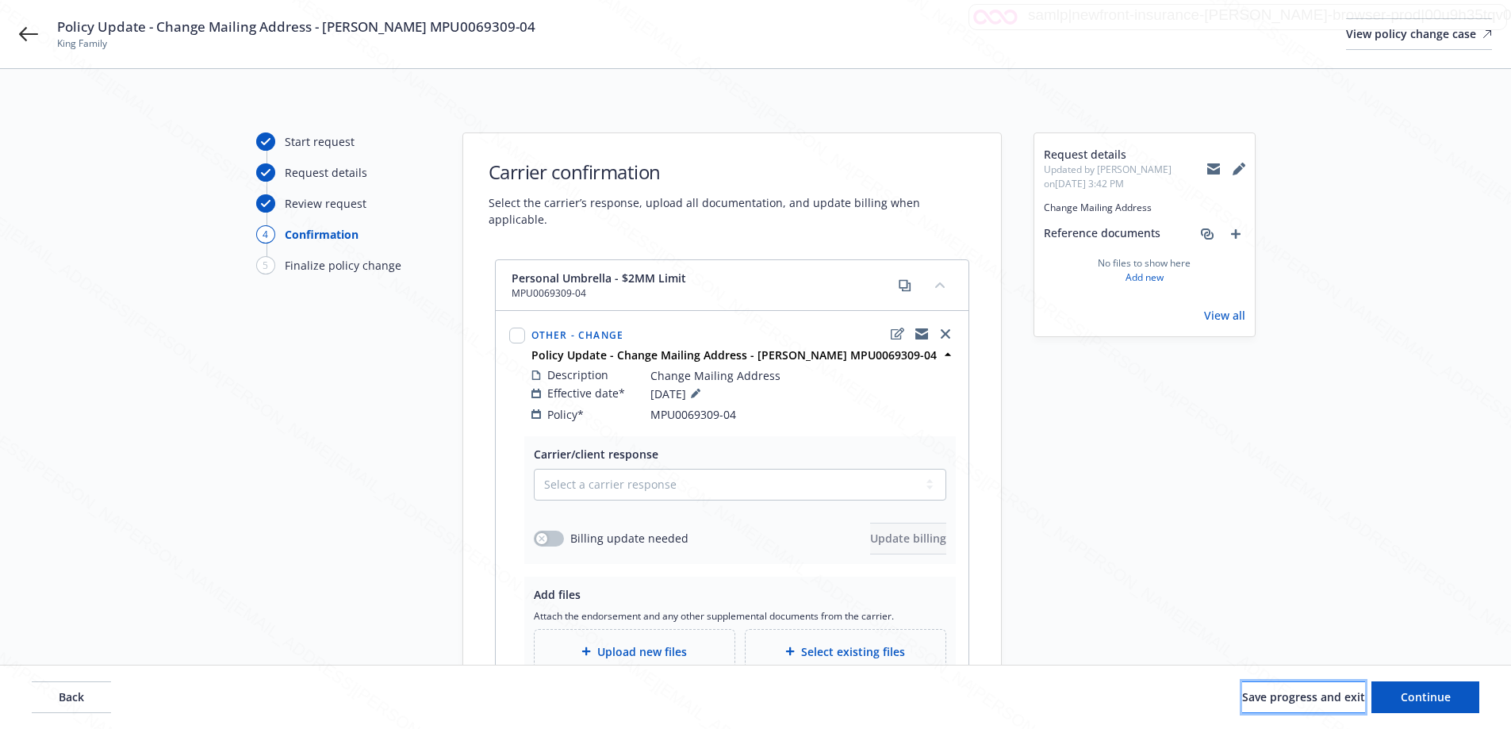
drag, startPoint x: 1288, startPoint y: 702, endPoint x: 1226, endPoint y: 684, distance: 64.5
click at [1287, 702] on span "Save progress and exit" at bounding box center [1303, 696] width 123 height 15
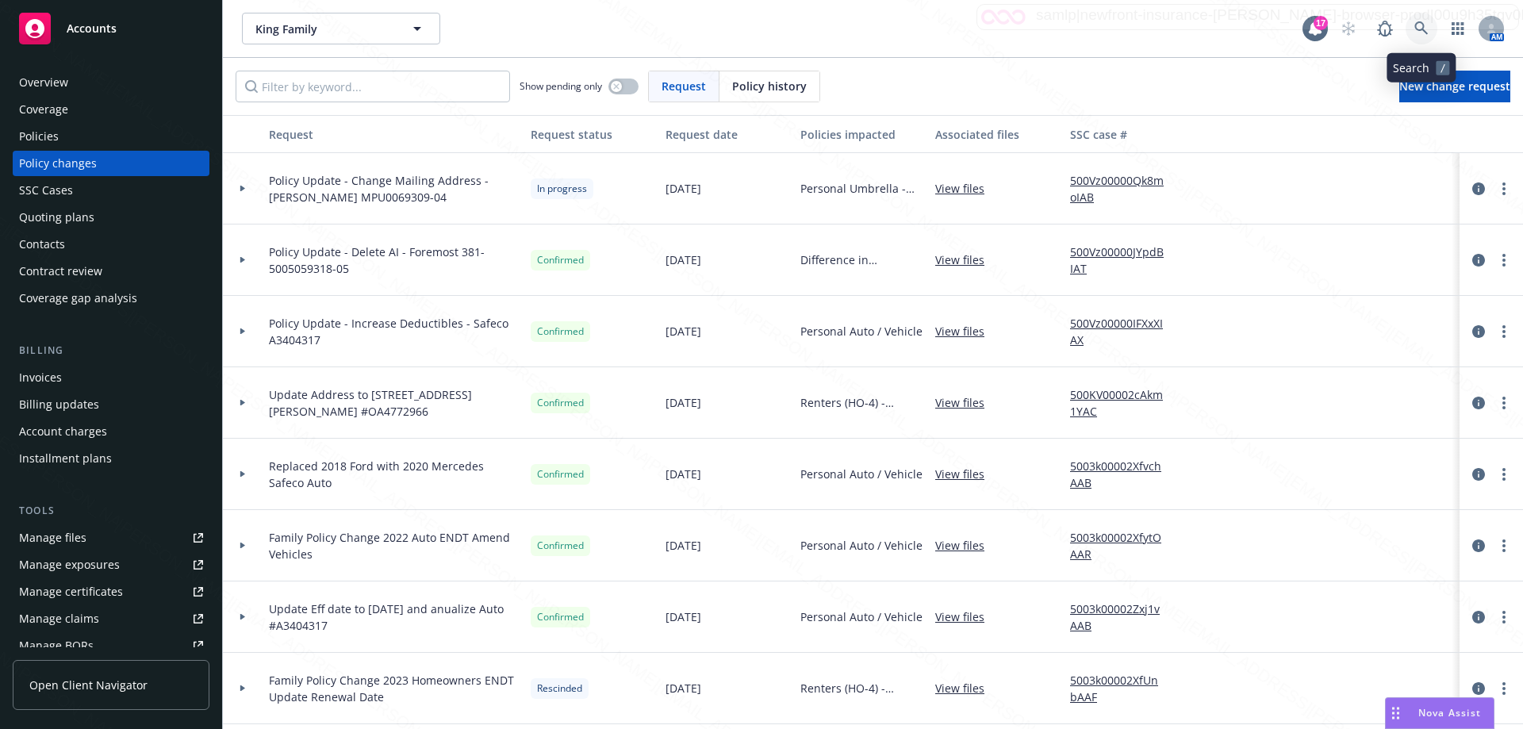
click at [1423, 25] on icon at bounding box center [1421, 27] width 13 height 13
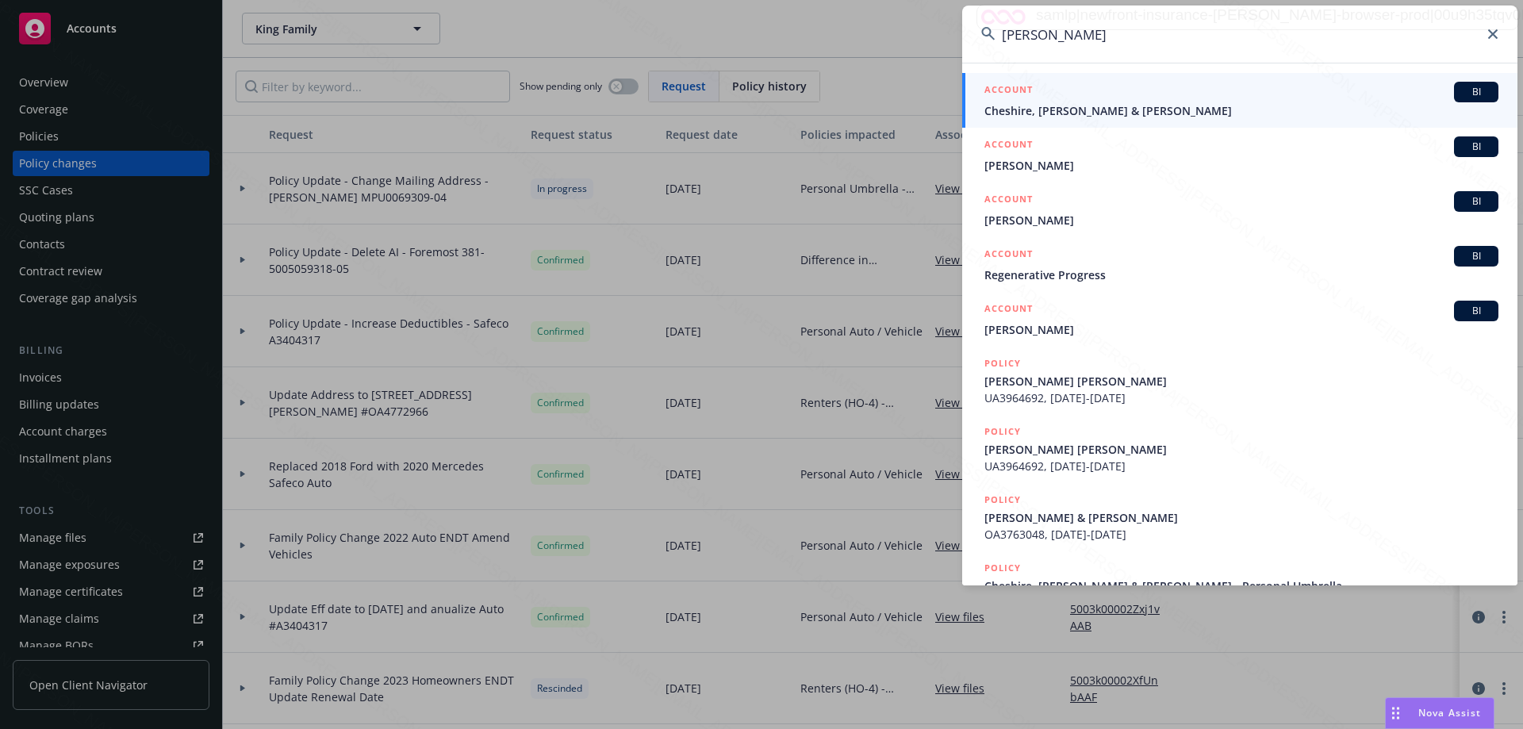
type input "[PERSON_NAME]"
click at [1150, 109] on span "Cheshire, [PERSON_NAME] & [PERSON_NAME]" at bounding box center [1242, 110] width 514 height 17
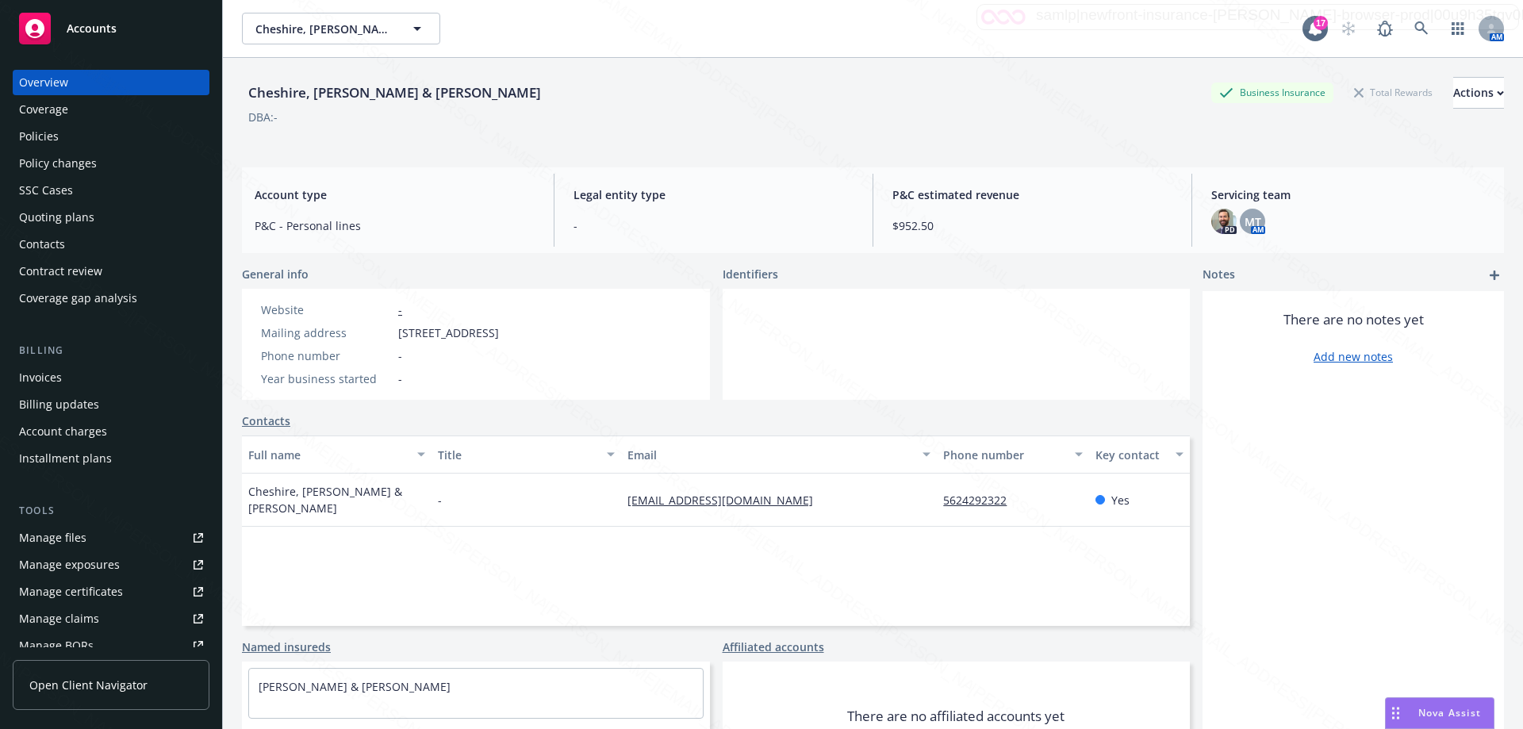
click at [1027, 517] on div "5624292322" at bounding box center [1013, 500] width 152 height 53
click at [275, 422] on link "Contacts" at bounding box center [266, 421] width 48 height 17
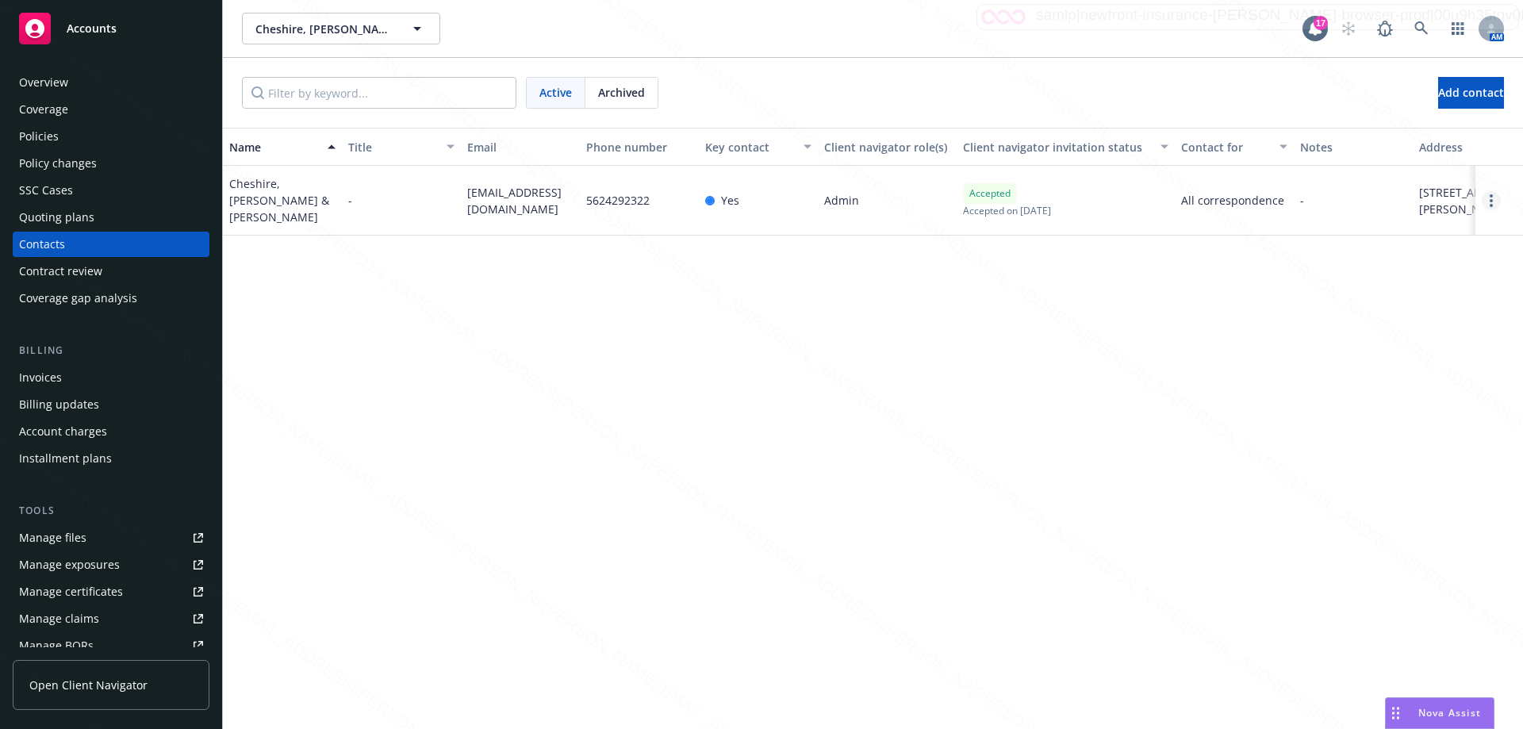
click at [1493, 198] on link "Open options" at bounding box center [1491, 200] width 19 height 19
click at [1325, 80] on link "Edit contact" at bounding box center [1371, 80] width 217 height 32
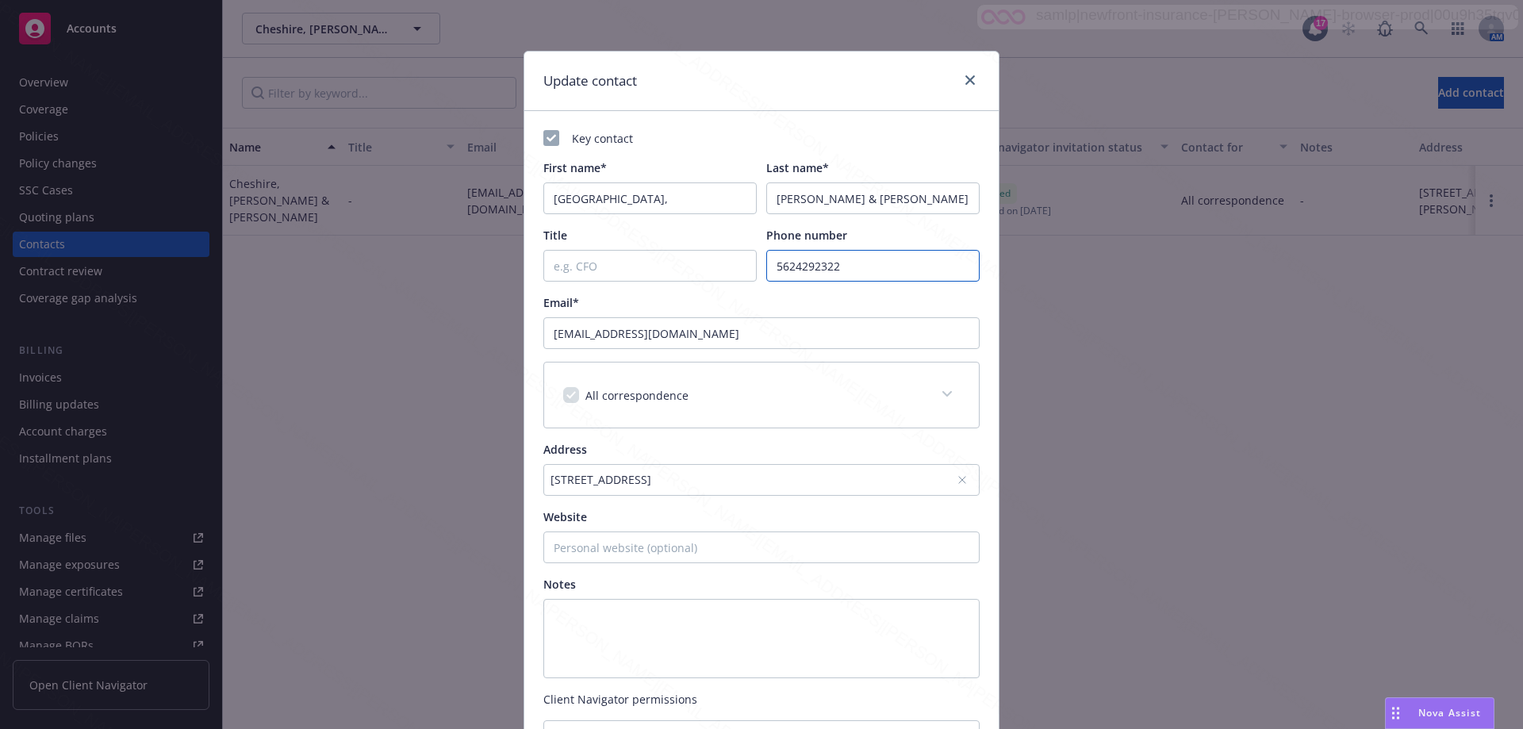
drag, startPoint x: 875, startPoint y: 272, endPoint x: 745, endPoint y: 263, distance: 130.5
click at [745, 263] on div "Title Phone number [PHONE_NUMBER]" at bounding box center [761, 254] width 436 height 55
click at [561, 263] on input "Title" at bounding box center [649, 266] width 213 height 32
paste input "5624292322"
type input "5624292322"
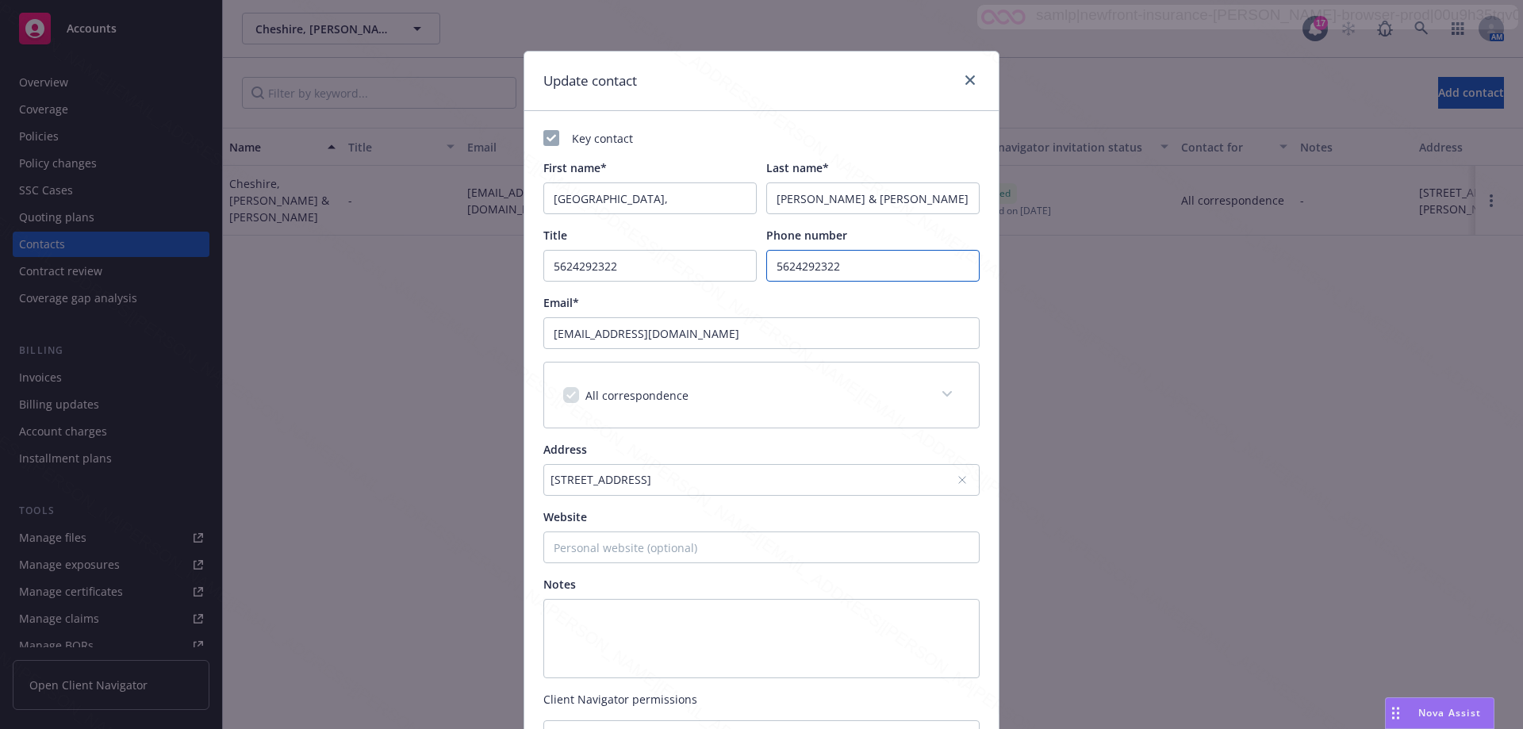
click at [849, 272] on input "5624292322" at bounding box center [872, 266] width 213 height 32
drag, startPoint x: 859, startPoint y: 271, endPoint x: 733, endPoint y: 255, distance: 127.1
click at [733, 255] on div "Title [PHONE_NUMBER] Phone number [PHONE_NUMBER]" at bounding box center [761, 254] width 436 height 55
paste input "8819674"
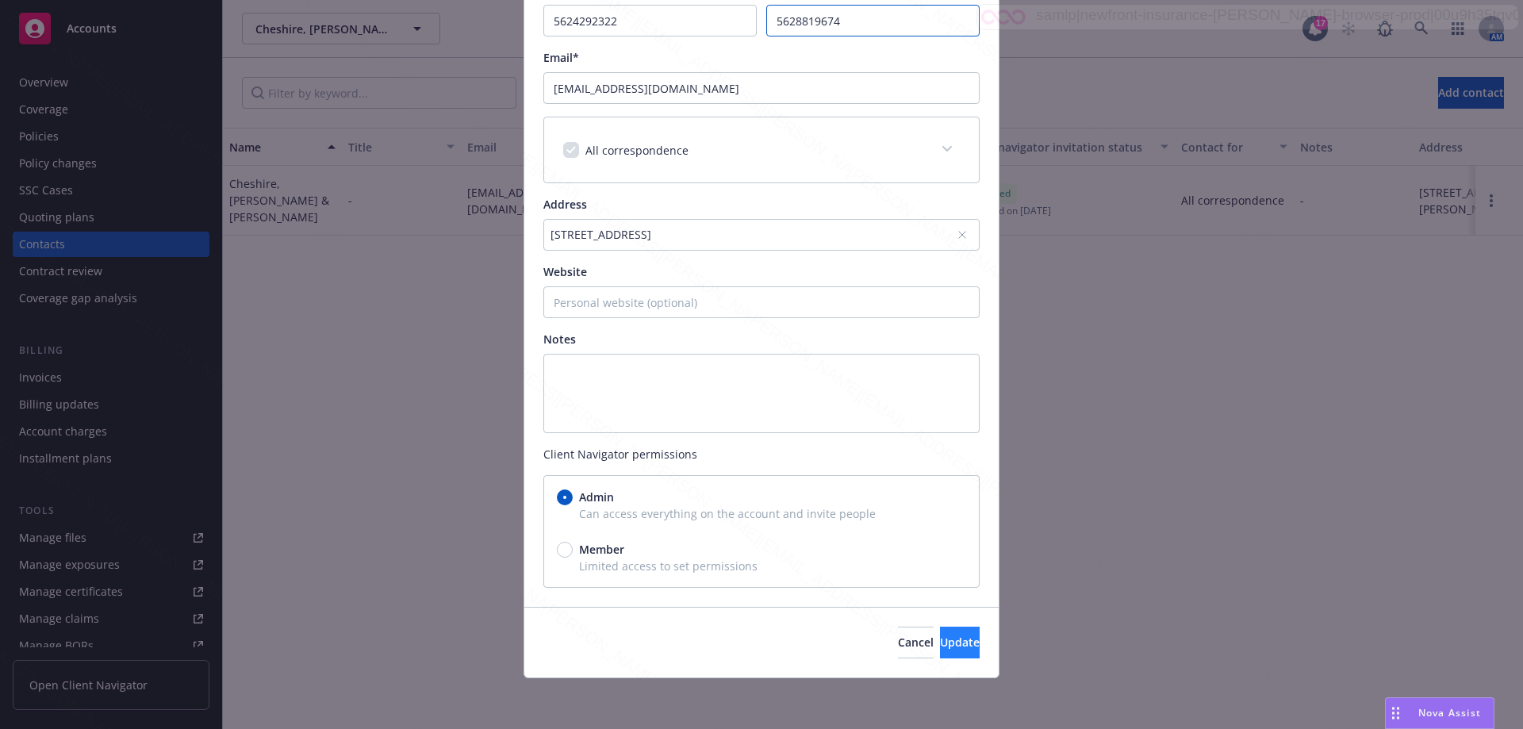
type input "5628819674"
drag, startPoint x: 930, startPoint y: 645, endPoint x: 989, endPoint y: 630, distance: 61.4
click at [940, 645] on span "Update" at bounding box center [960, 642] width 40 height 15
click at [1200, 573] on div "Update contact Key contact First name* [GEOGRAPHIC_DATA], Last name* [PERSON_NA…" at bounding box center [761, 364] width 1523 height 729
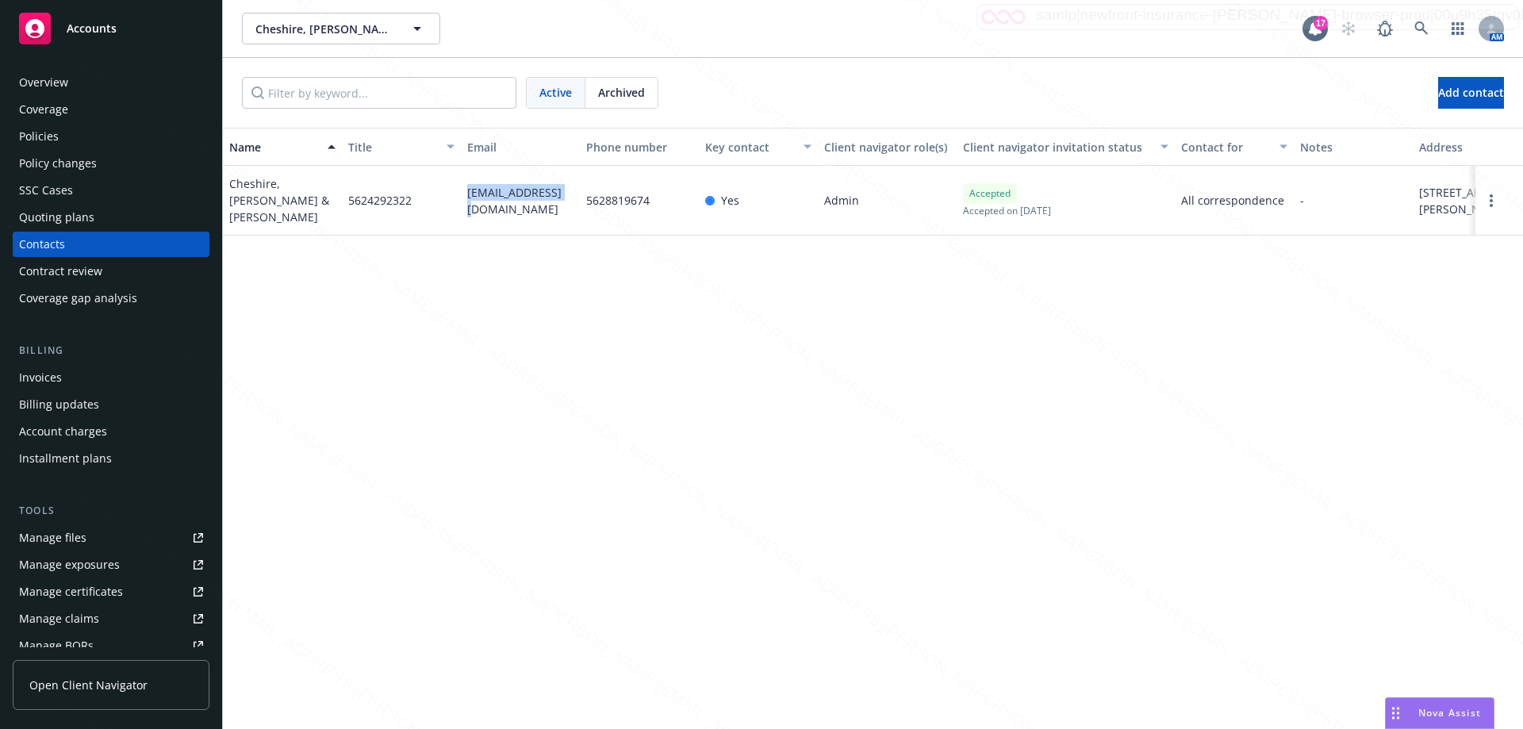
drag, startPoint x: 570, startPoint y: 202, endPoint x: 466, endPoint y: 205, distance: 104.8
click at [466, 205] on div "[EMAIL_ADDRESS][DOMAIN_NAME]" at bounding box center [520, 201] width 119 height 70
copy span "[EMAIL_ADDRESS][DOMAIN_NAME]"
drag, startPoint x: 577, startPoint y: 203, endPoint x: 467, endPoint y: 204, distance: 109.5
click at [467, 204] on div "[EMAIL_ADDRESS][DOMAIN_NAME]" at bounding box center [520, 201] width 119 height 70
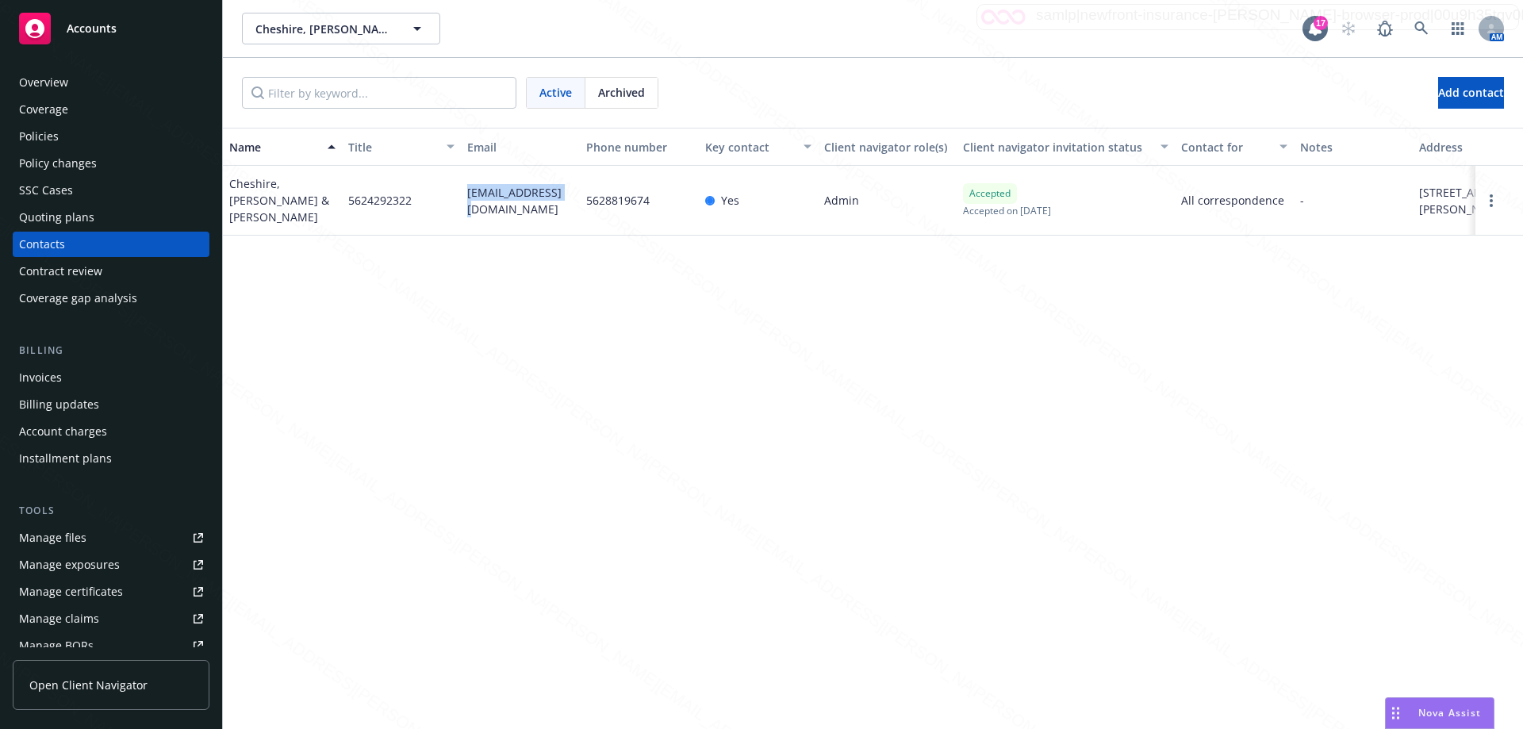
copy span "[EMAIL_ADDRESS][DOMAIN_NAME]"
click at [56, 133] on div "Policies" at bounding box center [39, 136] width 40 height 25
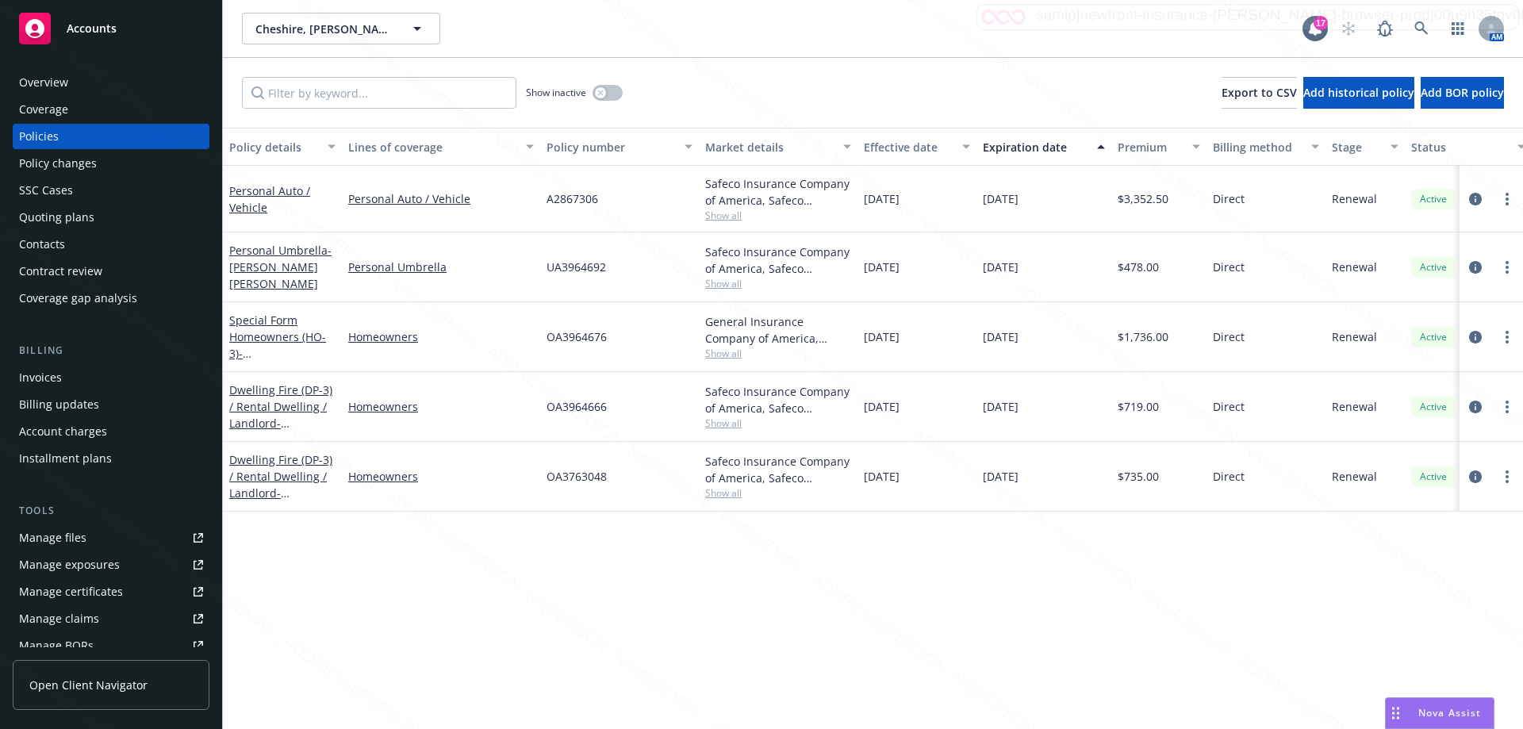
click at [45, 77] on div "Overview" at bounding box center [43, 82] width 49 height 25
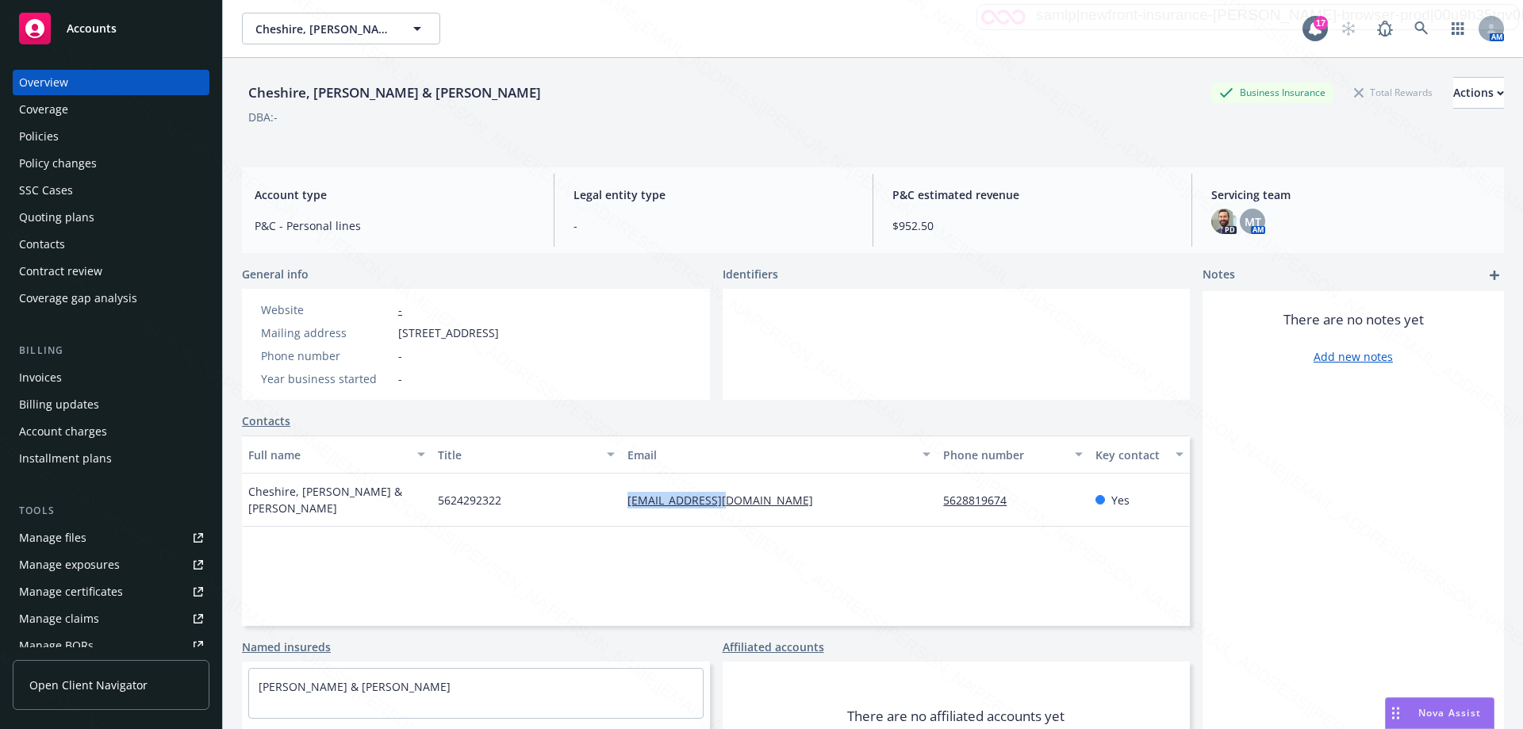
drag, startPoint x: 684, startPoint y: 507, endPoint x: 780, endPoint y: 508, distance: 96.0
click at [780, 508] on div "[EMAIL_ADDRESS][DOMAIN_NAME]" at bounding box center [779, 500] width 316 height 53
click at [1416, 24] on icon at bounding box center [1422, 28] width 14 height 14
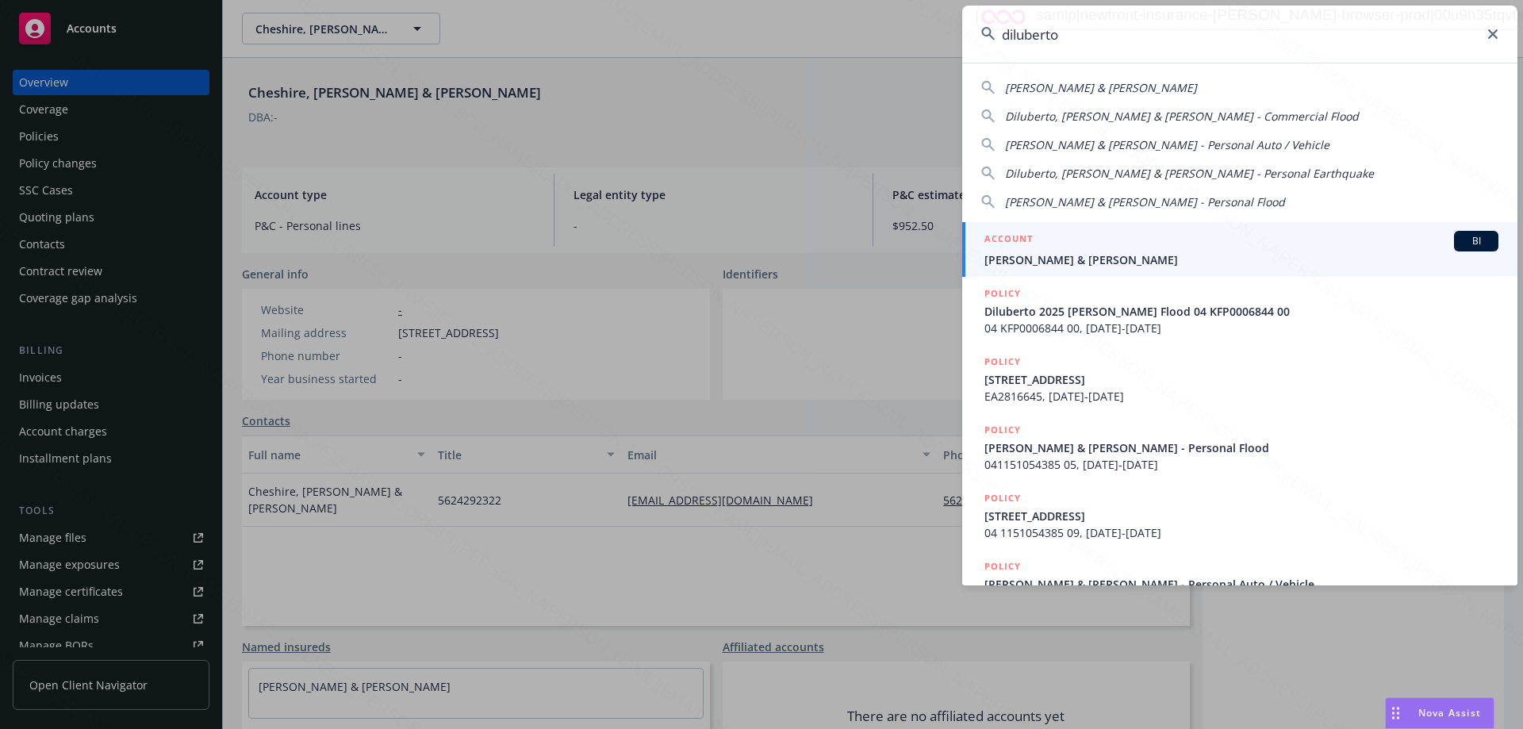
type input "diluberto"
click at [1079, 262] on span "[PERSON_NAME] & [PERSON_NAME]" at bounding box center [1242, 260] width 514 height 17
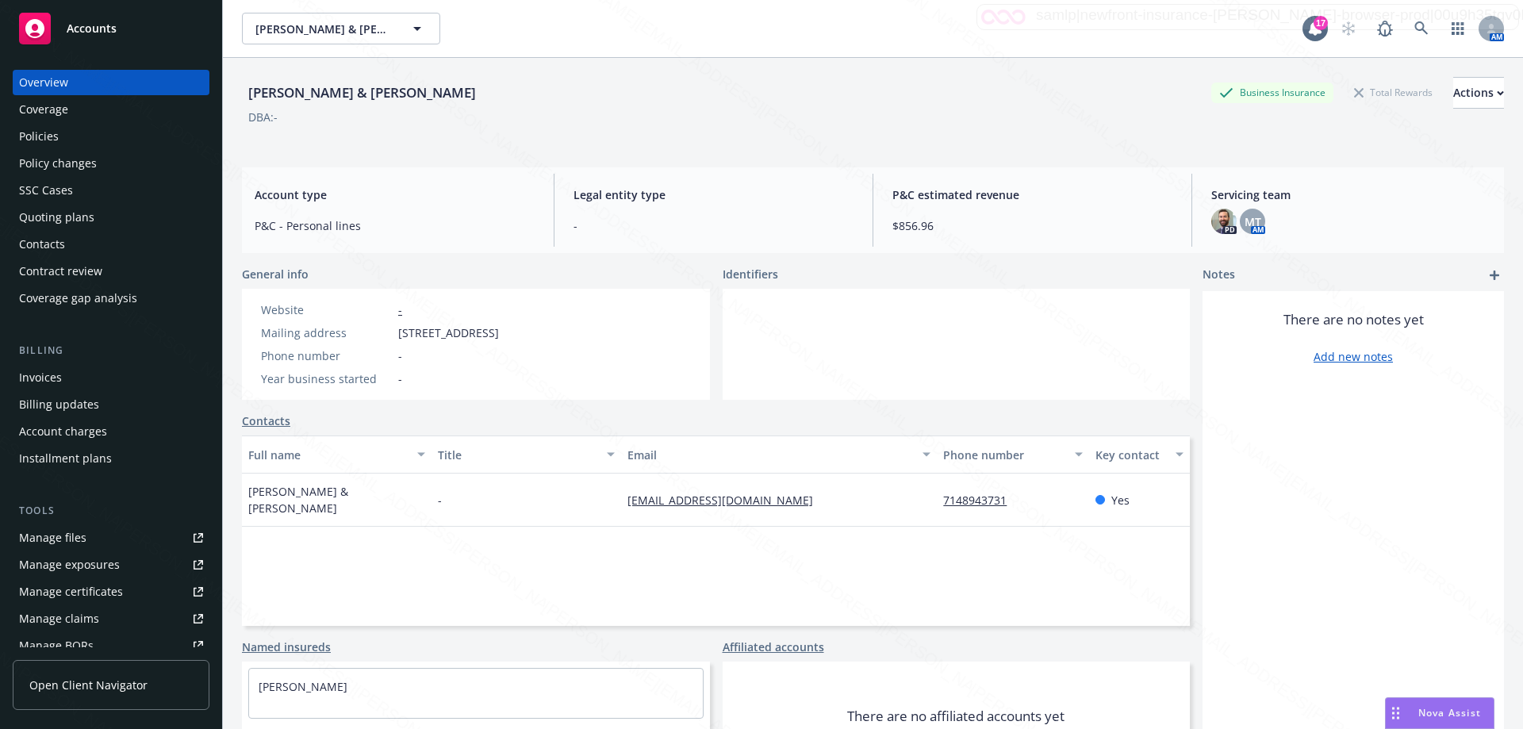
click at [58, 144] on div "Policies" at bounding box center [111, 136] width 184 height 25
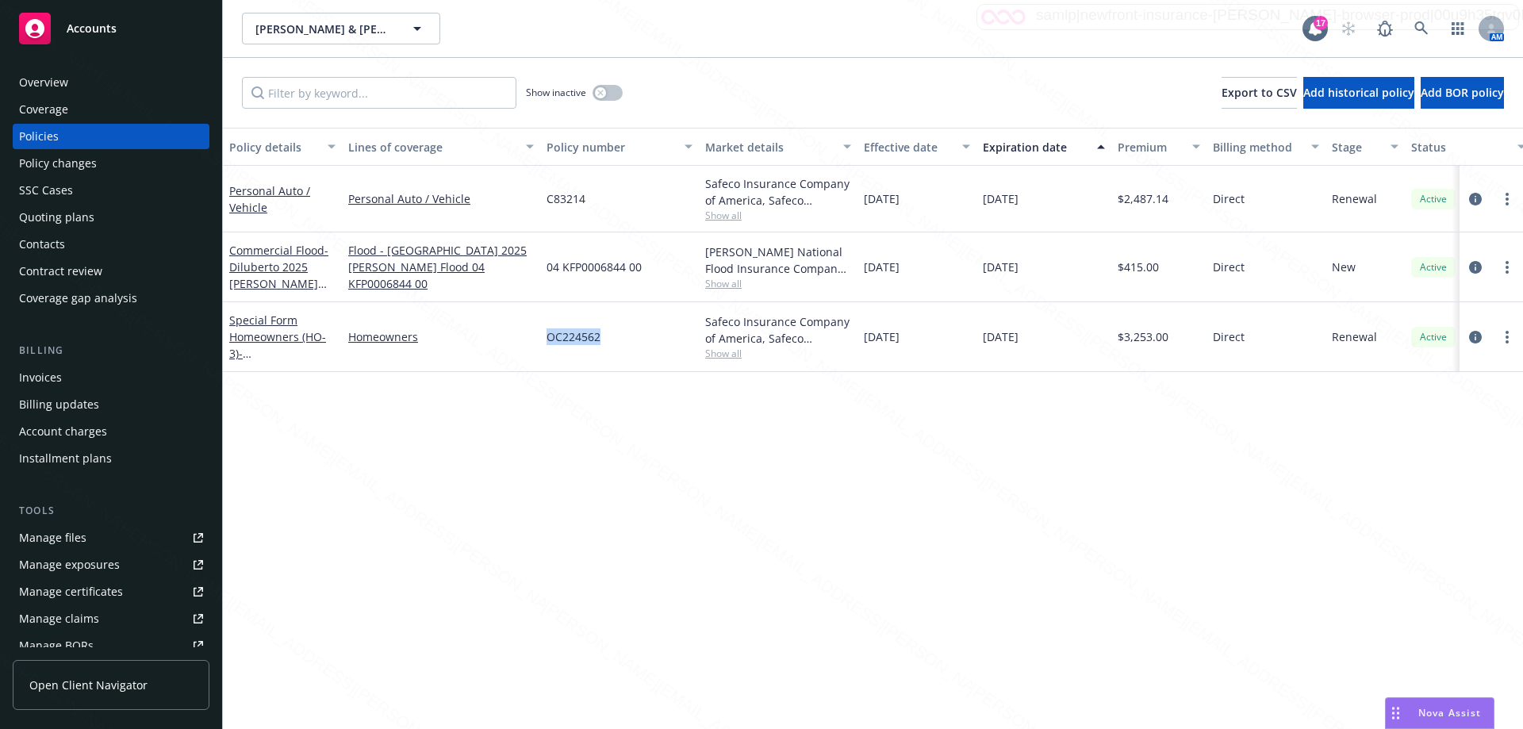
drag, startPoint x: 529, startPoint y: 337, endPoint x: 614, endPoint y: 339, distance: 84.9
click at [614, 339] on div "Special Form Homeowners (HO-3) - [STREET_ADDRESS] Homeowners OC224562 Safeco In…" at bounding box center [988, 337] width 1531 height 70
copy div "OC224562"
click at [1419, 29] on icon at bounding box center [1421, 27] width 13 height 13
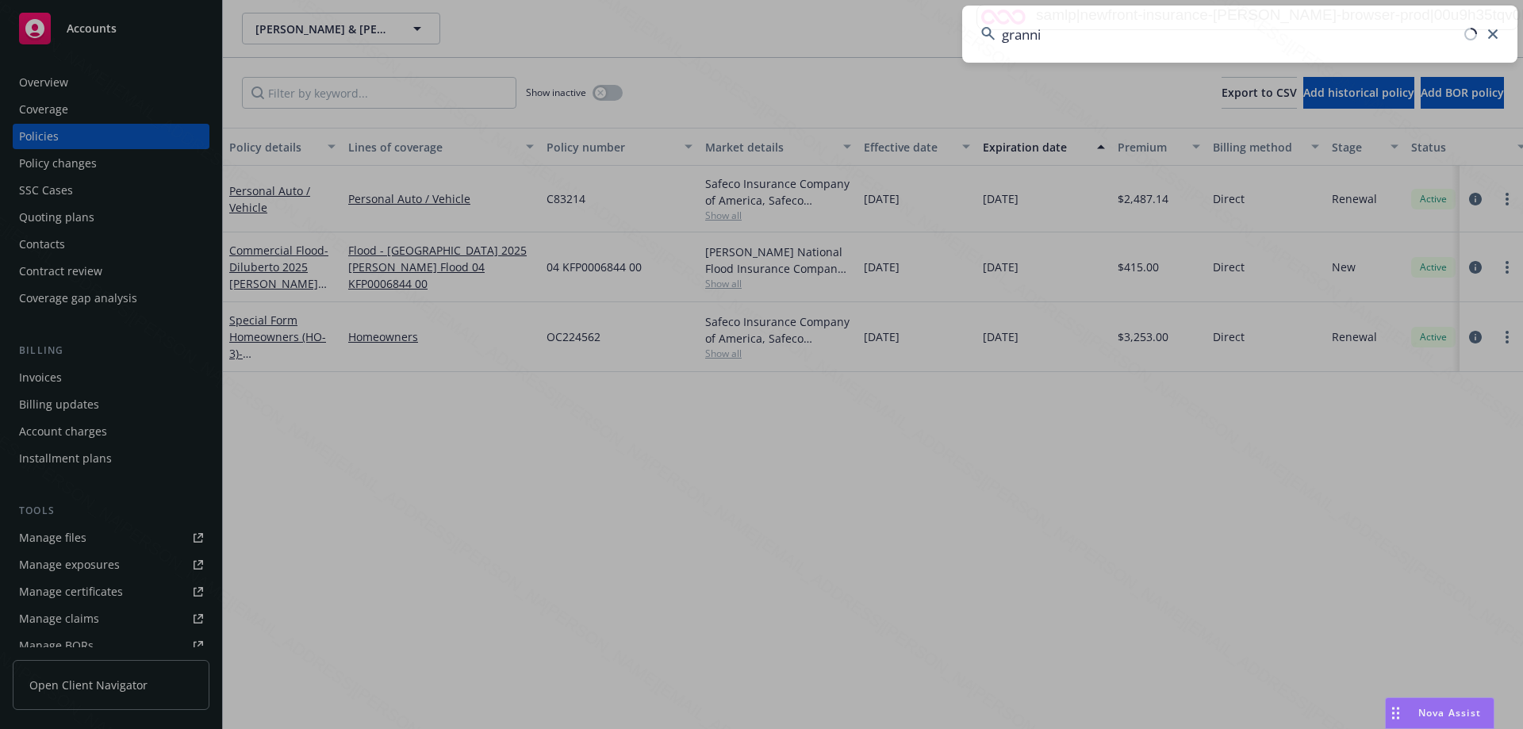
type input "grannis"
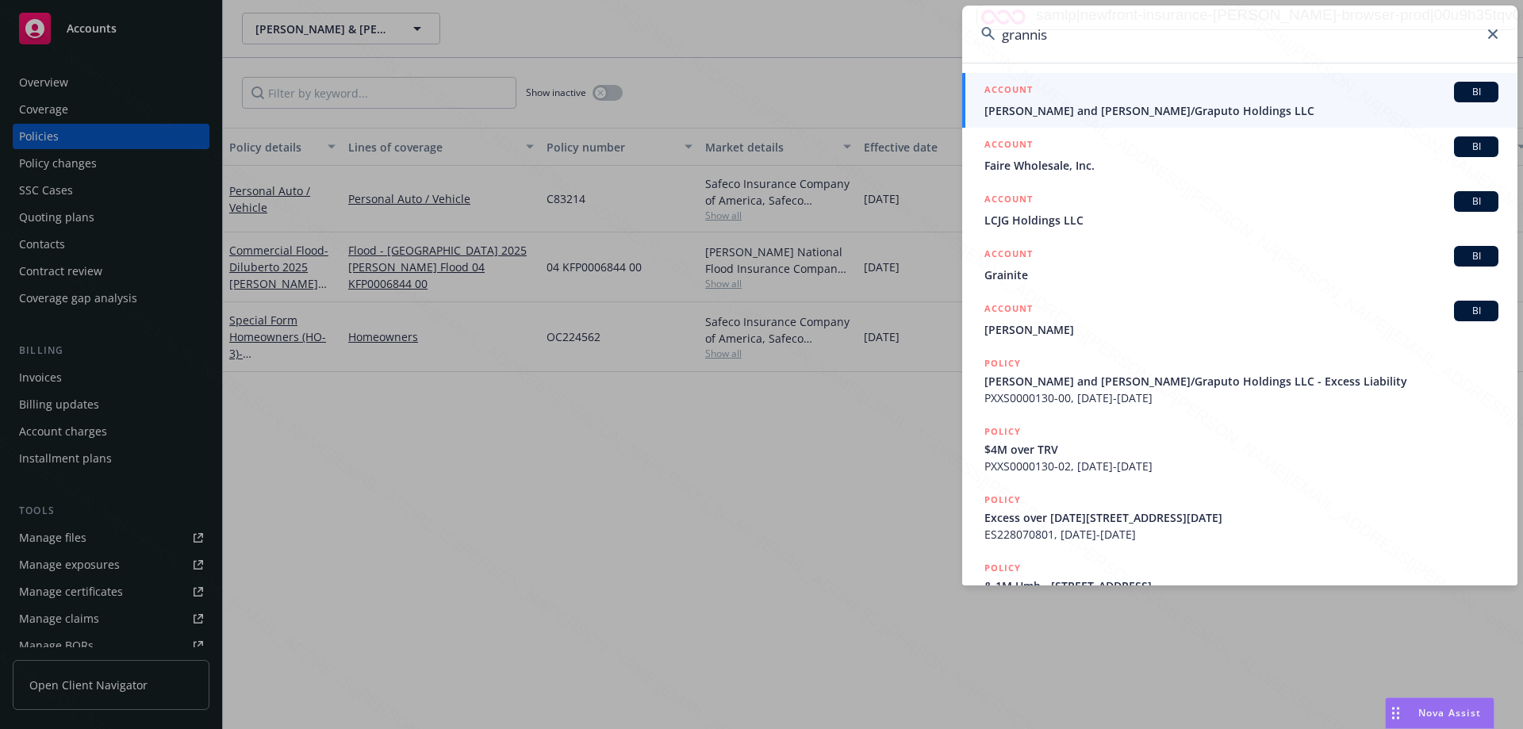
click at [1212, 113] on span "[PERSON_NAME] and [PERSON_NAME]/Graputo Holdings LLC" at bounding box center [1242, 110] width 514 height 17
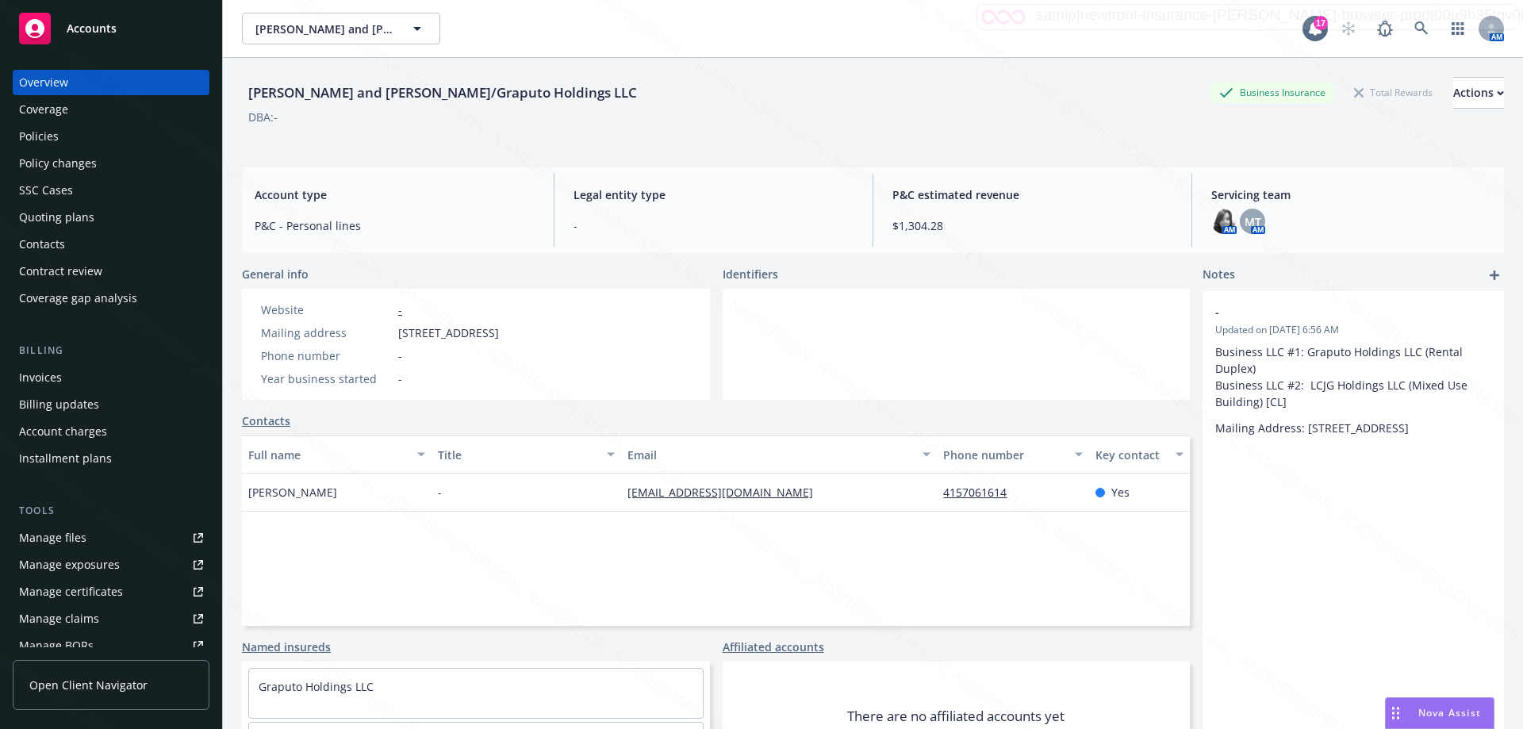
click at [42, 137] on div "Policies" at bounding box center [39, 136] width 40 height 25
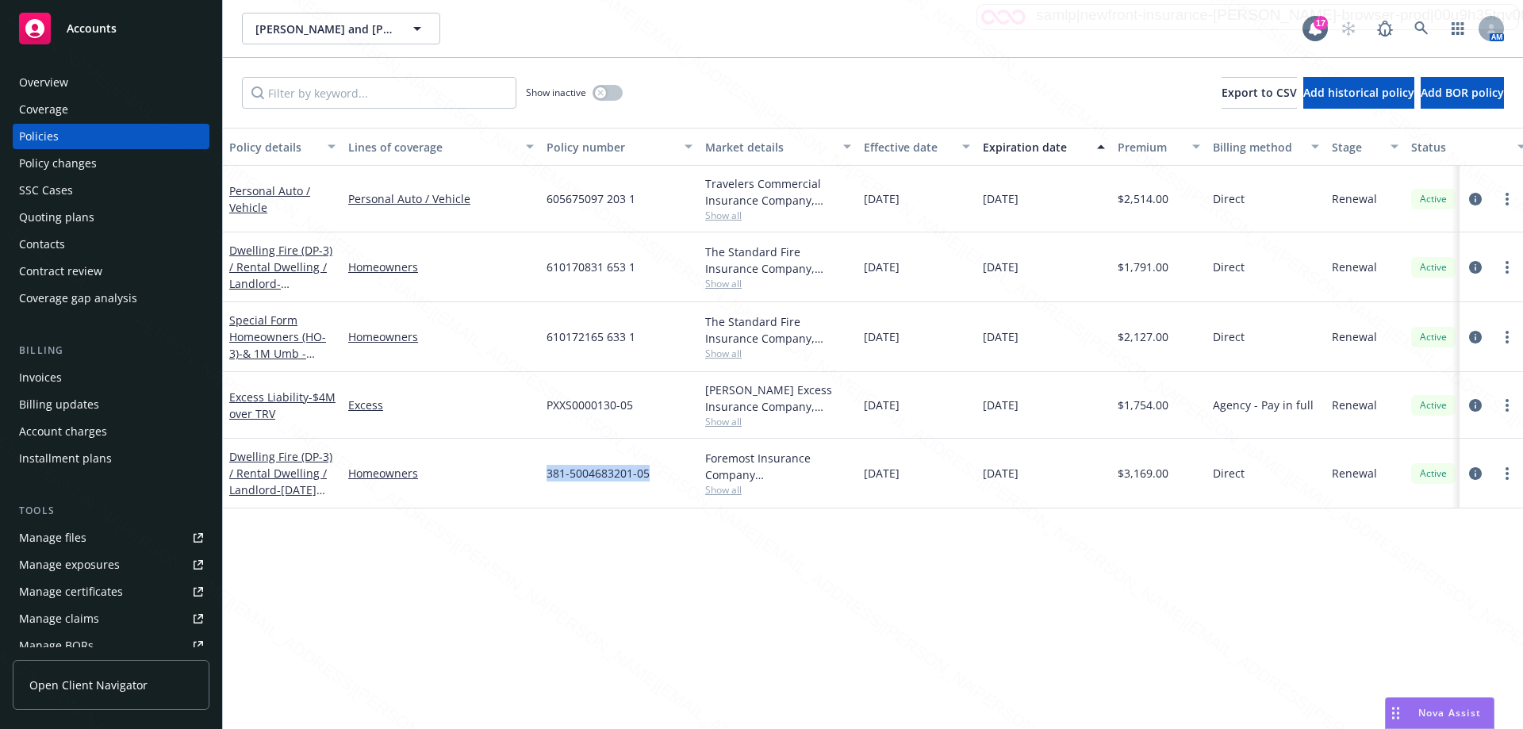
drag, startPoint x: 655, startPoint y: 479, endPoint x: 541, endPoint y: 472, distance: 114.5
click at [541, 472] on div "381-5004683201-05" at bounding box center [619, 474] width 159 height 70
copy span "381-5004683201-05"
